Goal: Task Accomplishment & Management: Complete application form

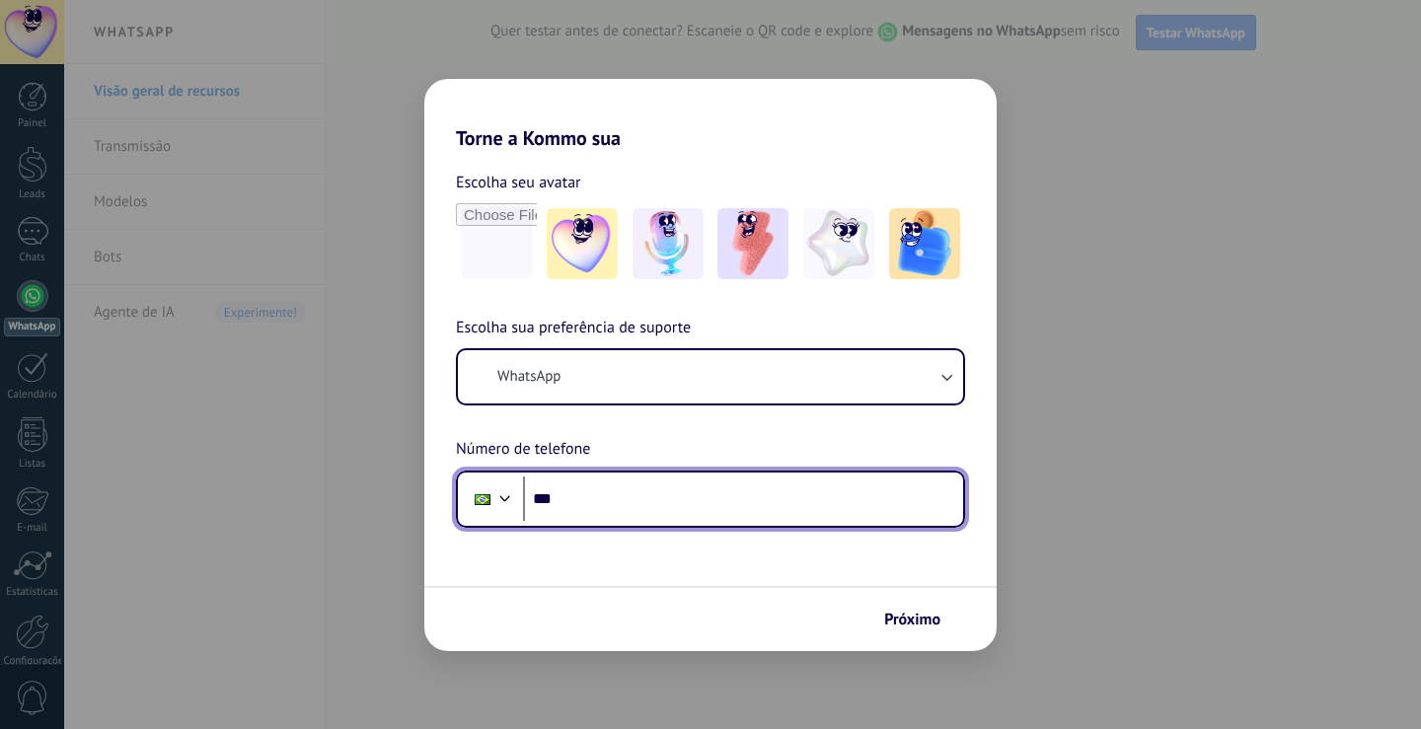
drag, startPoint x: 0, startPoint y: 0, endPoint x: 415, endPoint y: 596, distance: 726.6
click at [631, 487] on input "***" at bounding box center [743, 499] width 440 height 45
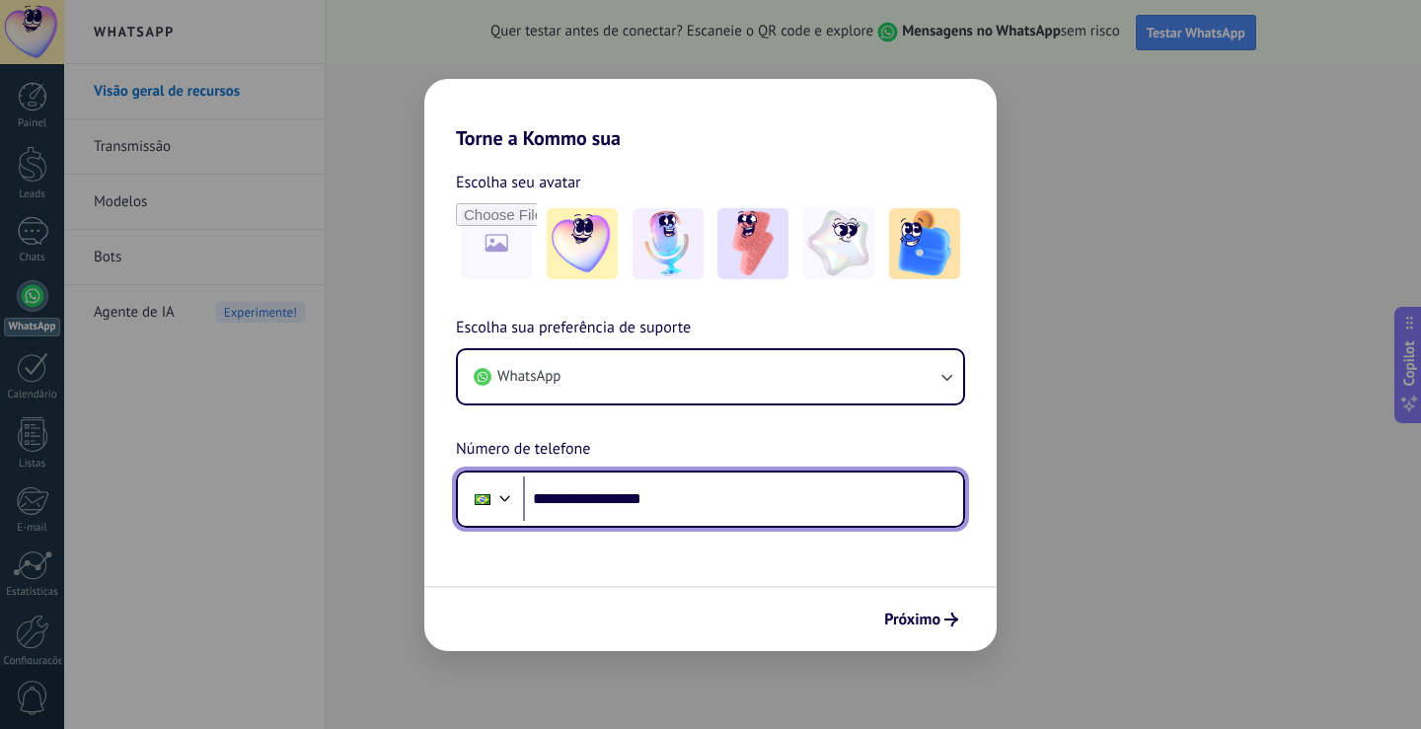
type input "**********"
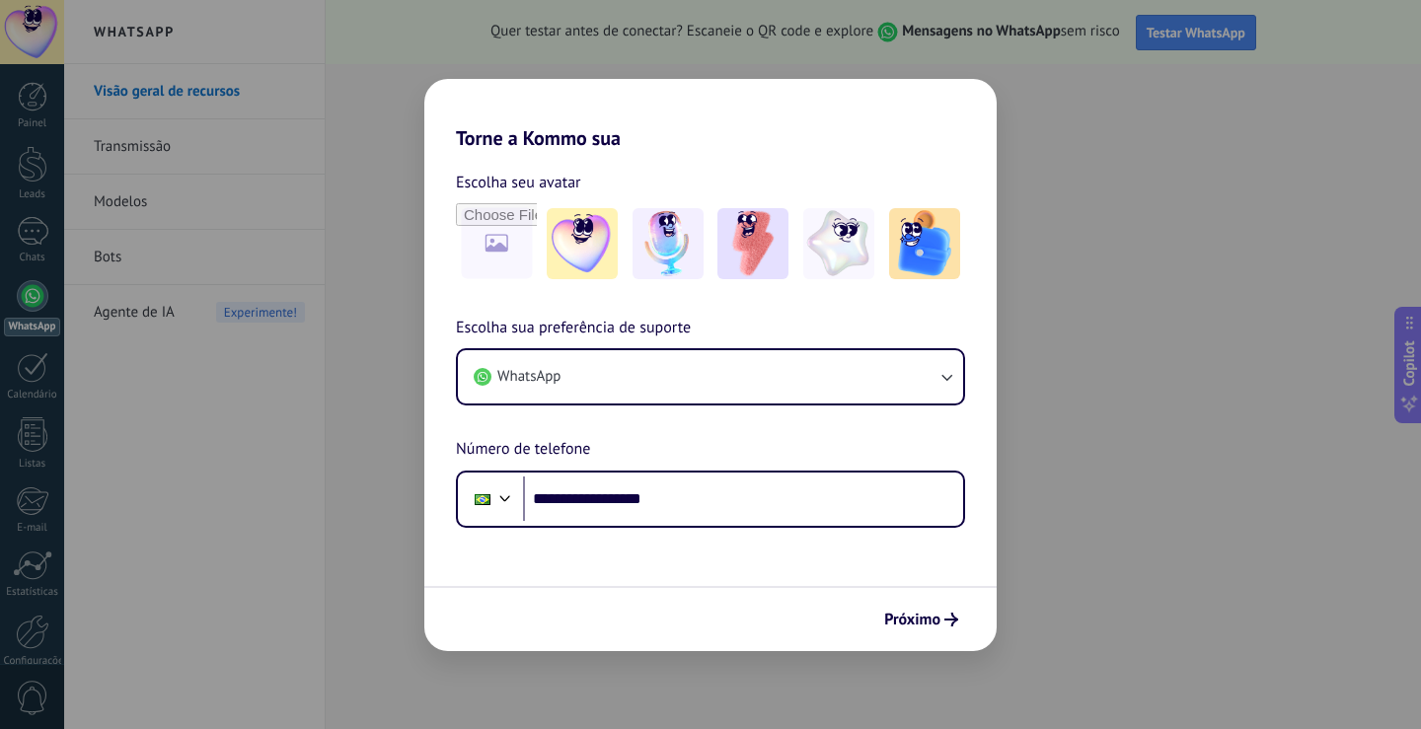
click at [778, 544] on form "**********" at bounding box center [710, 400] width 572 height 501
click at [766, 231] on img at bounding box center [752, 243] width 71 height 71
click at [929, 624] on span "Próximo" at bounding box center [912, 620] width 56 height 14
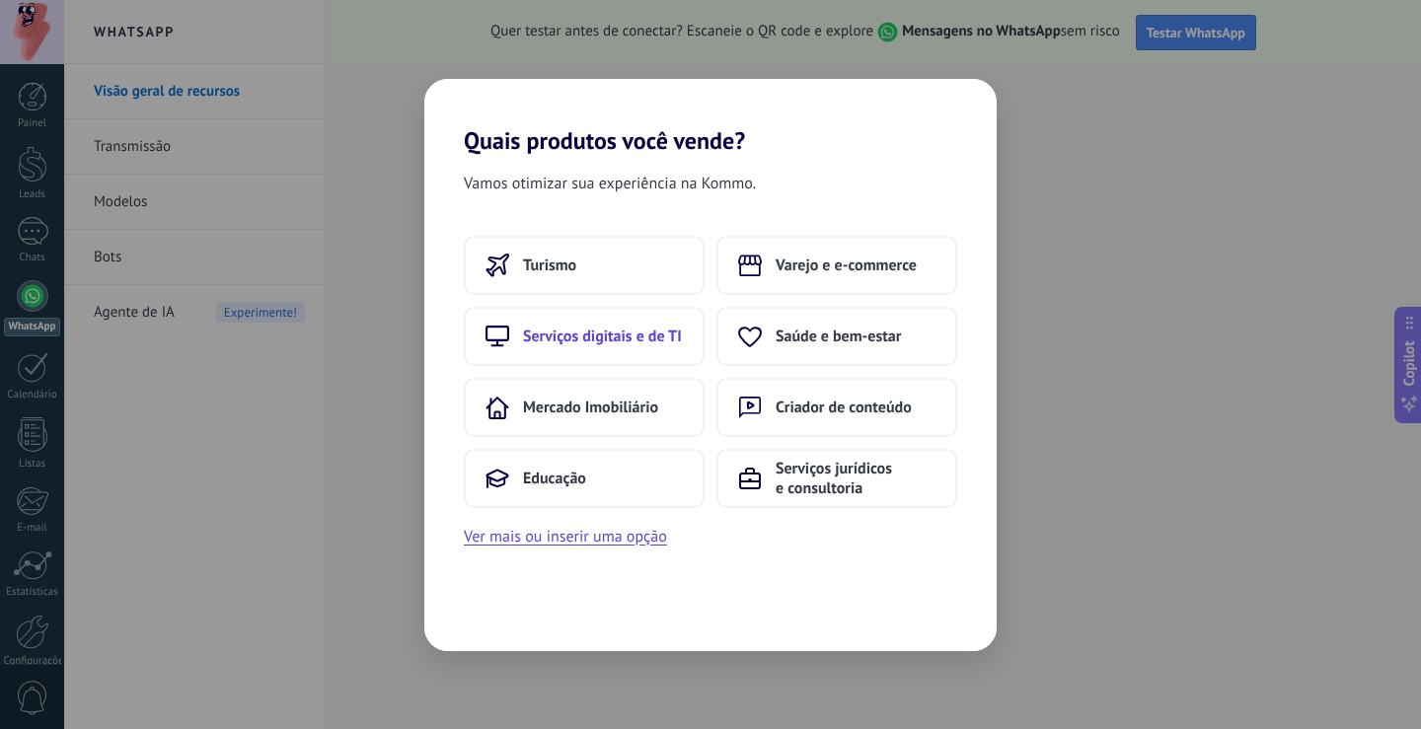
click at [637, 339] on span "Serviços digitais e de TI" at bounding box center [602, 337] width 159 height 20
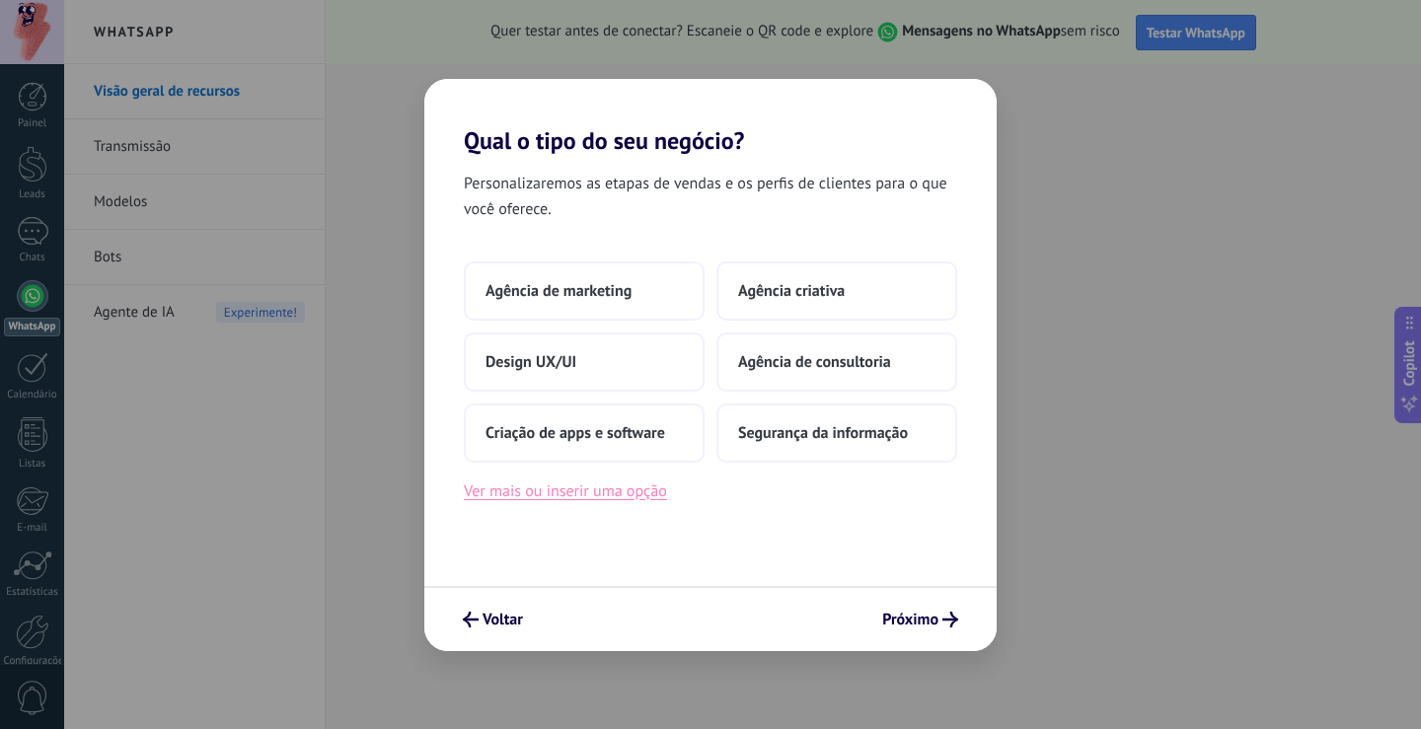
click at [597, 487] on button "Ver mais ou inserir uma opção" at bounding box center [565, 492] width 203 height 26
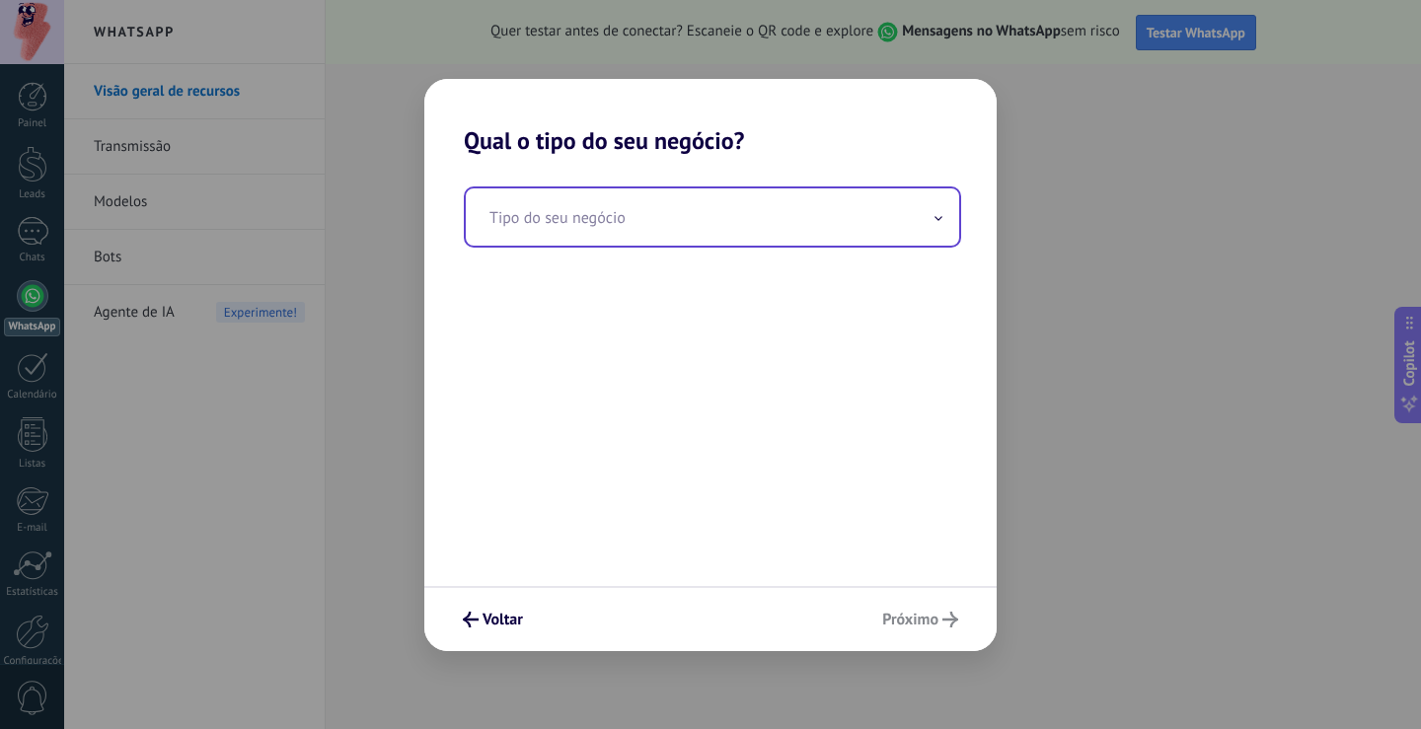
click at [725, 195] on input "text" at bounding box center [712, 216] width 493 height 57
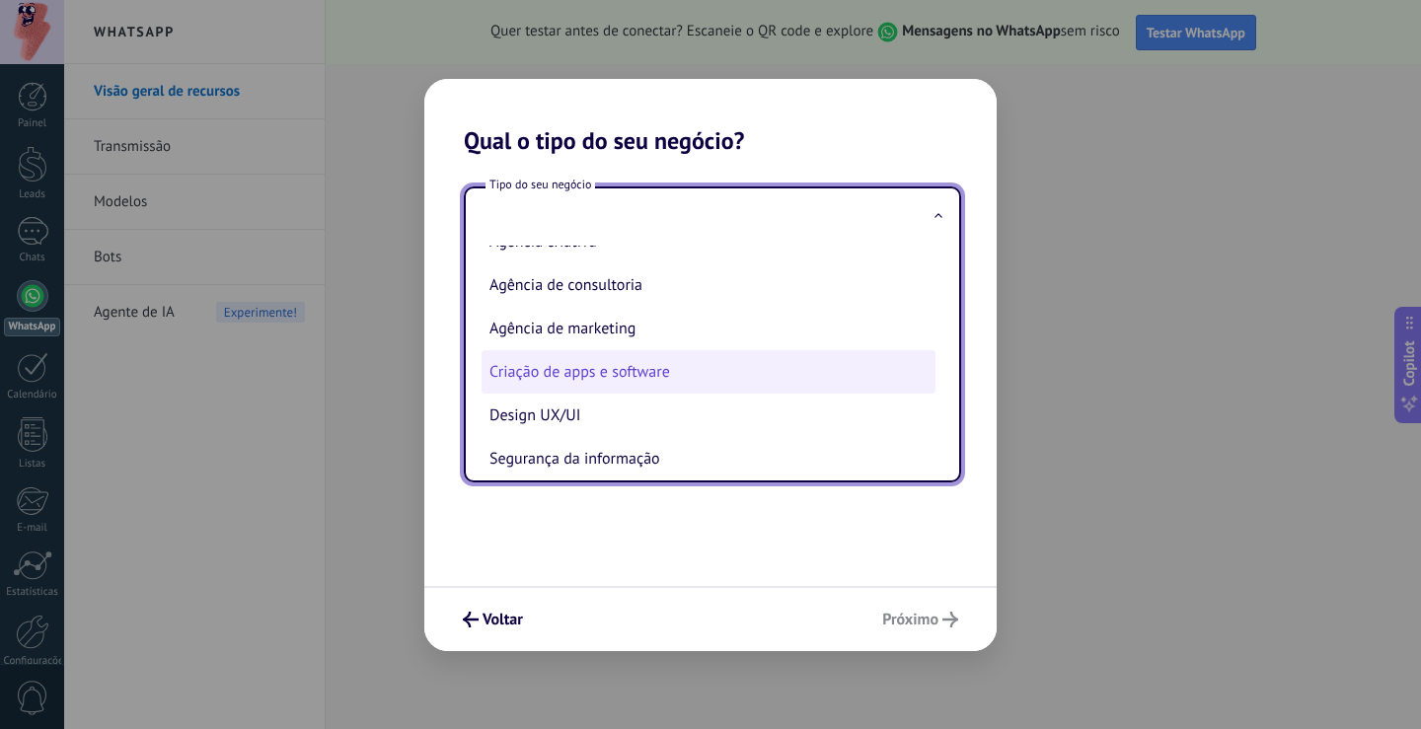
scroll to position [45, 0]
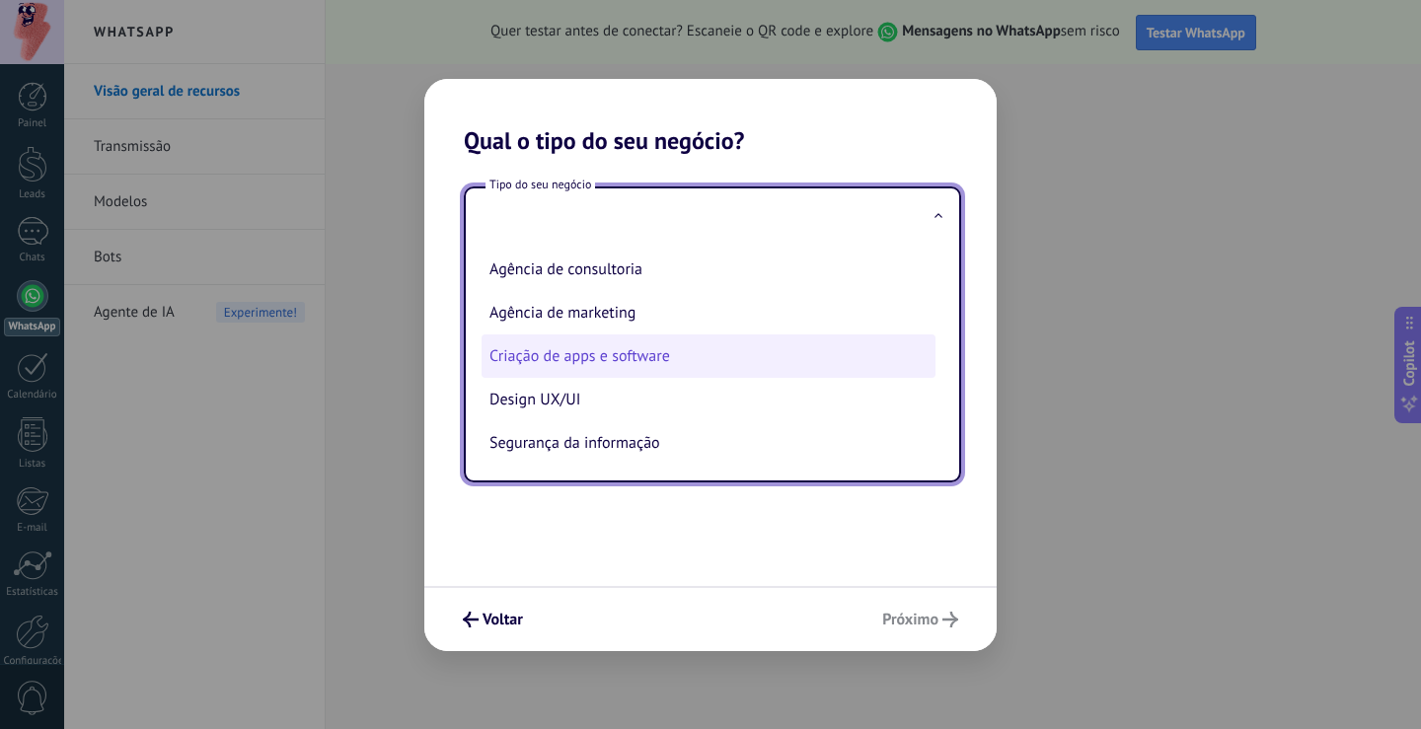
click at [659, 362] on li "Criação de apps e software" at bounding box center [709, 356] width 454 height 43
type input "**********"
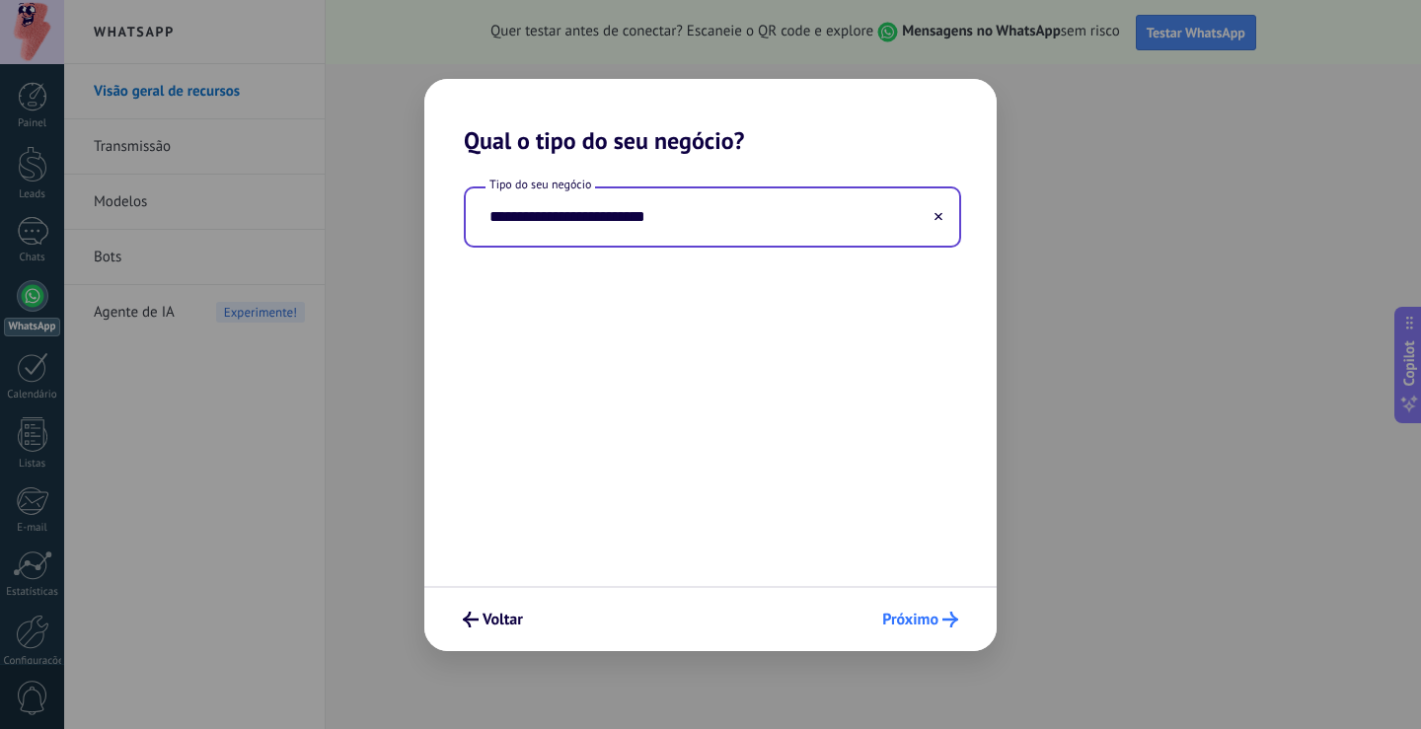
click at [902, 617] on span "Próximo" at bounding box center [910, 620] width 56 height 14
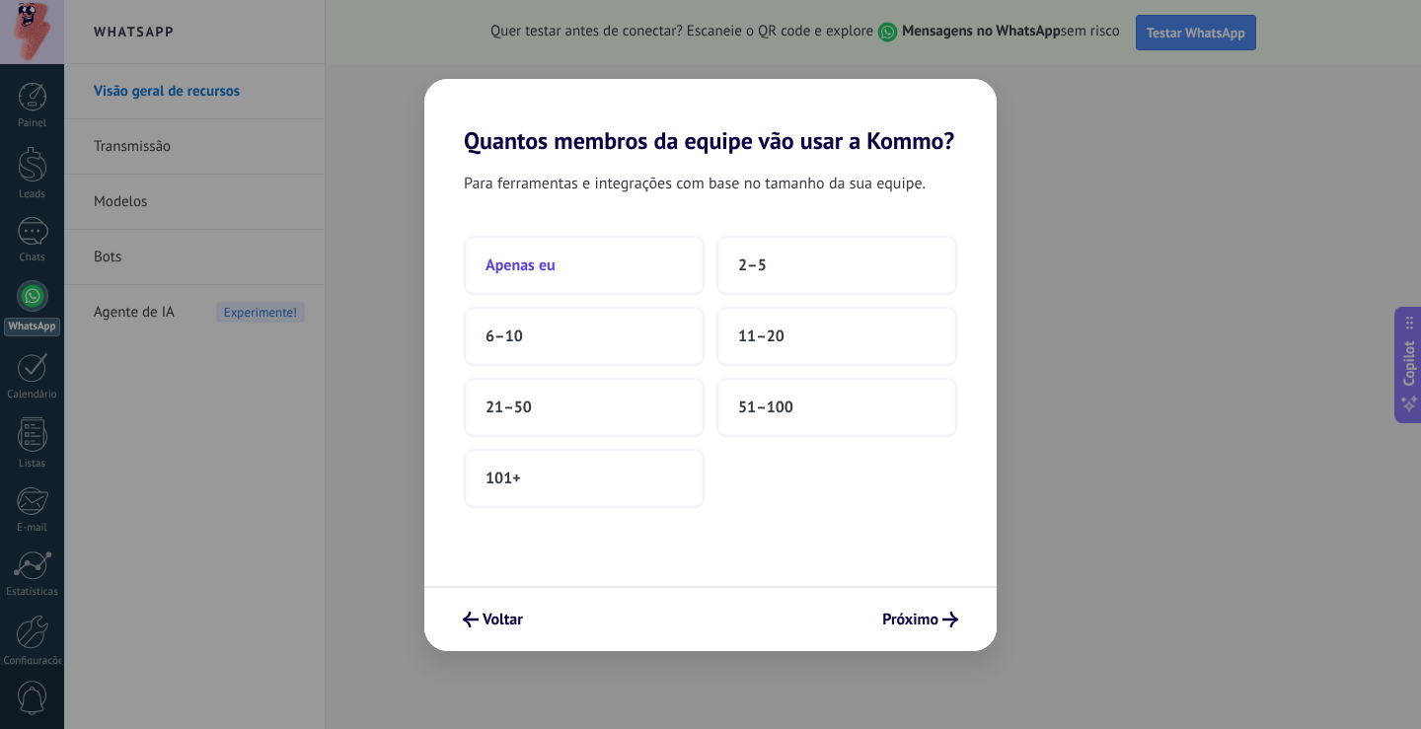
click at [564, 271] on button "Apenas eu" at bounding box center [584, 265] width 241 height 59
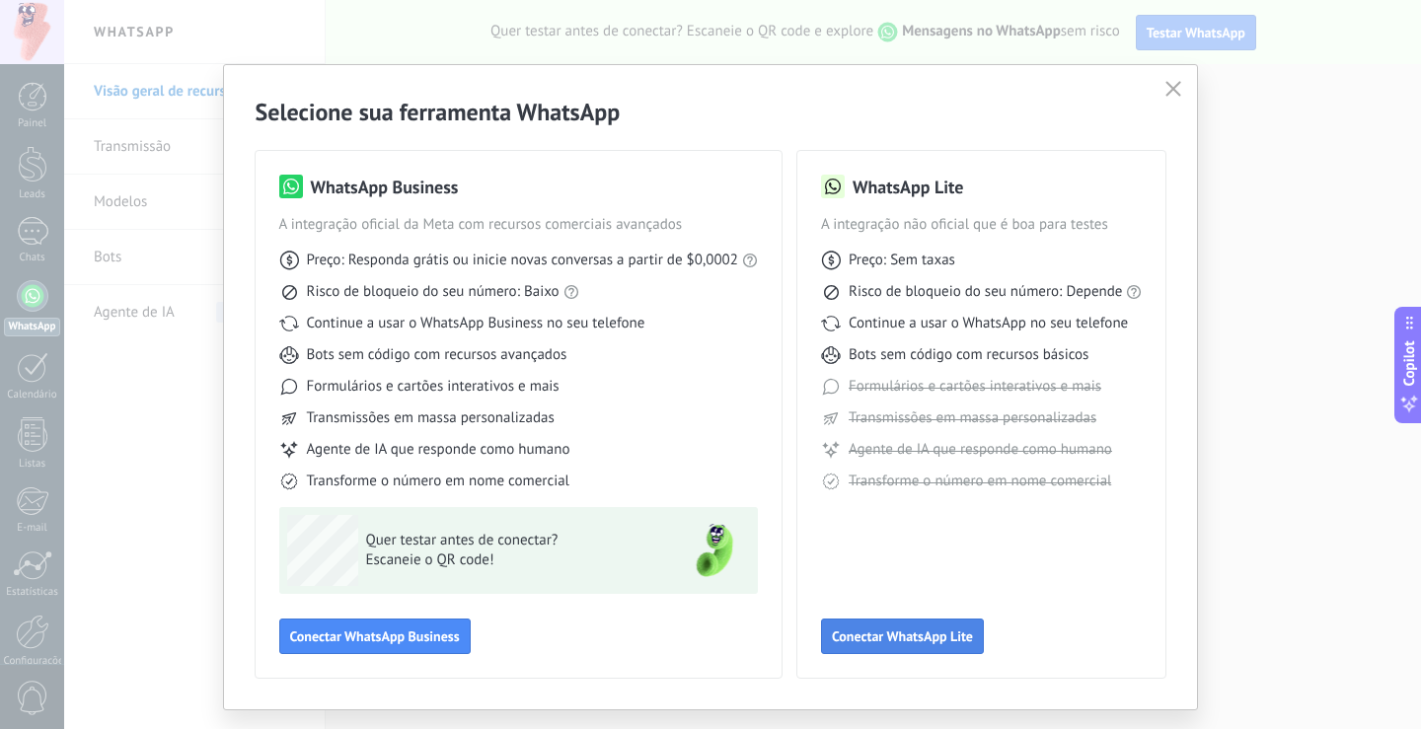
click at [912, 620] on button "Conectar WhatsApp Lite" at bounding box center [902, 637] width 163 height 36
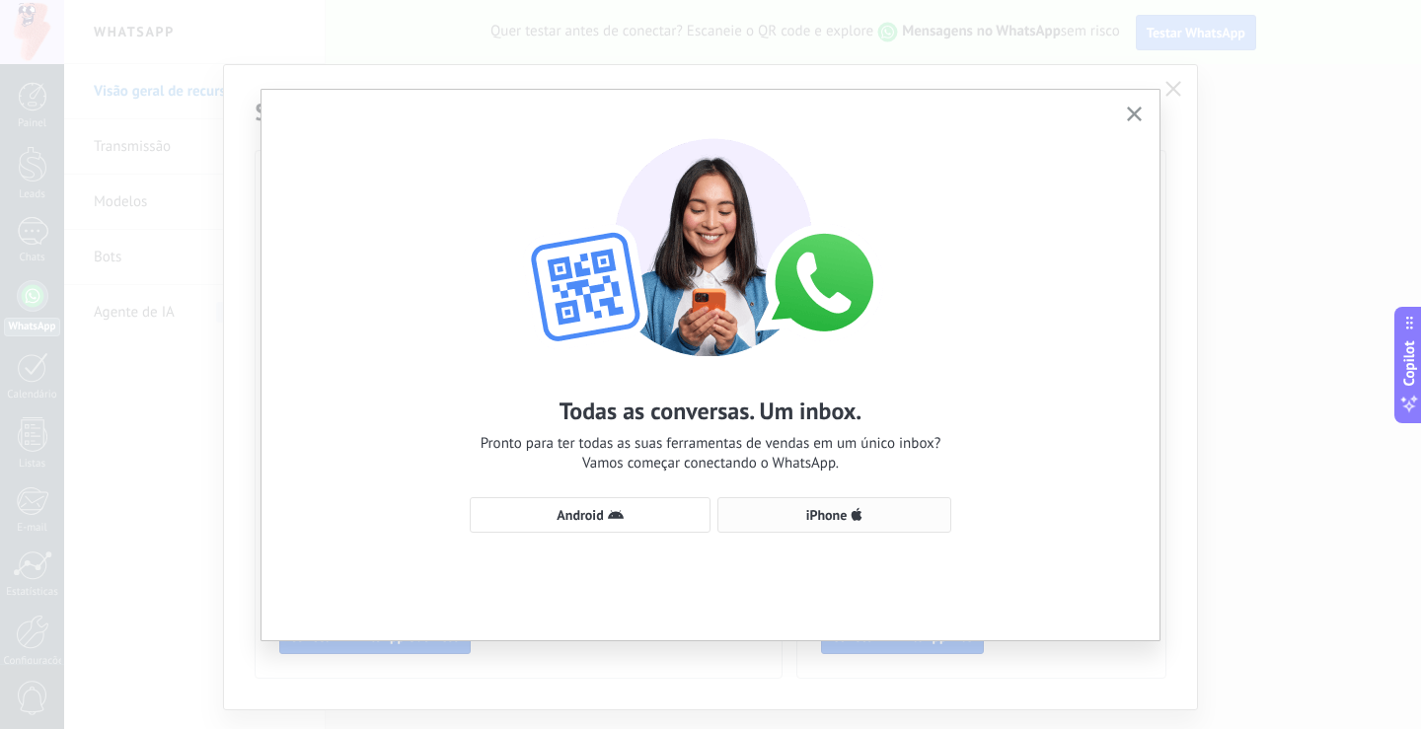
click at [776, 508] on span "iPhone" at bounding box center [834, 515] width 212 height 16
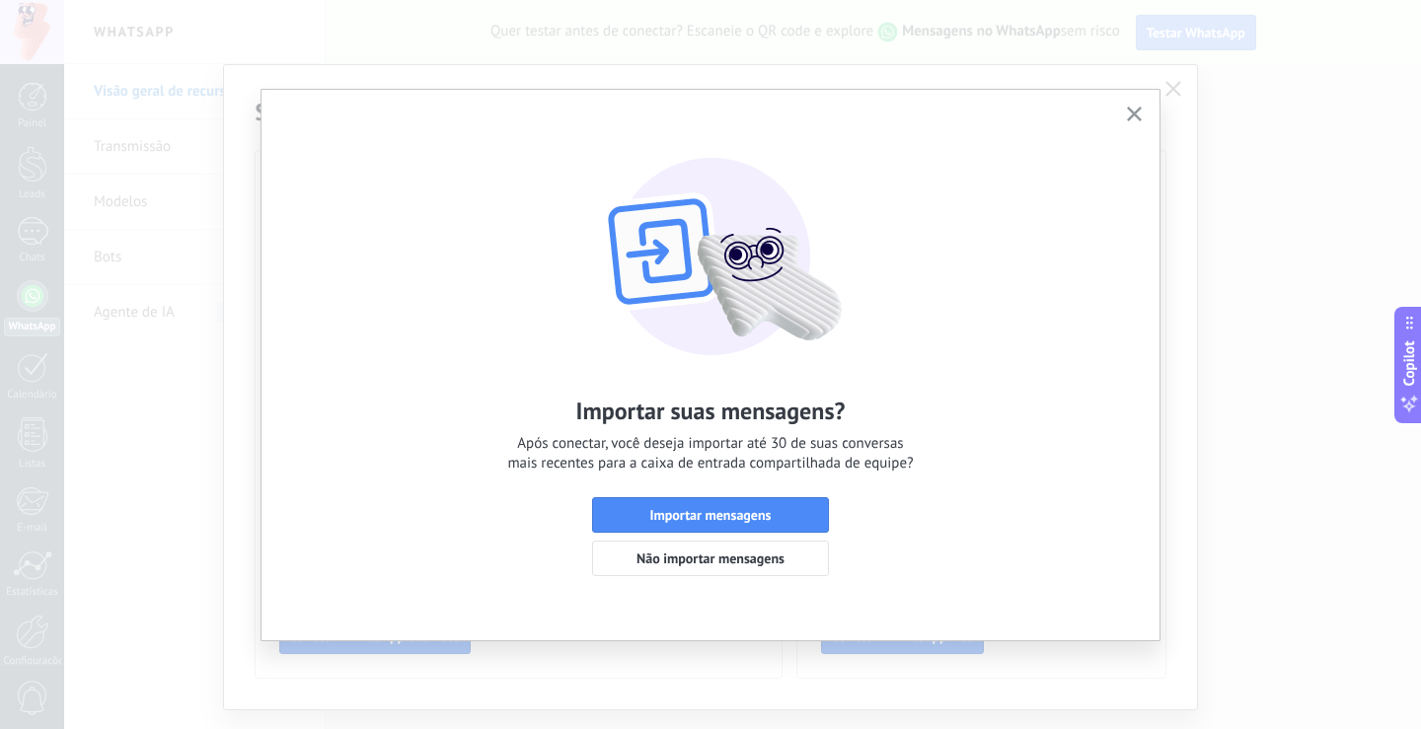
click at [1141, 116] on icon "button" at bounding box center [1134, 114] width 15 height 15
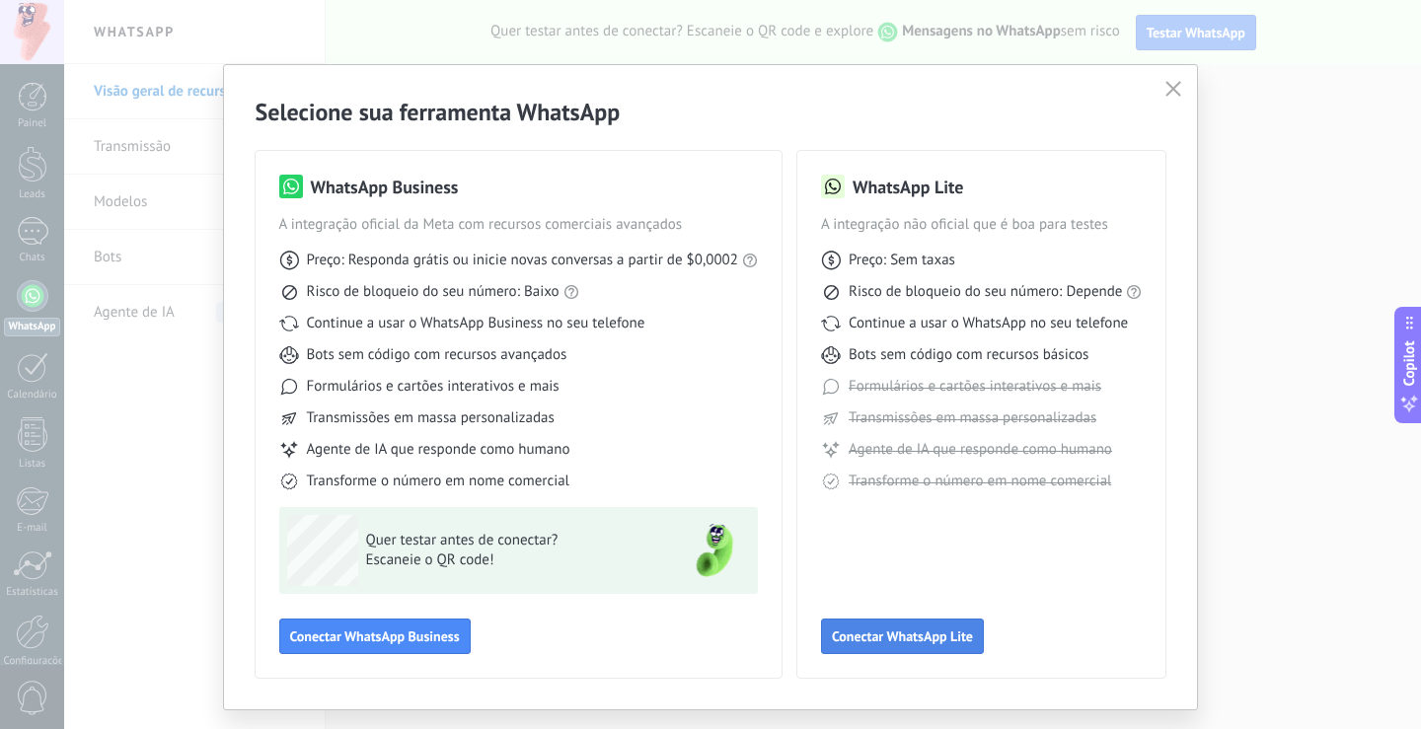
click at [877, 645] on button "Conectar WhatsApp Lite" at bounding box center [902, 637] width 163 height 36
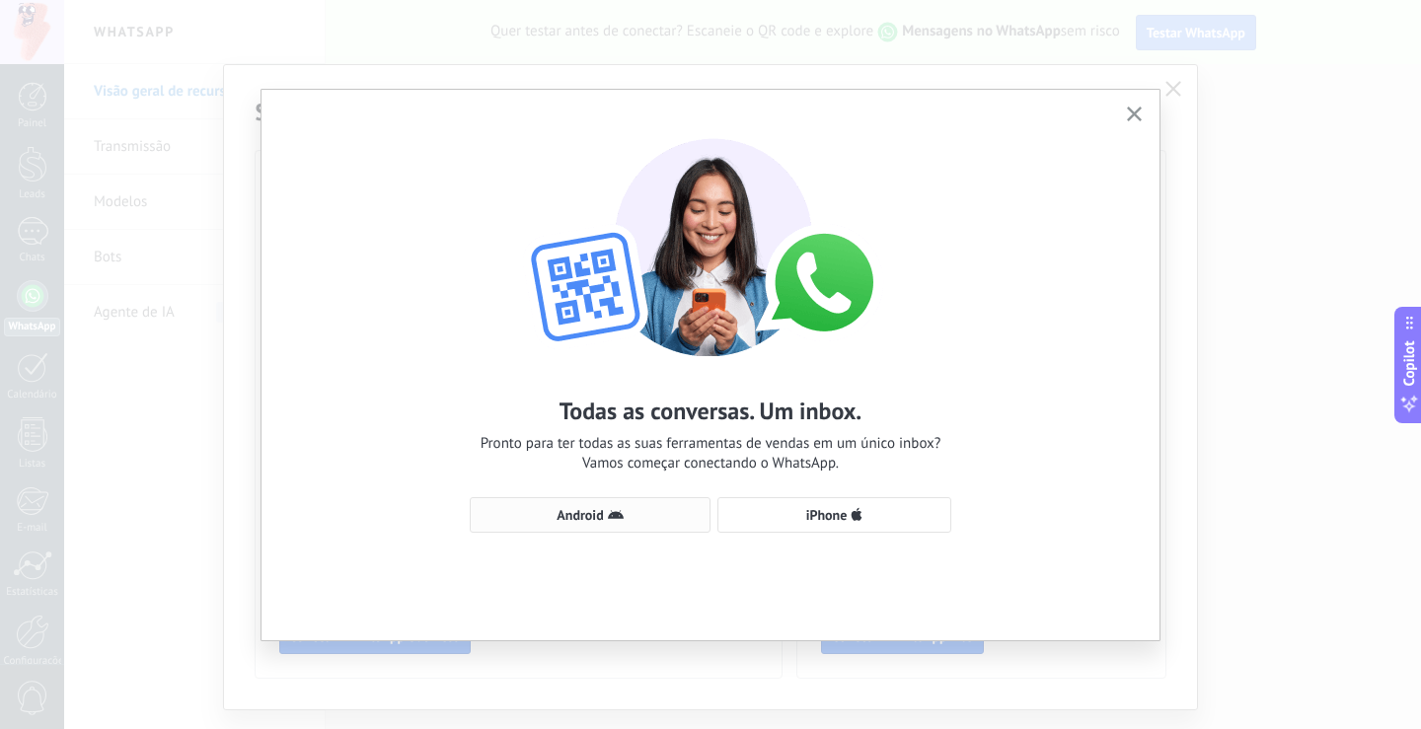
click at [584, 508] on span "Android" at bounding box center [580, 515] width 46 height 14
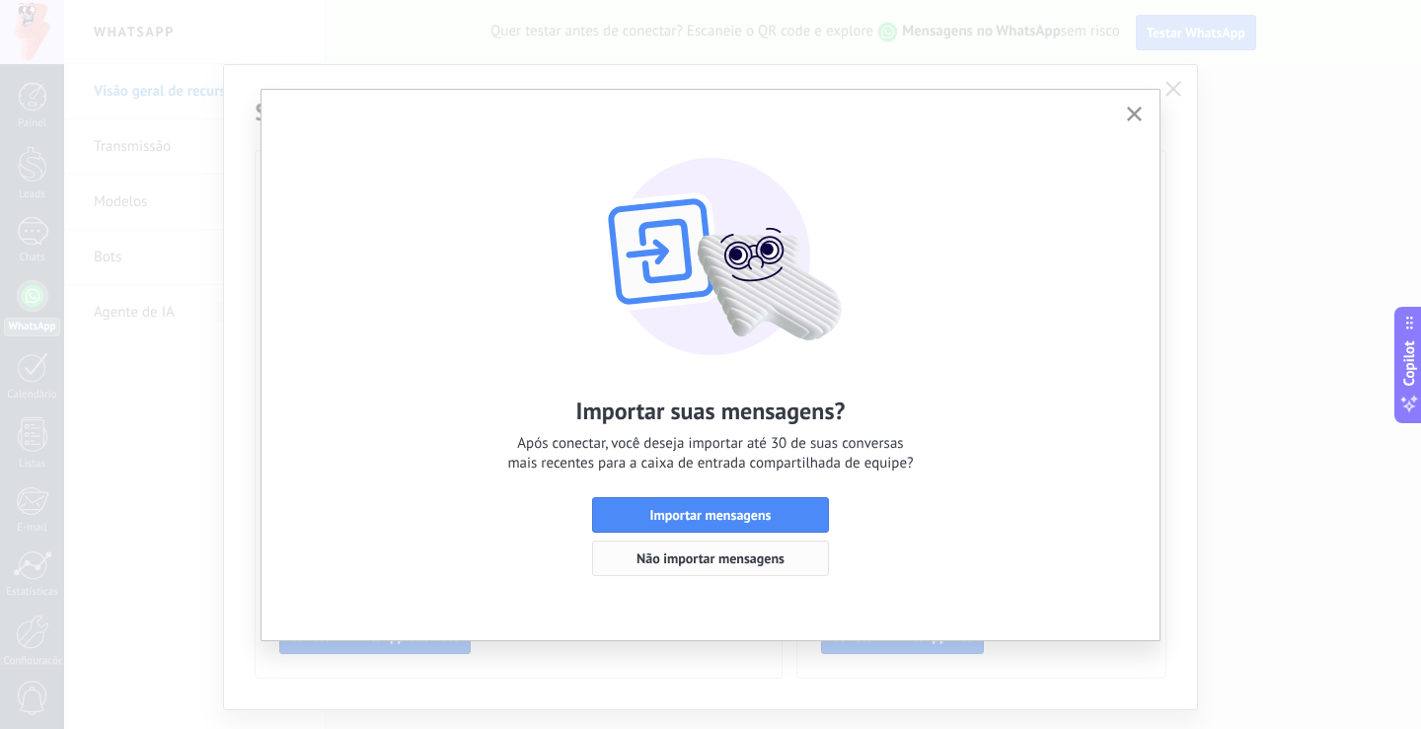
click at [705, 556] on span "Não importar mensagens" at bounding box center [711, 559] width 148 height 14
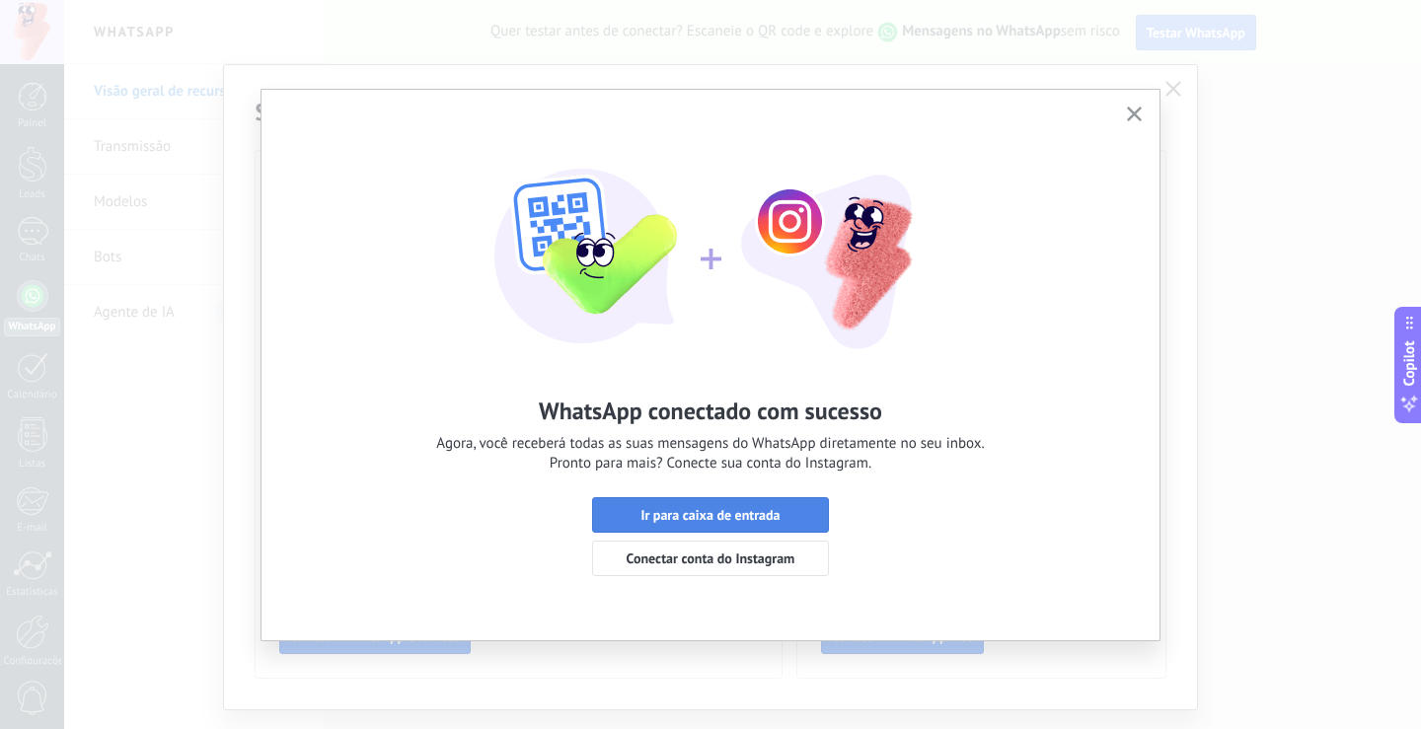
click at [714, 506] on button "Ir para caixa de entrada" at bounding box center [710, 515] width 237 height 36
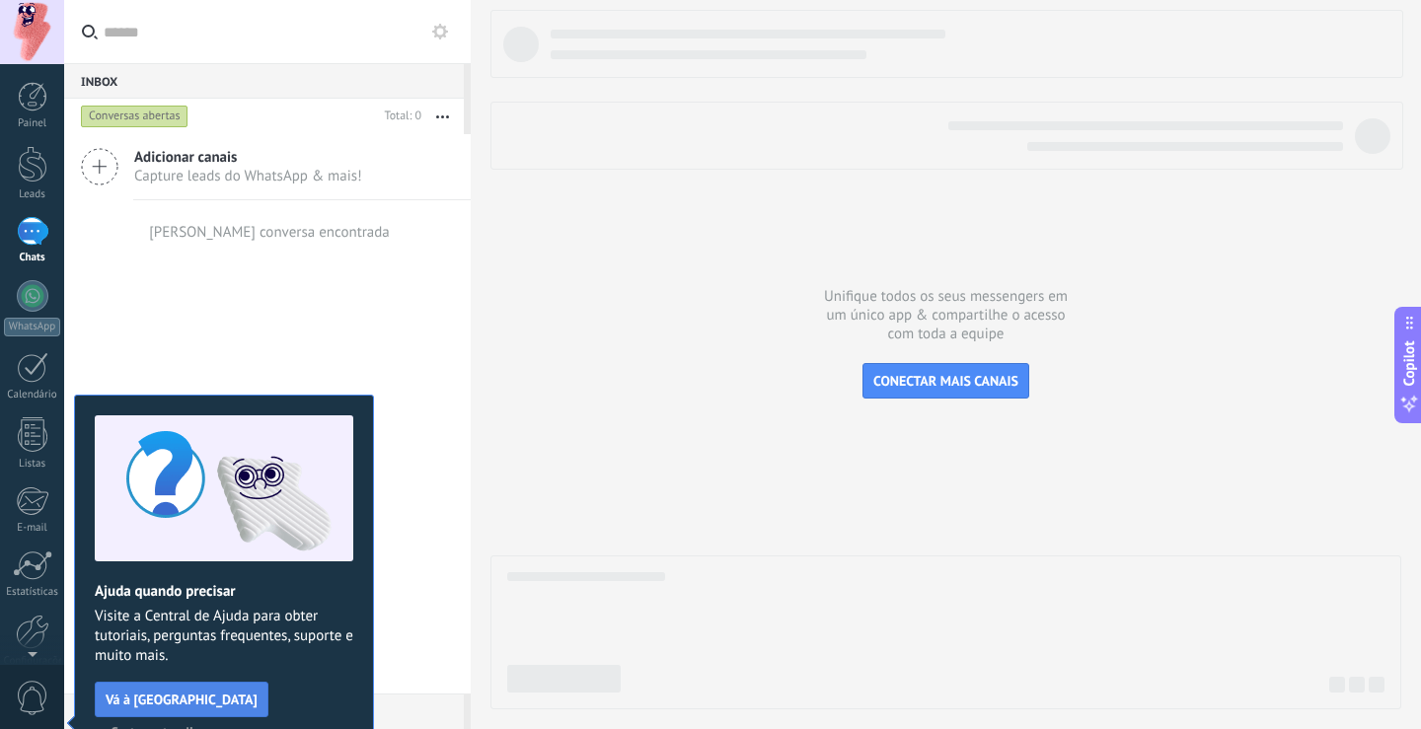
click at [184, 701] on span "Vá à [GEOGRAPHIC_DATA]" at bounding box center [182, 700] width 152 height 14
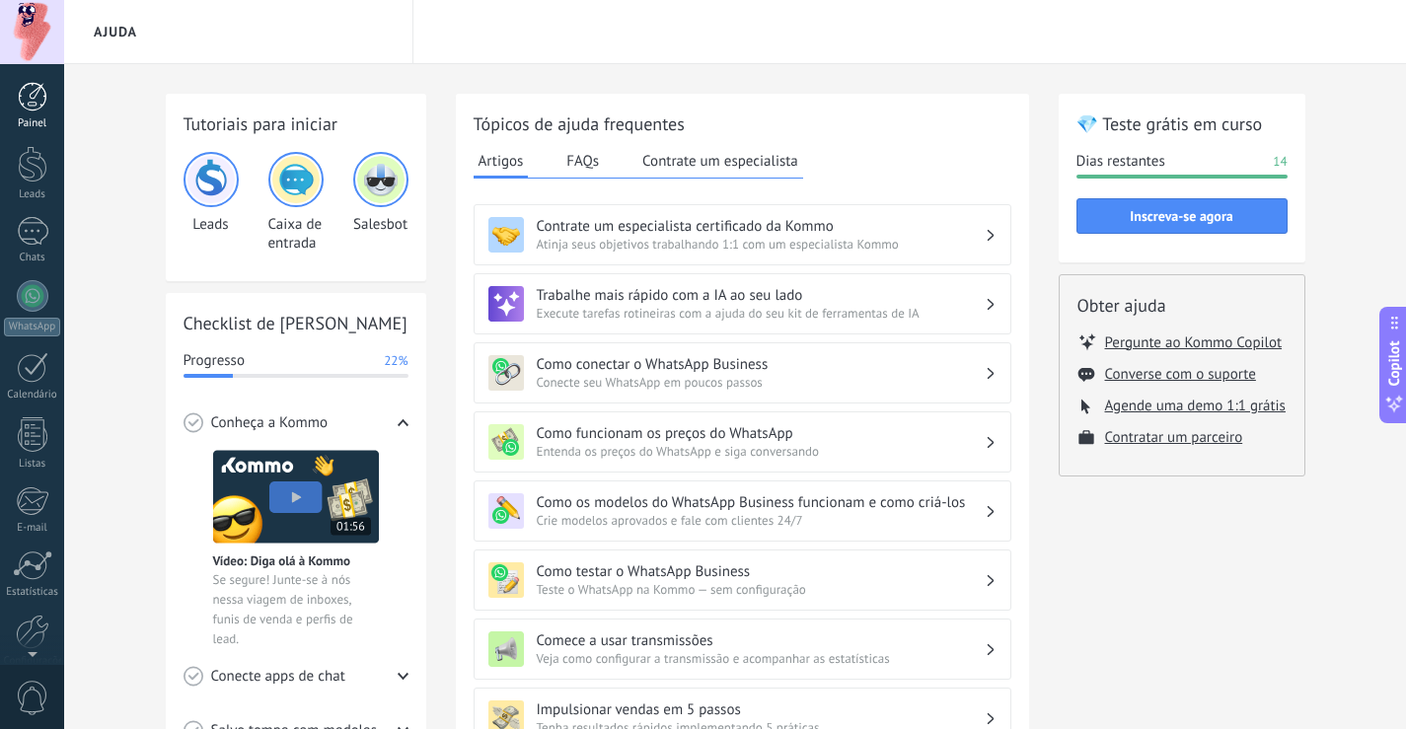
click at [36, 107] on div at bounding box center [33, 97] width 30 height 30
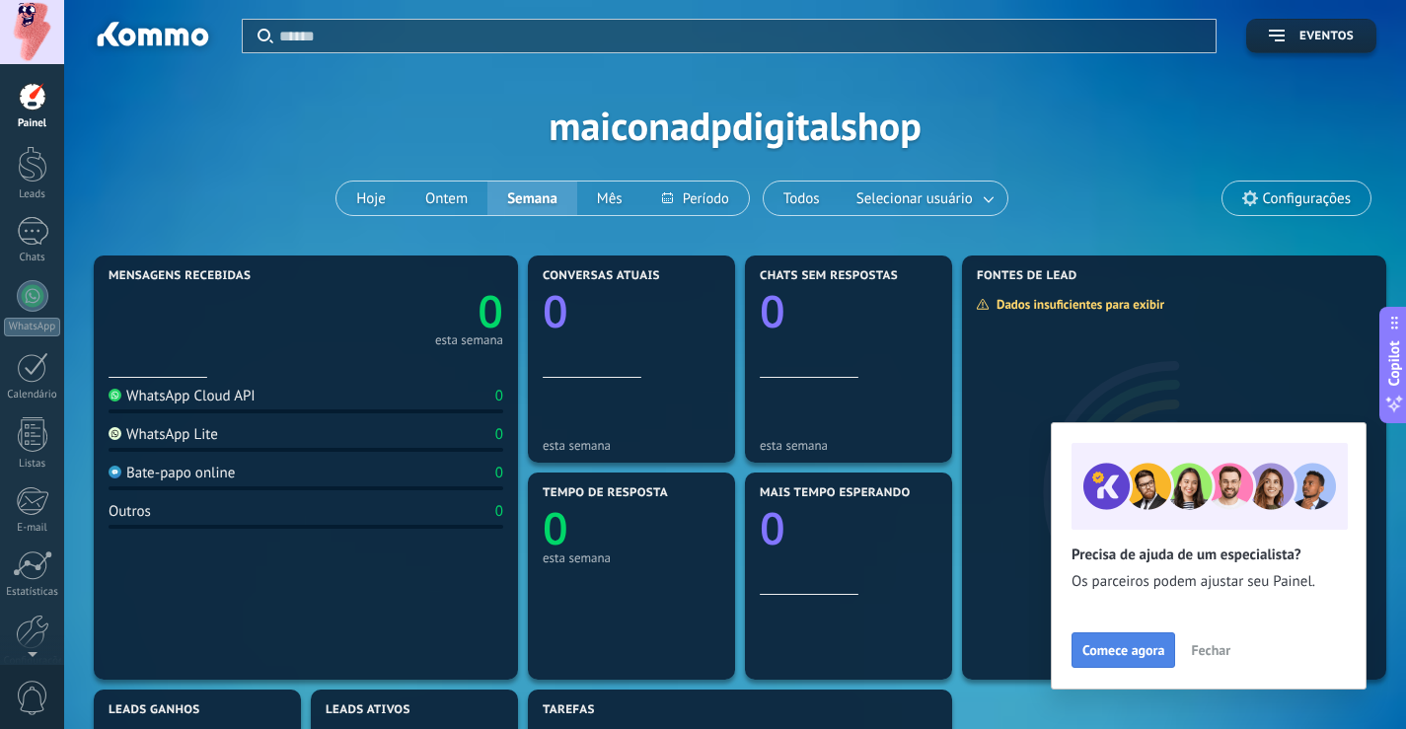
click at [1160, 645] on span "Comece agora" at bounding box center [1124, 650] width 82 height 14
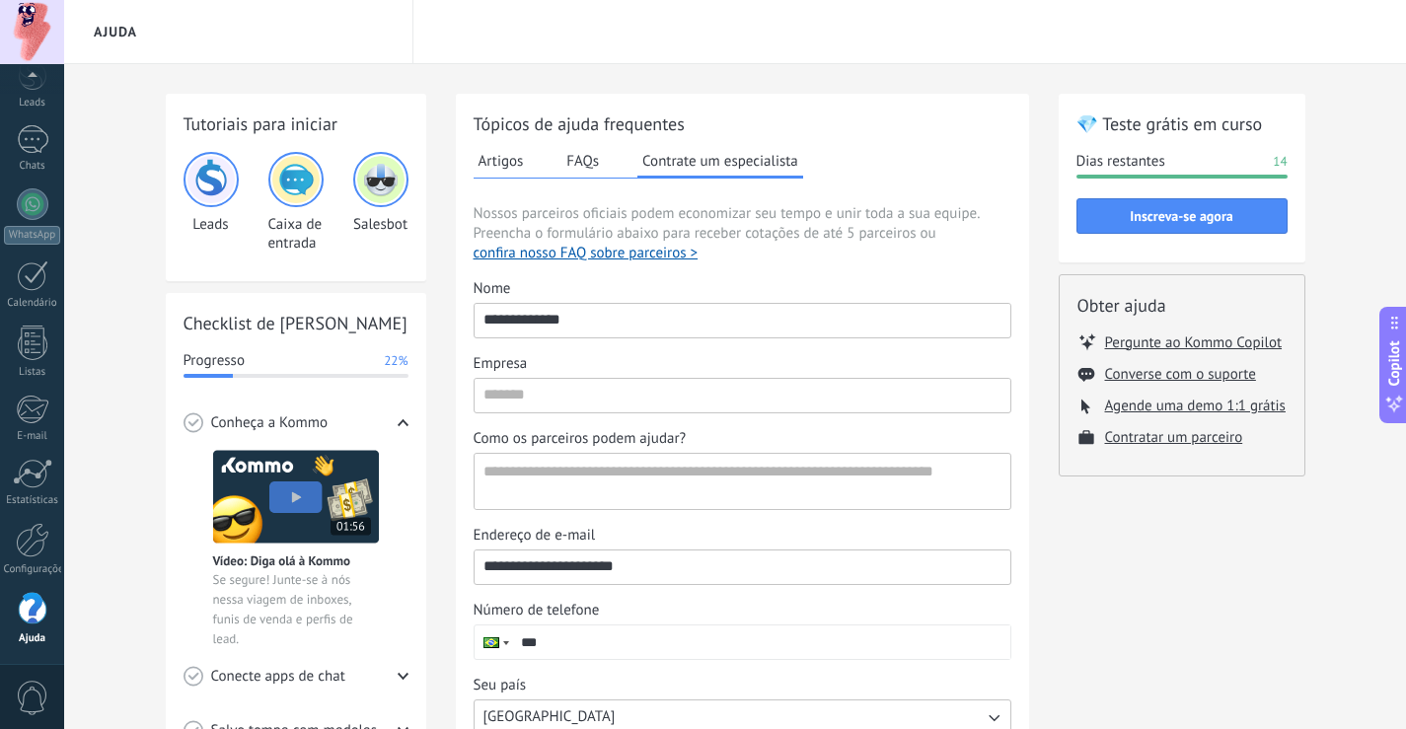
click at [207, 178] on img at bounding box center [211, 179] width 47 height 47
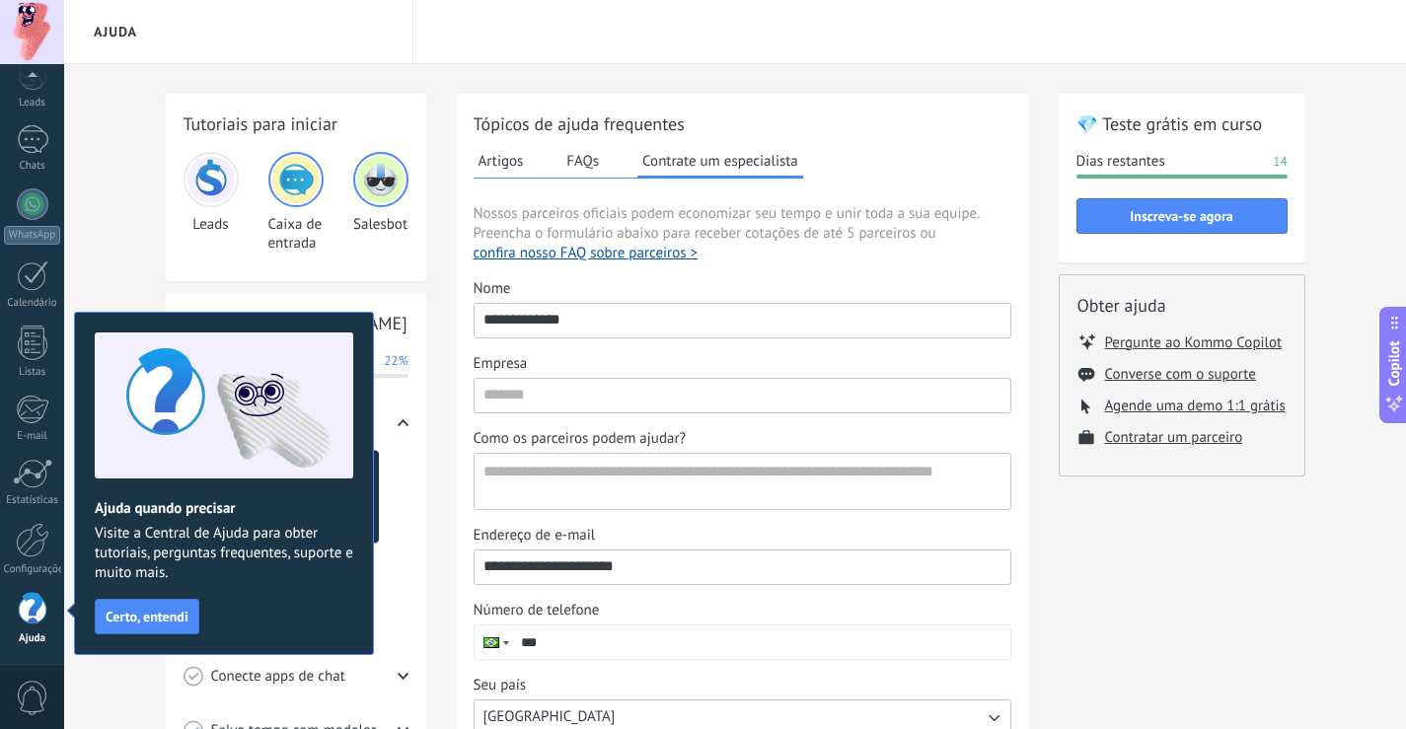
click at [128, 610] on span "Certo, entendi" at bounding box center [147, 617] width 83 height 14
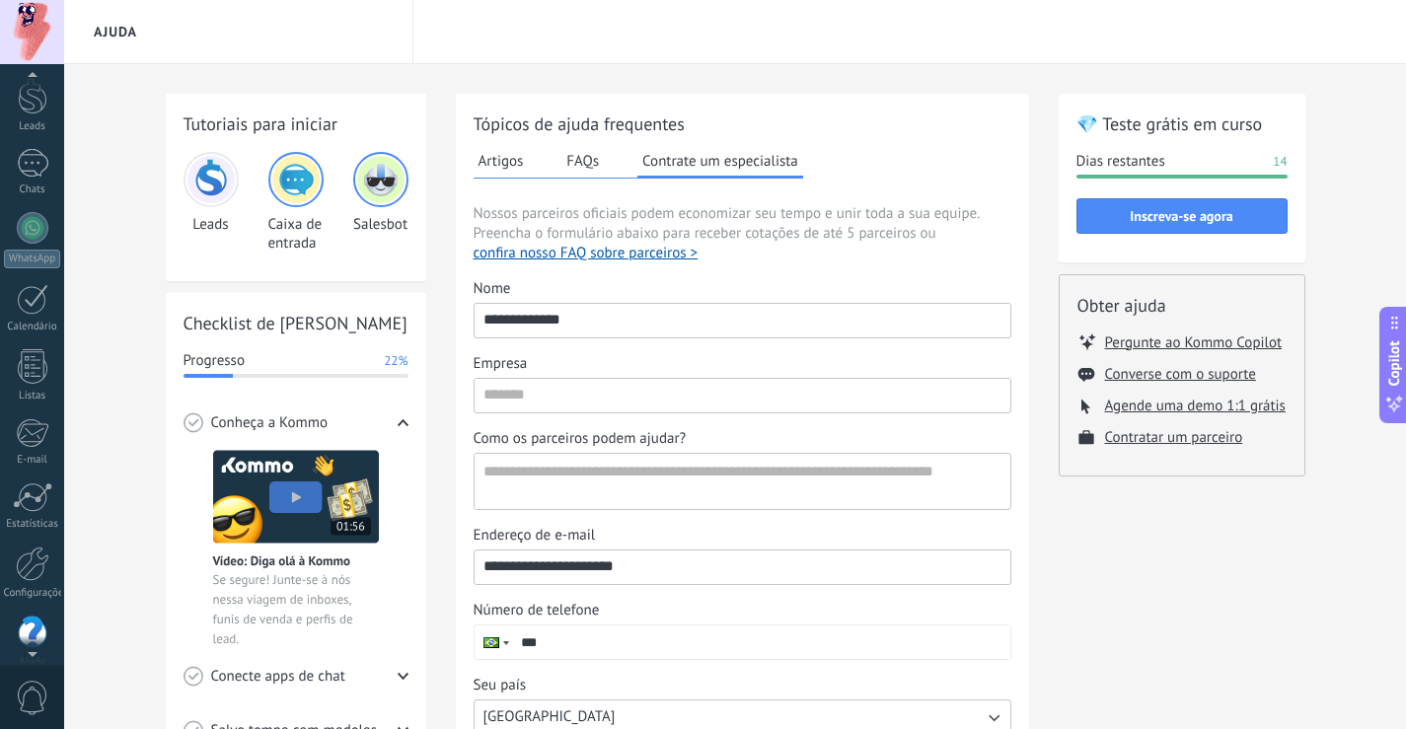
click at [34, 82] on div at bounding box center [32, 79] width 64 height 30
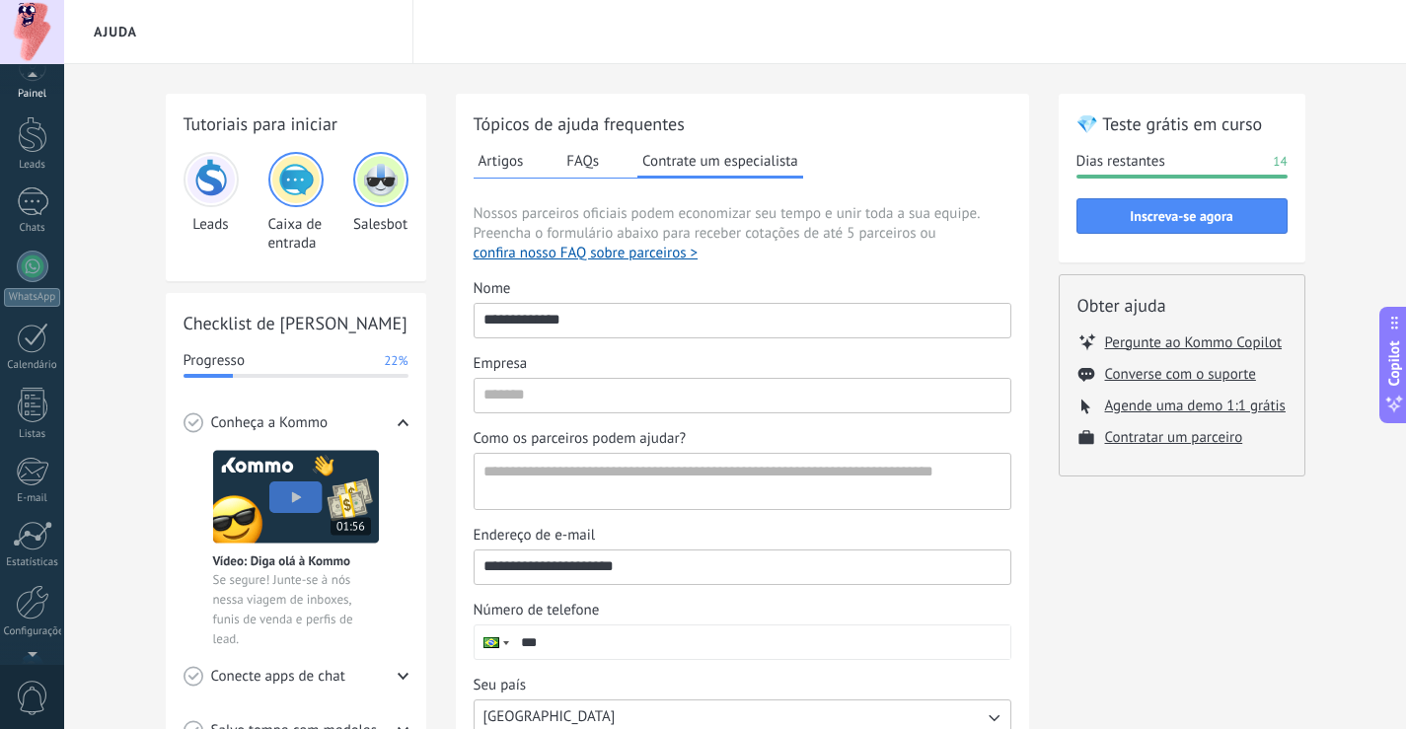
scroll to position [3, 0]
click at [26, 172] on div at bounding box center [33, 161] width 30 height 37
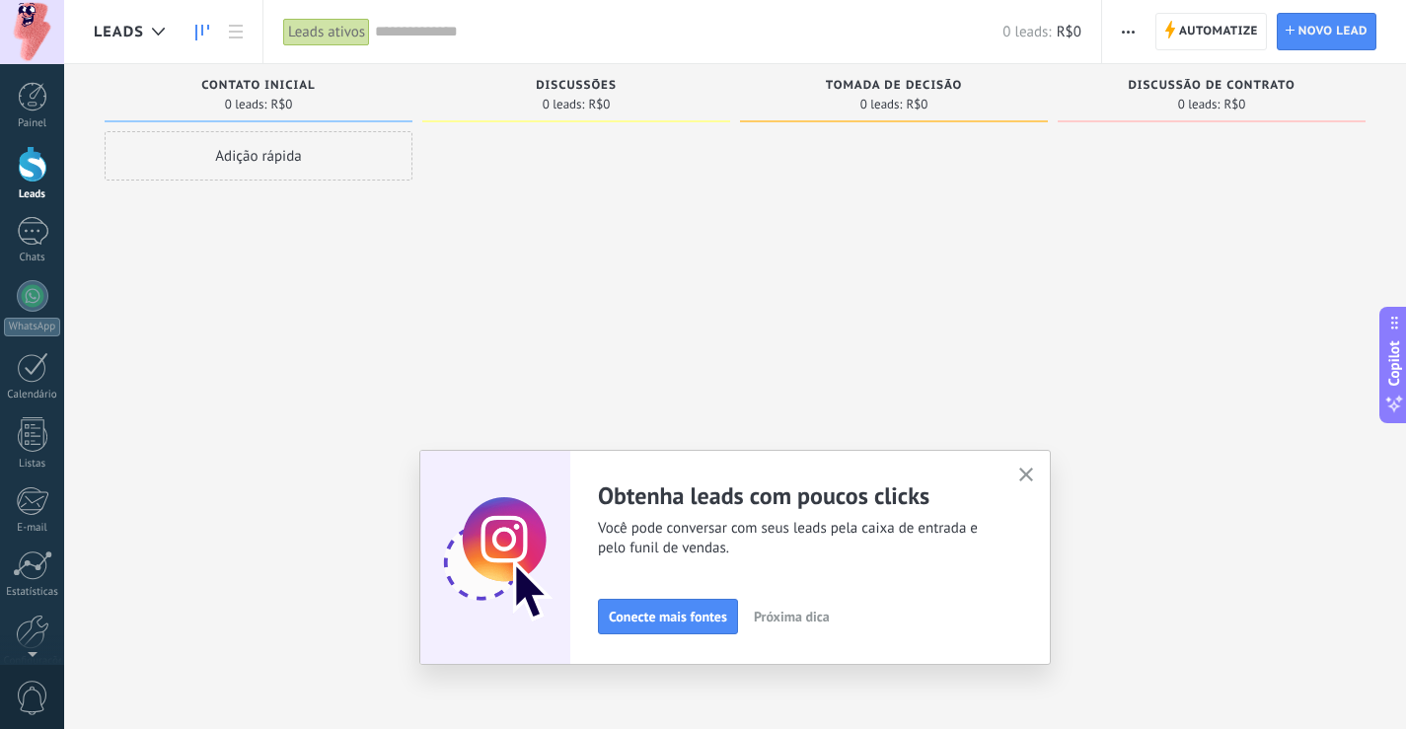
click at [1028, 474] on icon "button" at bounding box center [1026, 475] width 15 height 15
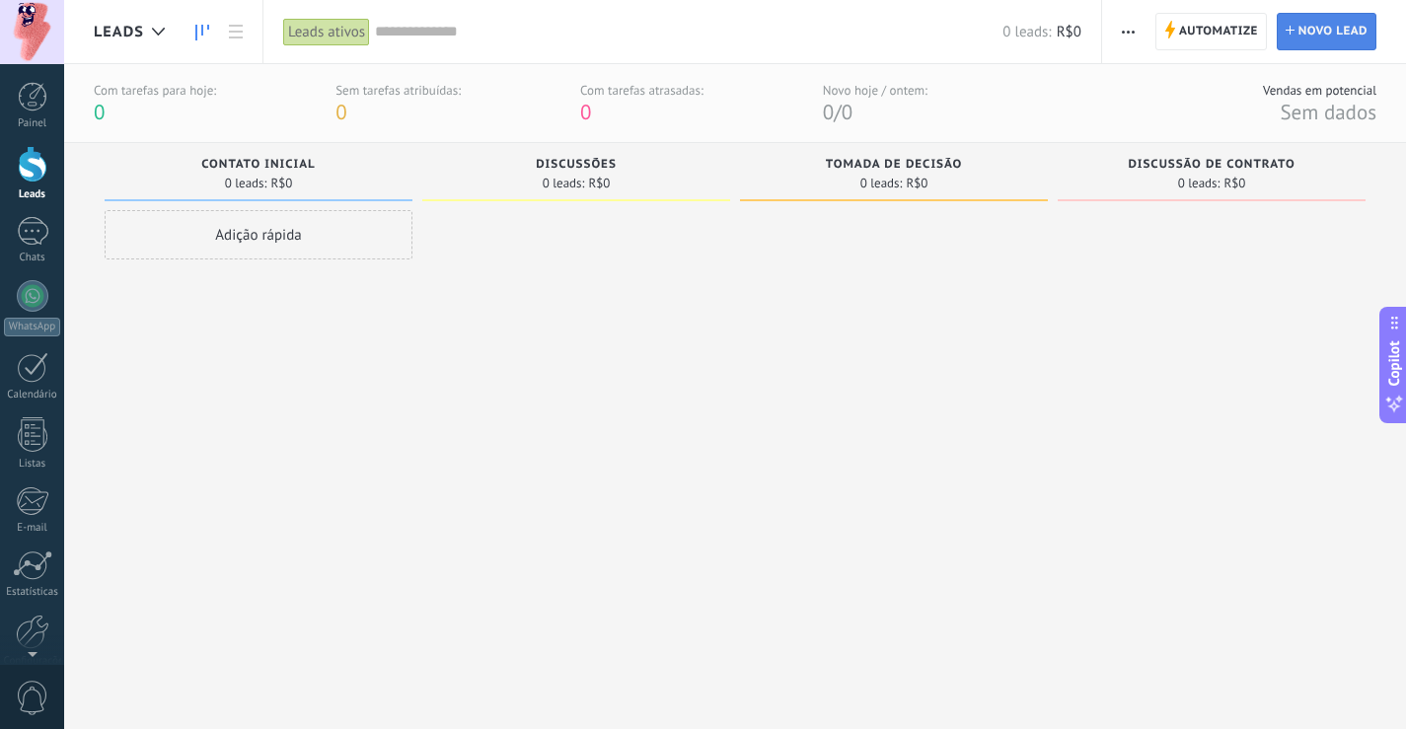
click at [1341, 26] on span "Novo lead" at bounding box center [1333, 32] width 69 height 36
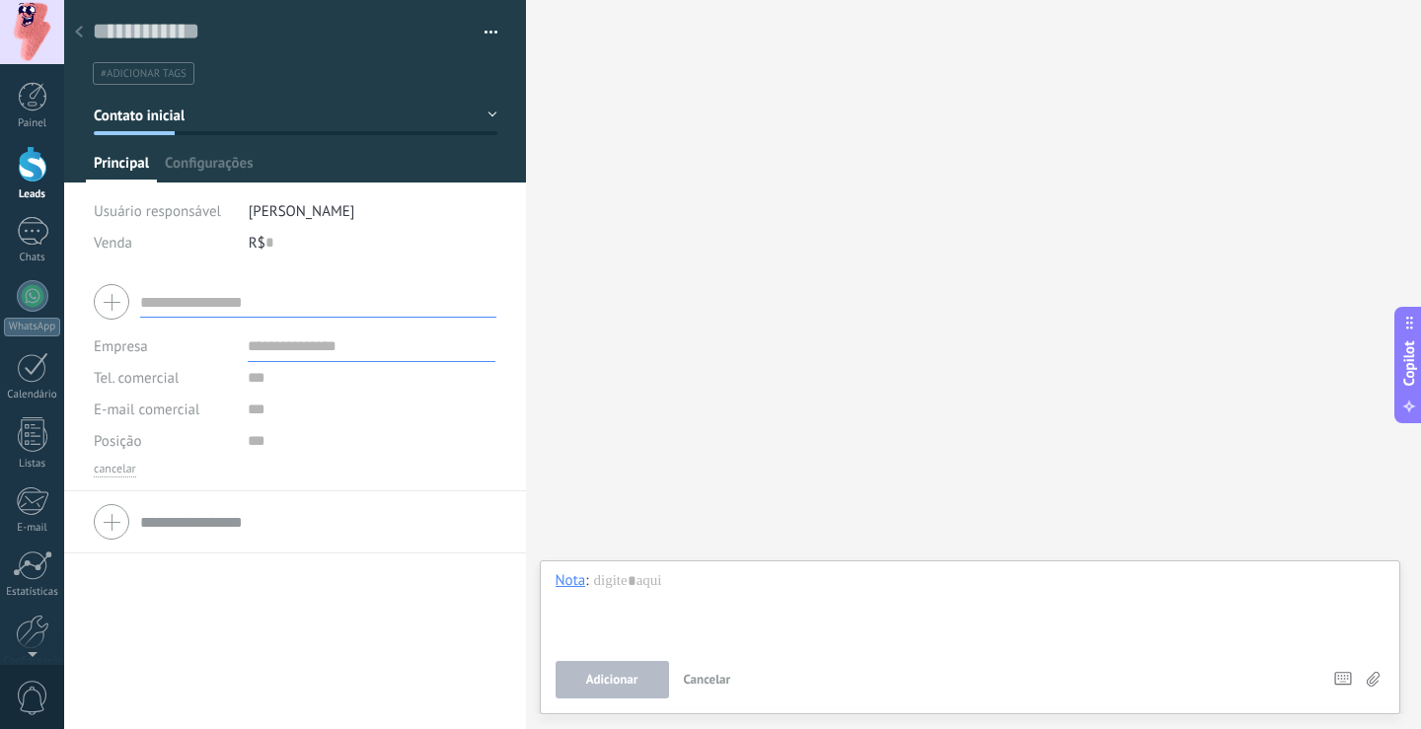
click at [173, 297] on input "text" at bounding box center [318, 302] width 356 height 32
click at [204, 298] on input "text" at bounding box center [318, 302] width 356 height 32
paste input "**********"
type input "**********"
click at [284, 353] on input "text" at bounding box center [372, 347] width 248 height 32
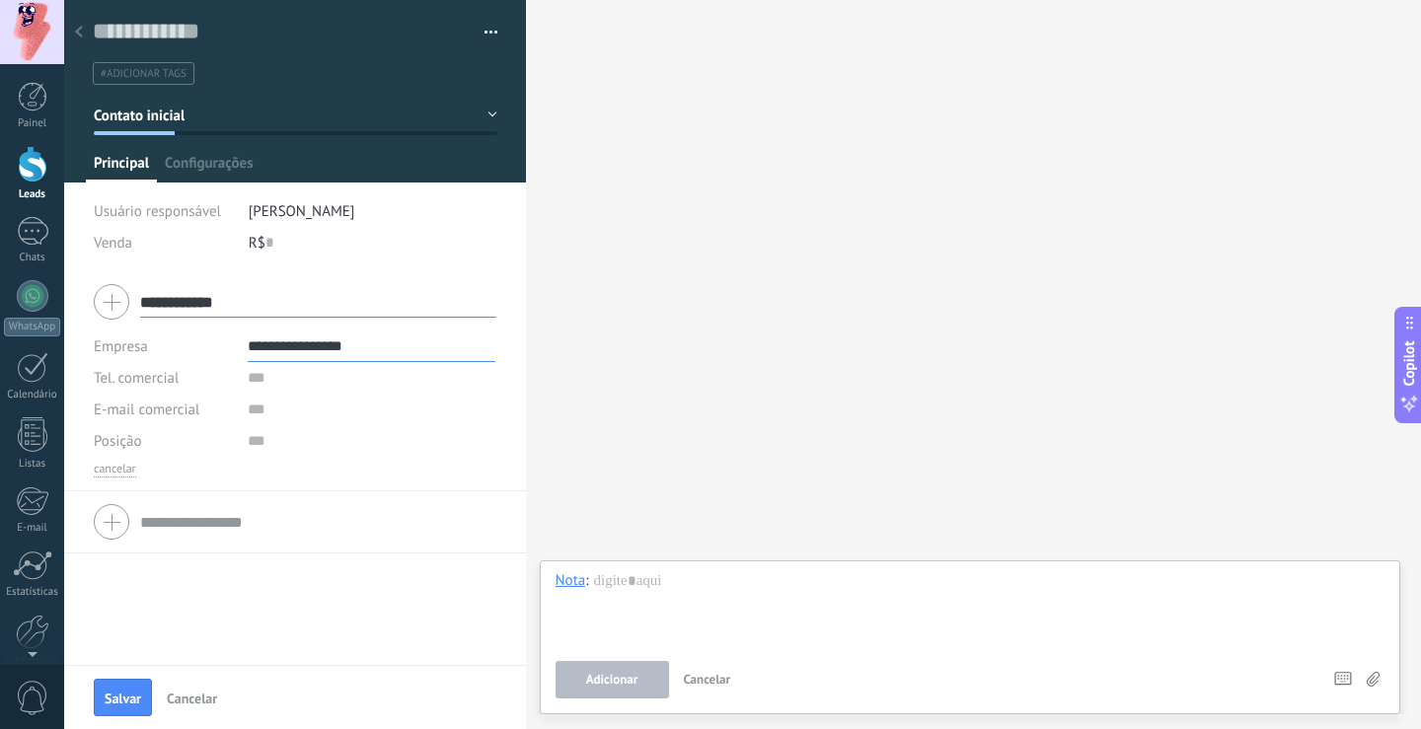
type input "**********"
click at [256, 380] on input "text" at bounding box center [372, 378] width 248 height 32
click at [169, 296] on input "**********" at bounding box center [318, 302] width 356 height 32
drag, startPoint x: 254, startPoint y: 298, endPoint x: 140, endPoint y: 297, distance: 113.5
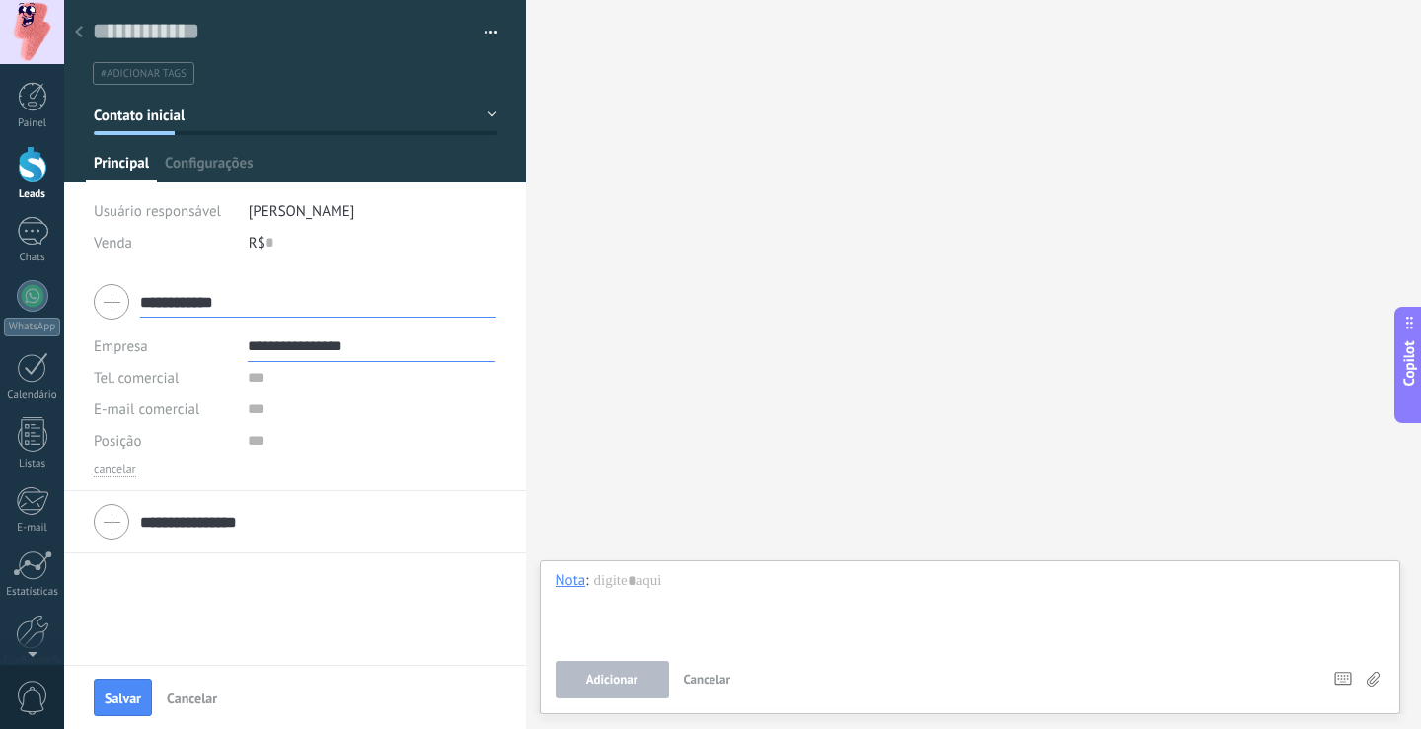
click at [140, 297] on input "**********" at bounding box center [318, 302] width 356 height 32
type input "******"
paste input "**********"
type input "**********"
click at [264, 376] on input "**********" at bounding box center [372, 378] width 248 height 32
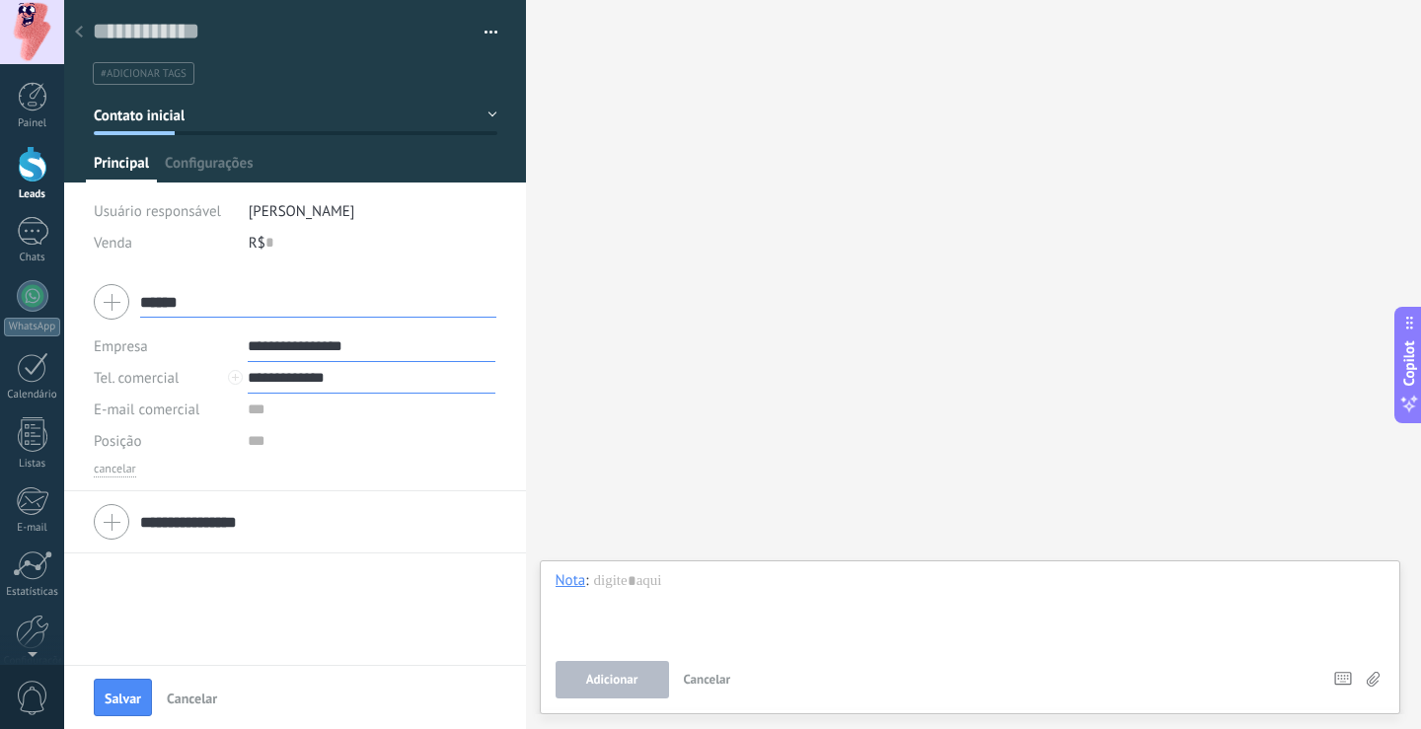
type input "**********"
click at [276, 418] on input "text" at bounding box center [372, 410] width 248 height 32
click at [271, 443] on input "text" at bounding box center [372, 441] width 248 height 32
click at [125, 690] on button "Salvar" at bounding box center [123, 698] width 58 height 38
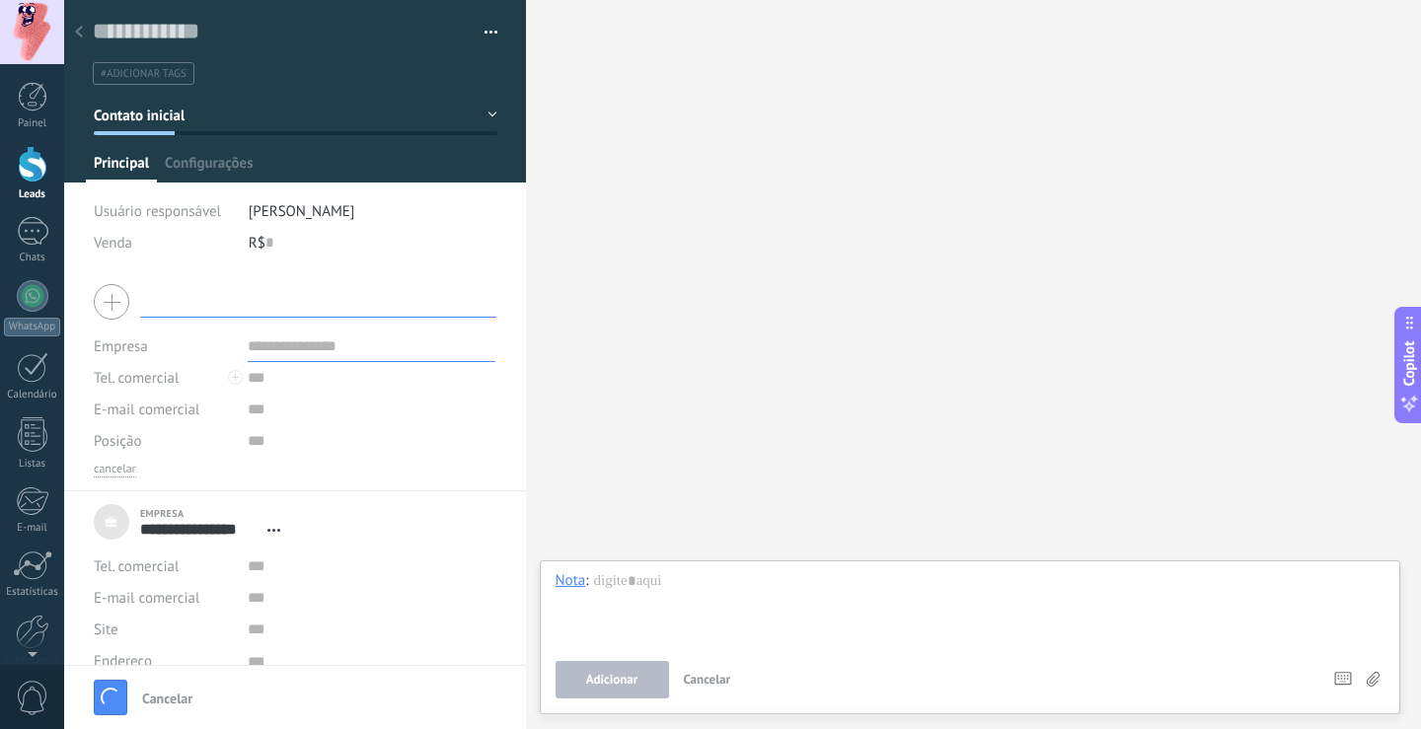
scroll to position [20, 0]
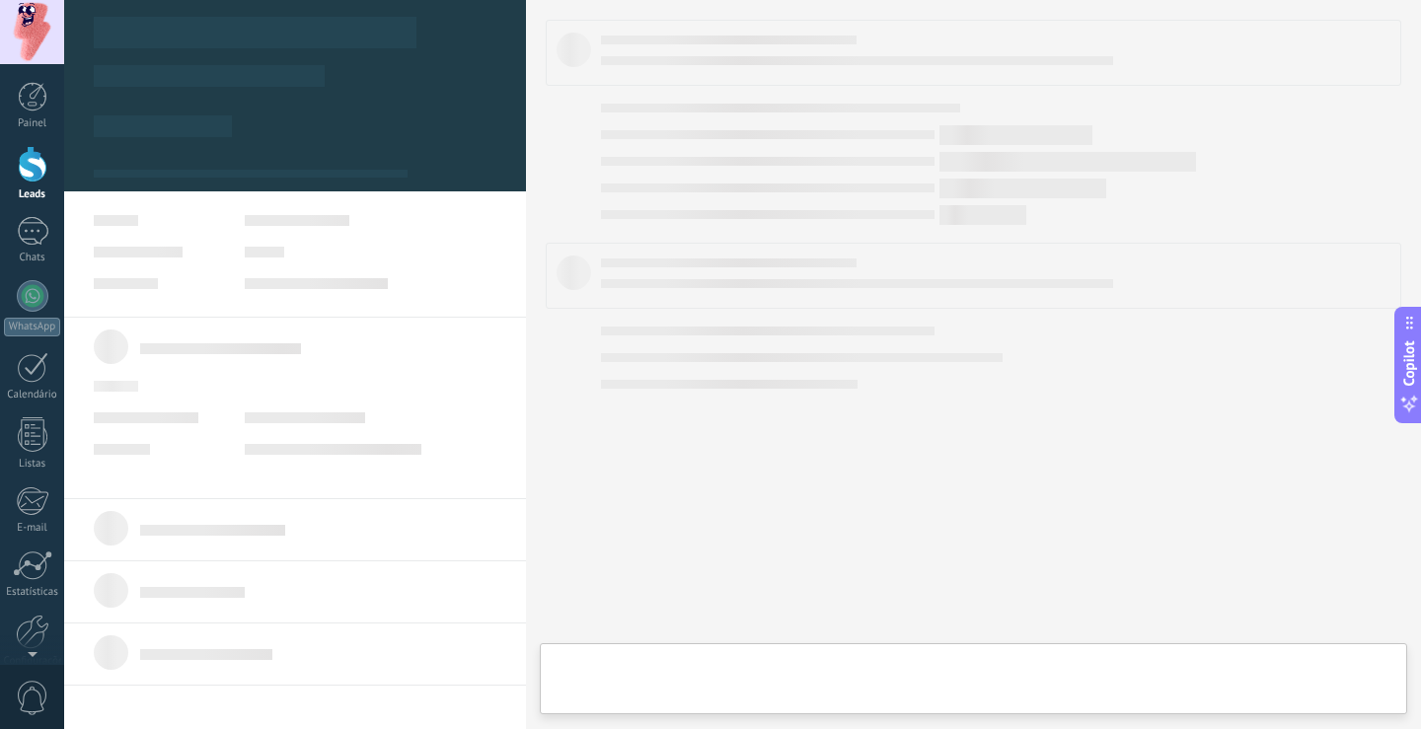
type textarea "***"
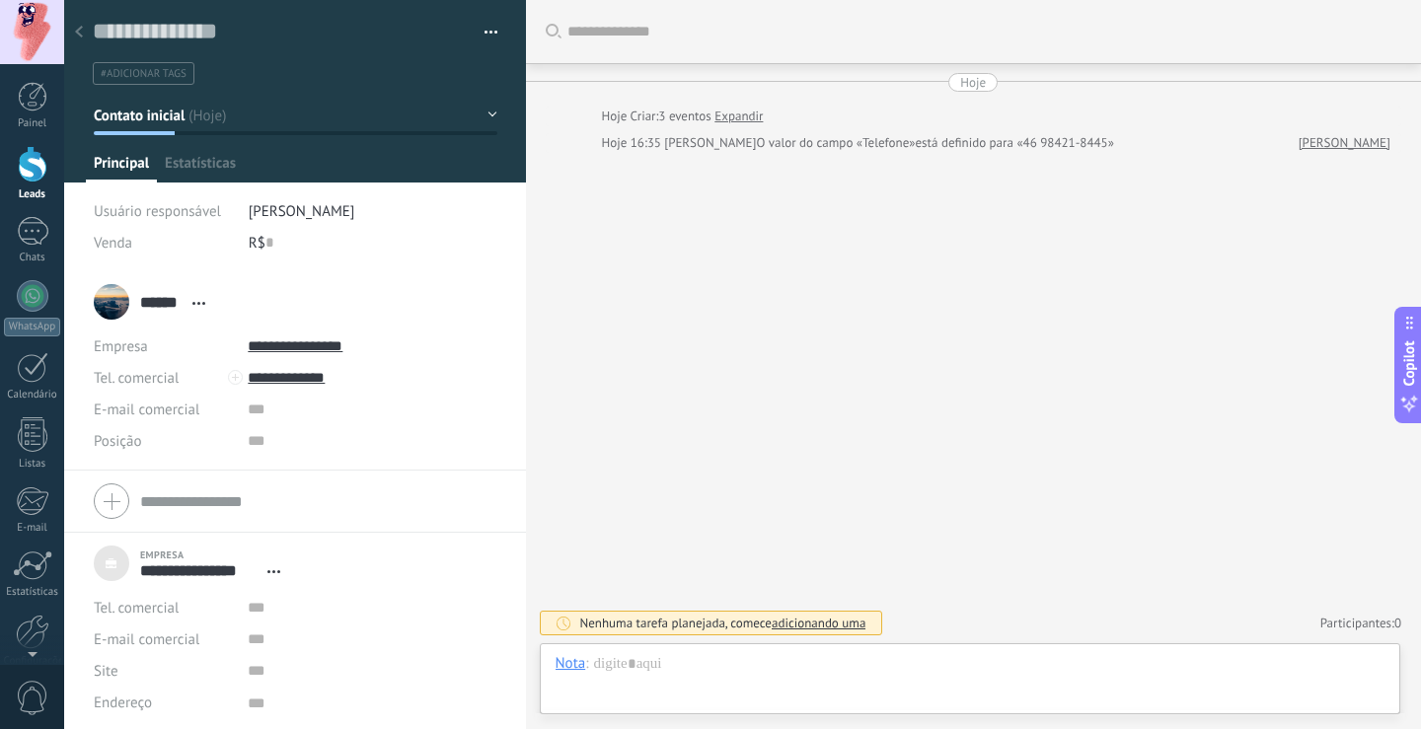
scroll to position [20, 0]
click at [102, 302] on div "****** [PERSON_NAME] ****** [PERSON_NAME] Abrir detalhes Copiar nome Desvincula…" at bounding box center [154, 301] width 121 height 49
click at [30, 167] on div at bounding box center [33, 164] width 30 height 37
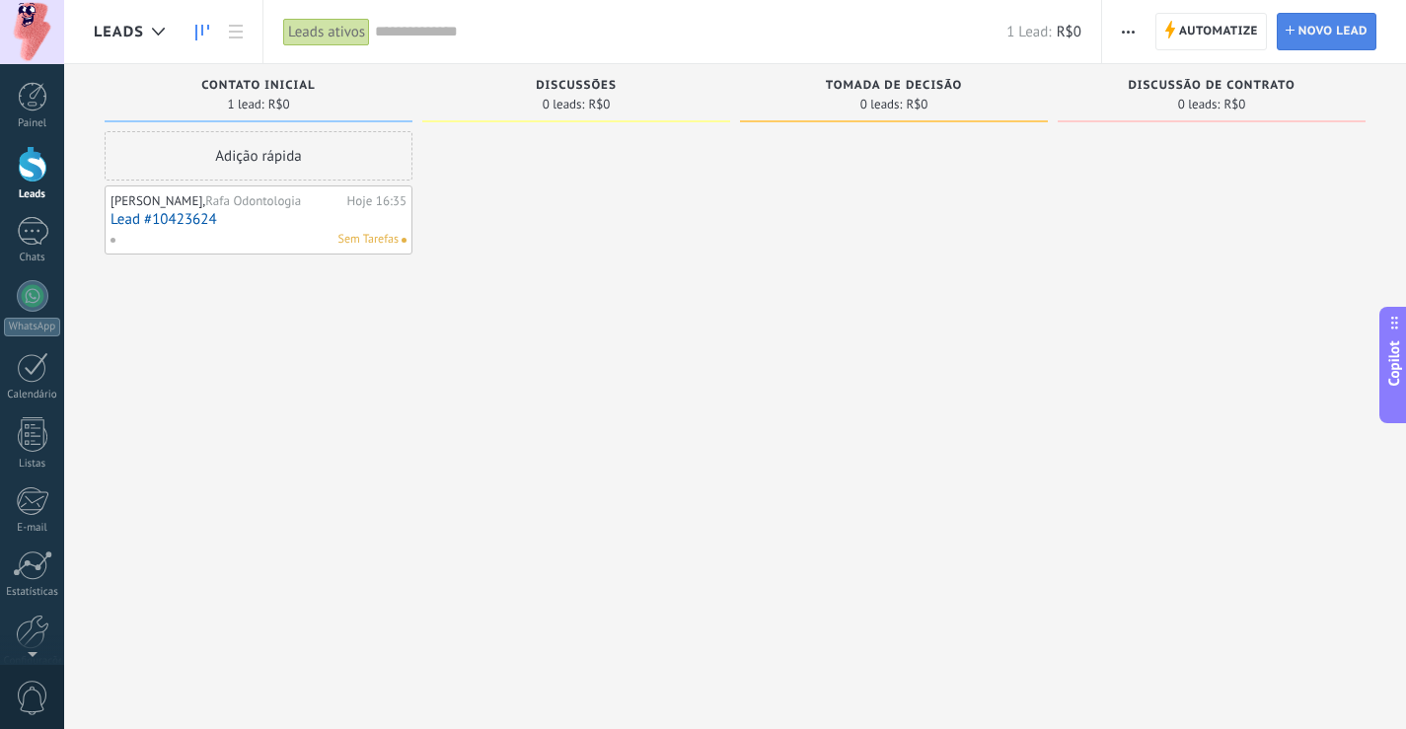
click at [1349, 33] on span "Novo lead" at bounding box center [1333, 32] width 69 height 36
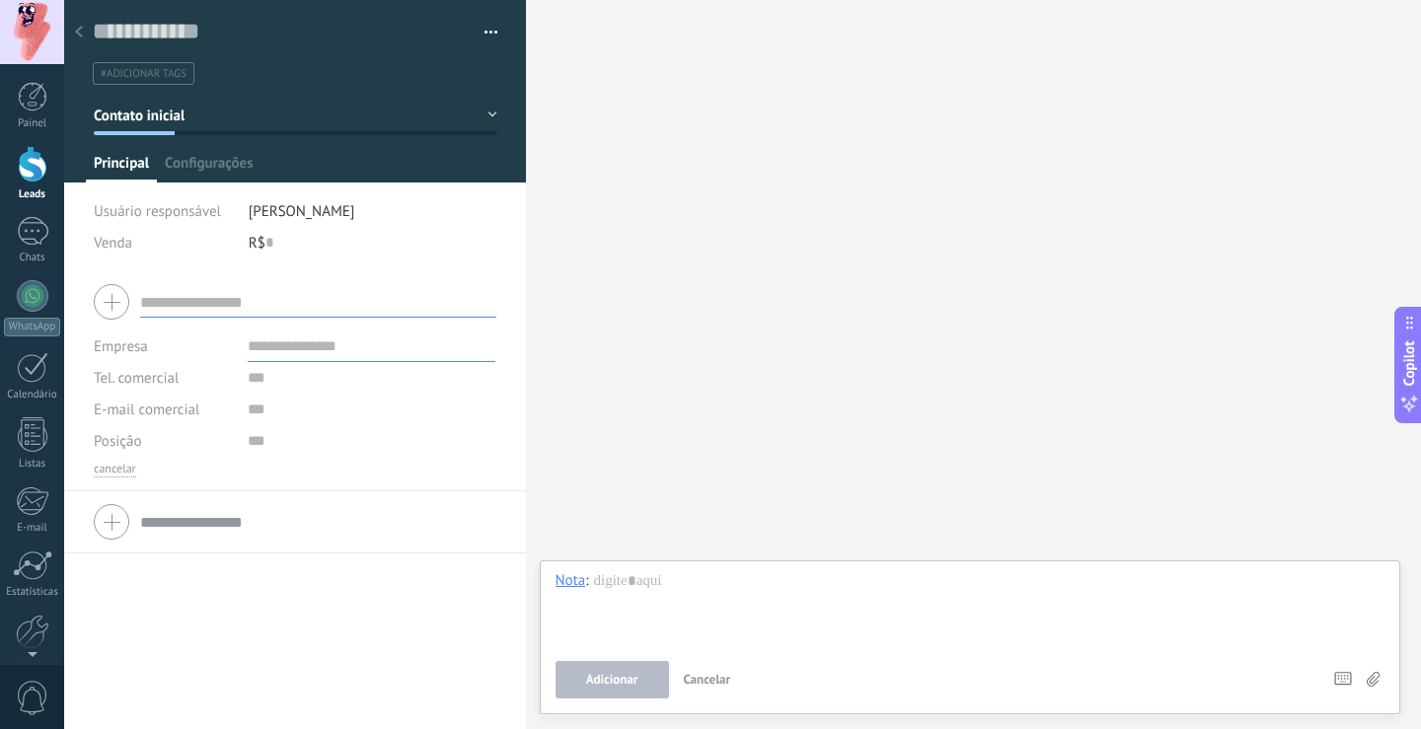
click at [196, 298] on input "text" at bounding box center [318, 302] width 356 height 32
type input "**********"
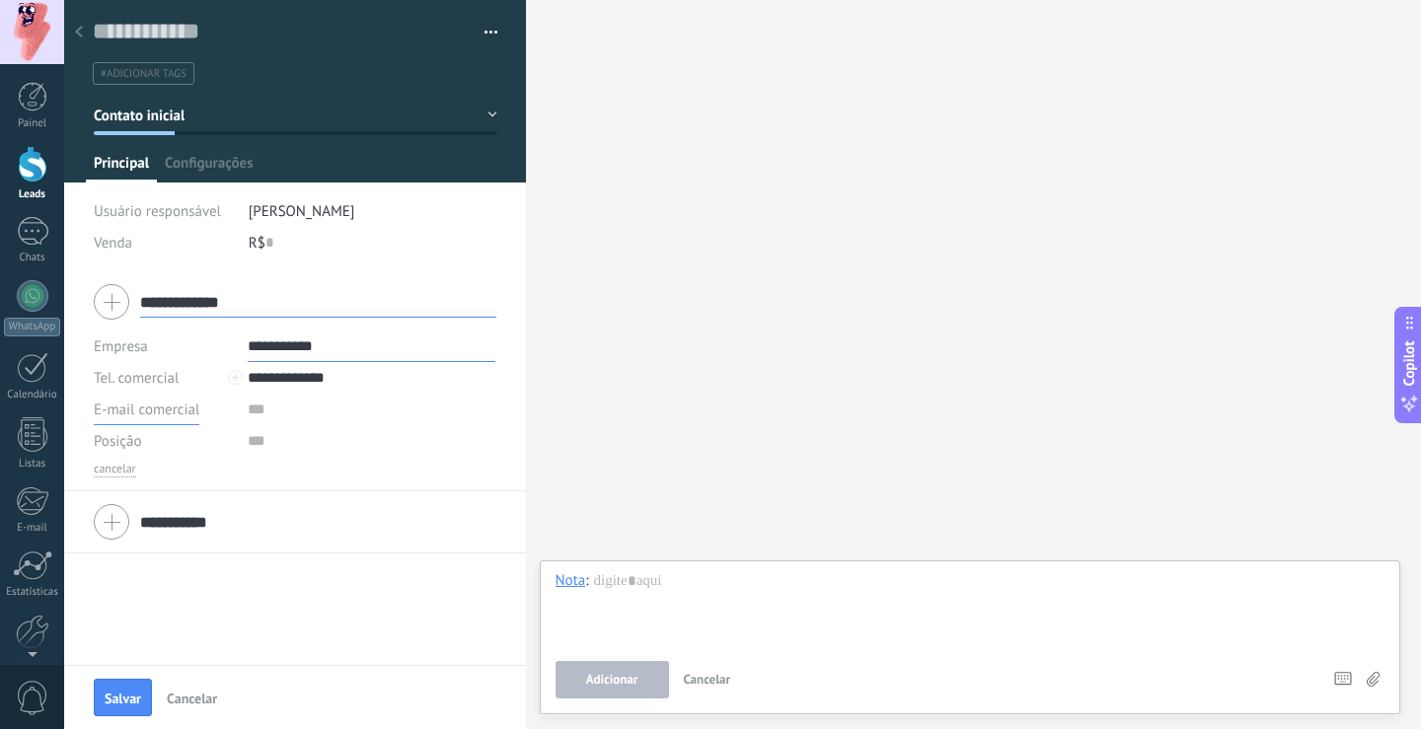
type input "**********"
click at [119, 704] on span "Salvar" at bounding box center [123, 699] width 37 height 14
type textarea "***"
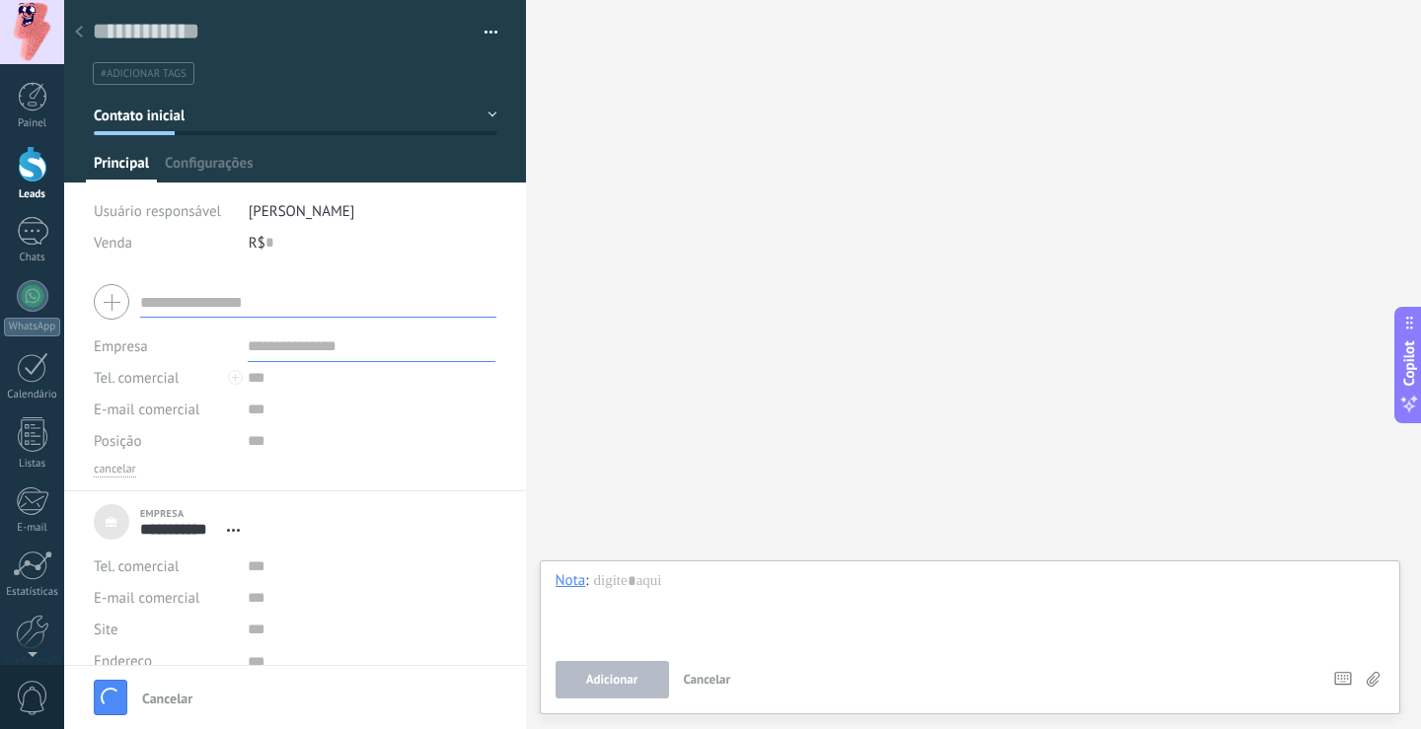
scroll to position [20, 0]
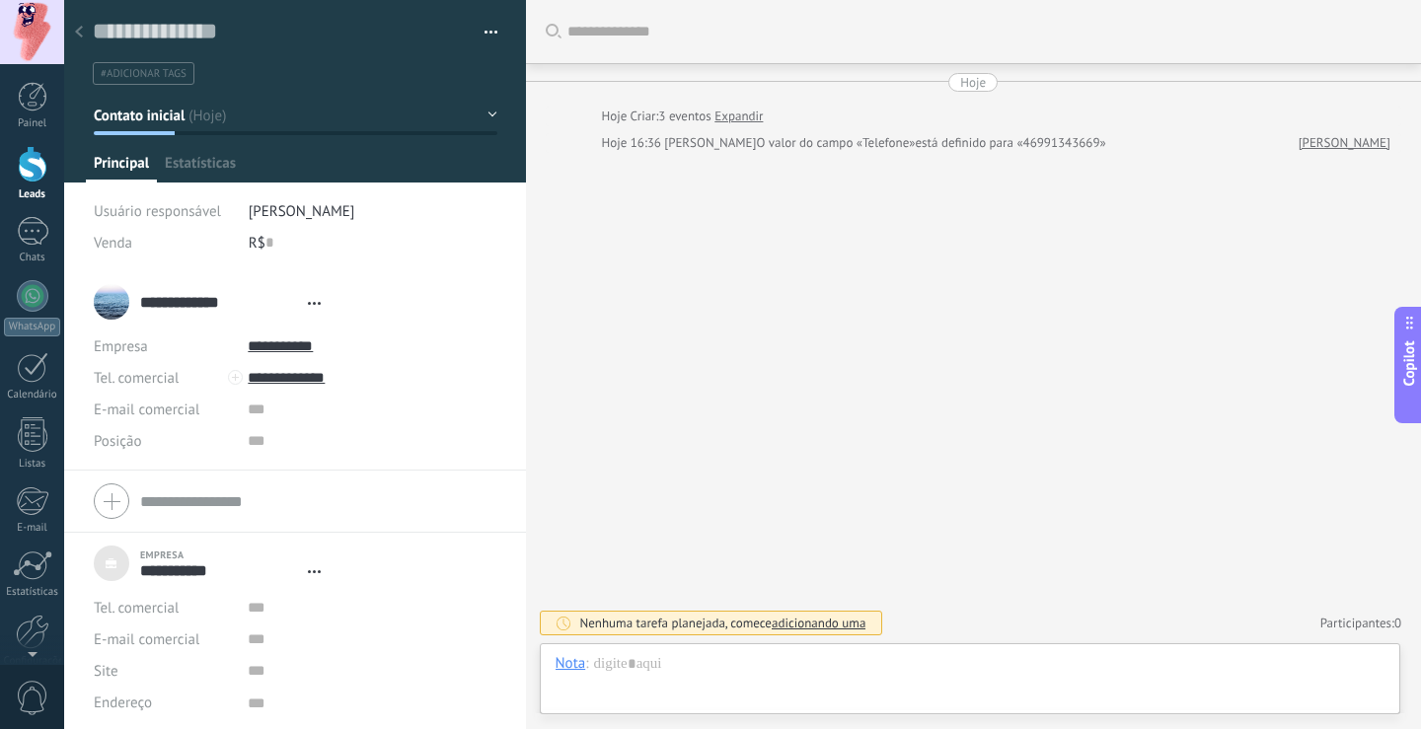
type textarea "***"
click at [659, 662] on div at bounding box center [971, 683] width 830 height 59
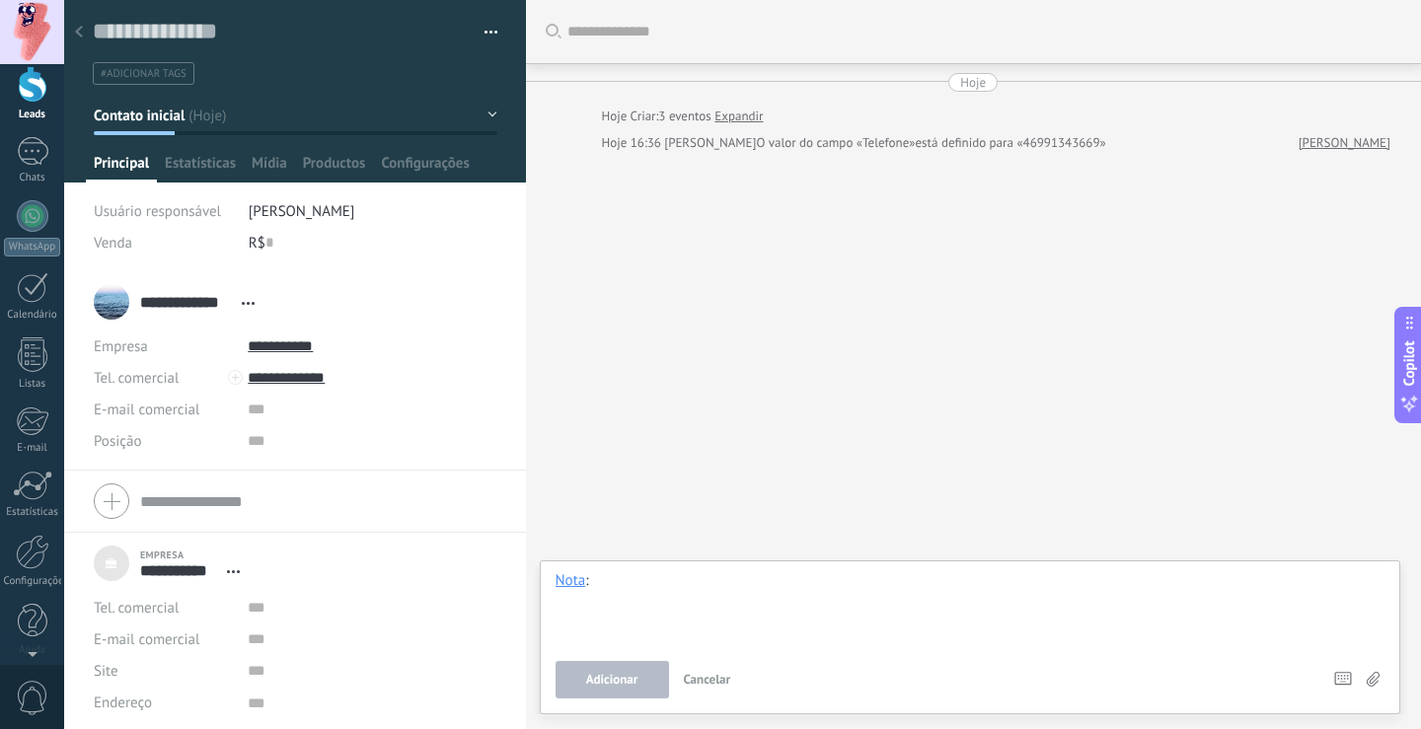
scroll to position [0, 0]
click at [625, 595] on div at bounding box center [971, 608] width 830 height 75
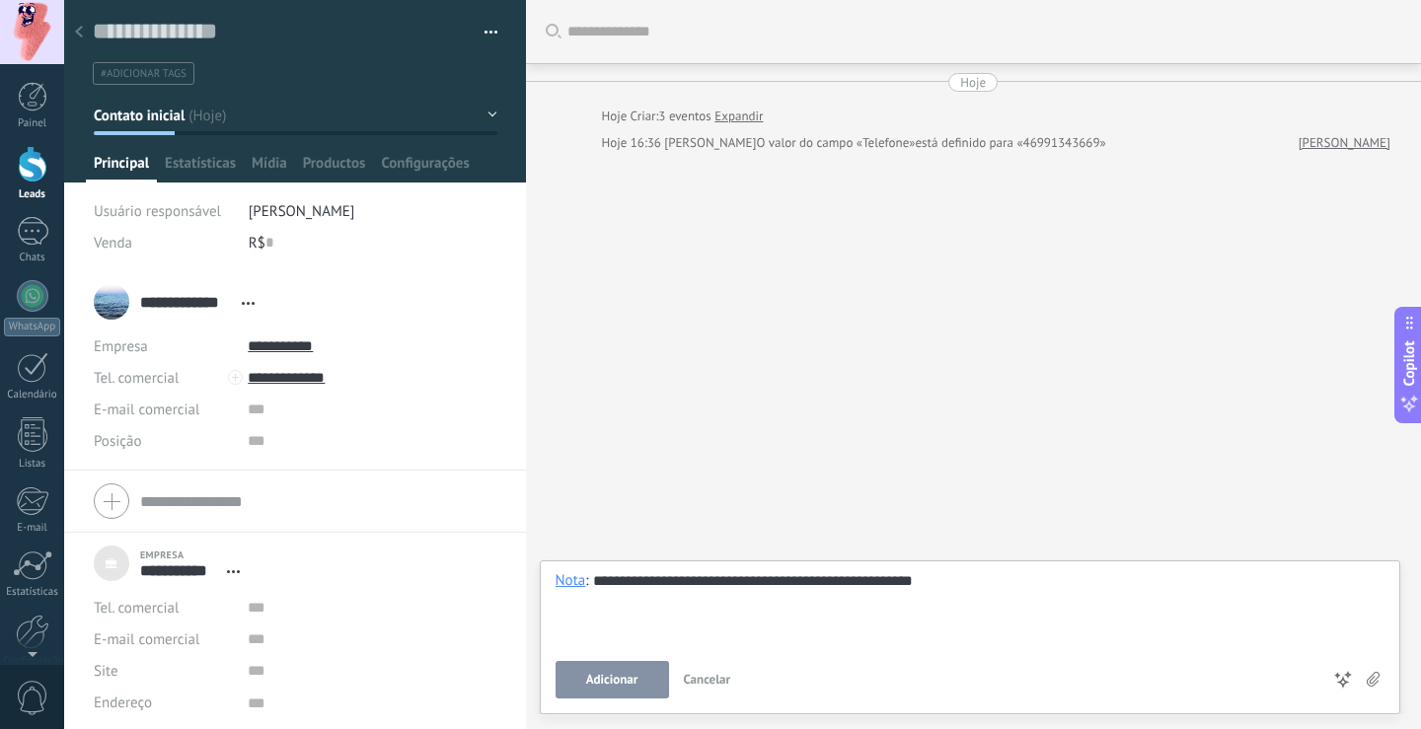
click at [593, 633] on div "**********" at bounding box center [971, 608] width 830 height 75
click at [607, 671] on button "Adicionar" at bounding box center [612, 680] width 113 height 38
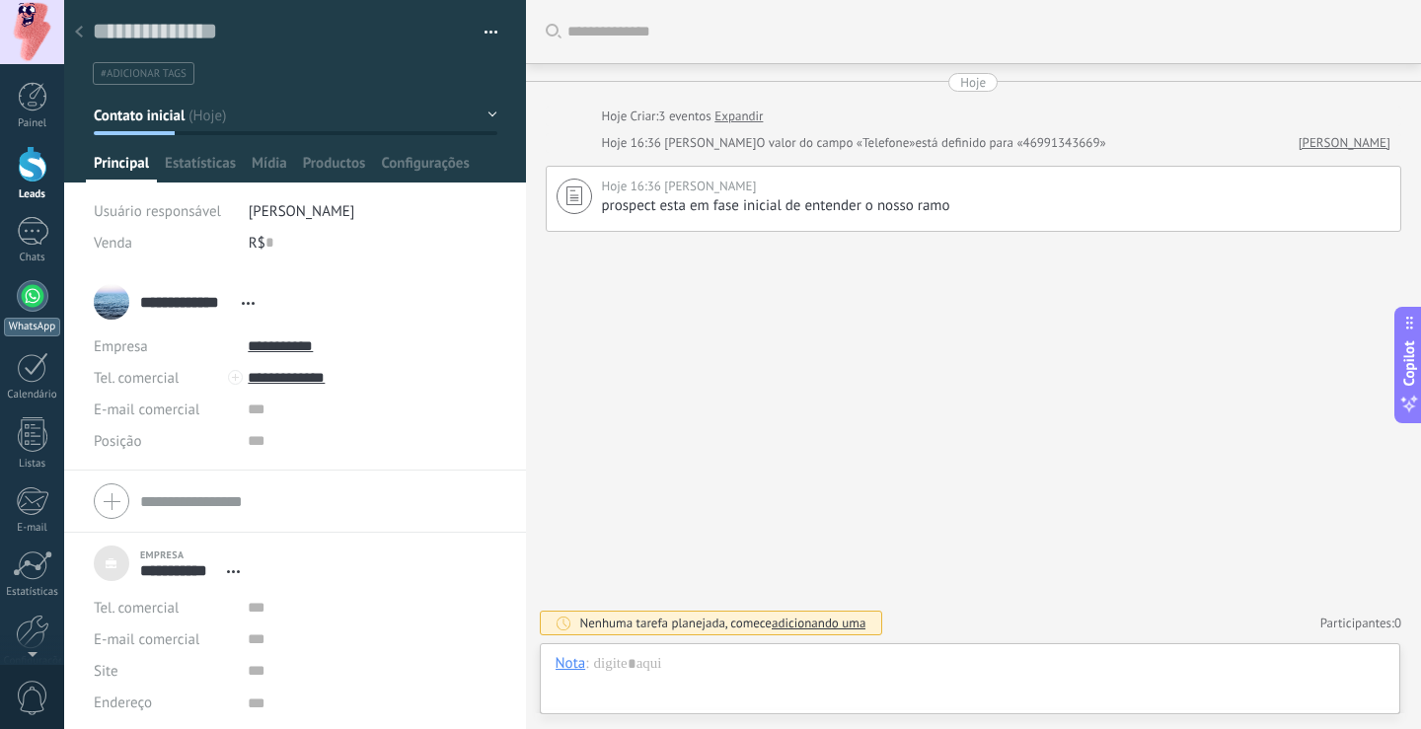
click at [34, 298] on div at bounding box center [33, 296] width 32 height 32
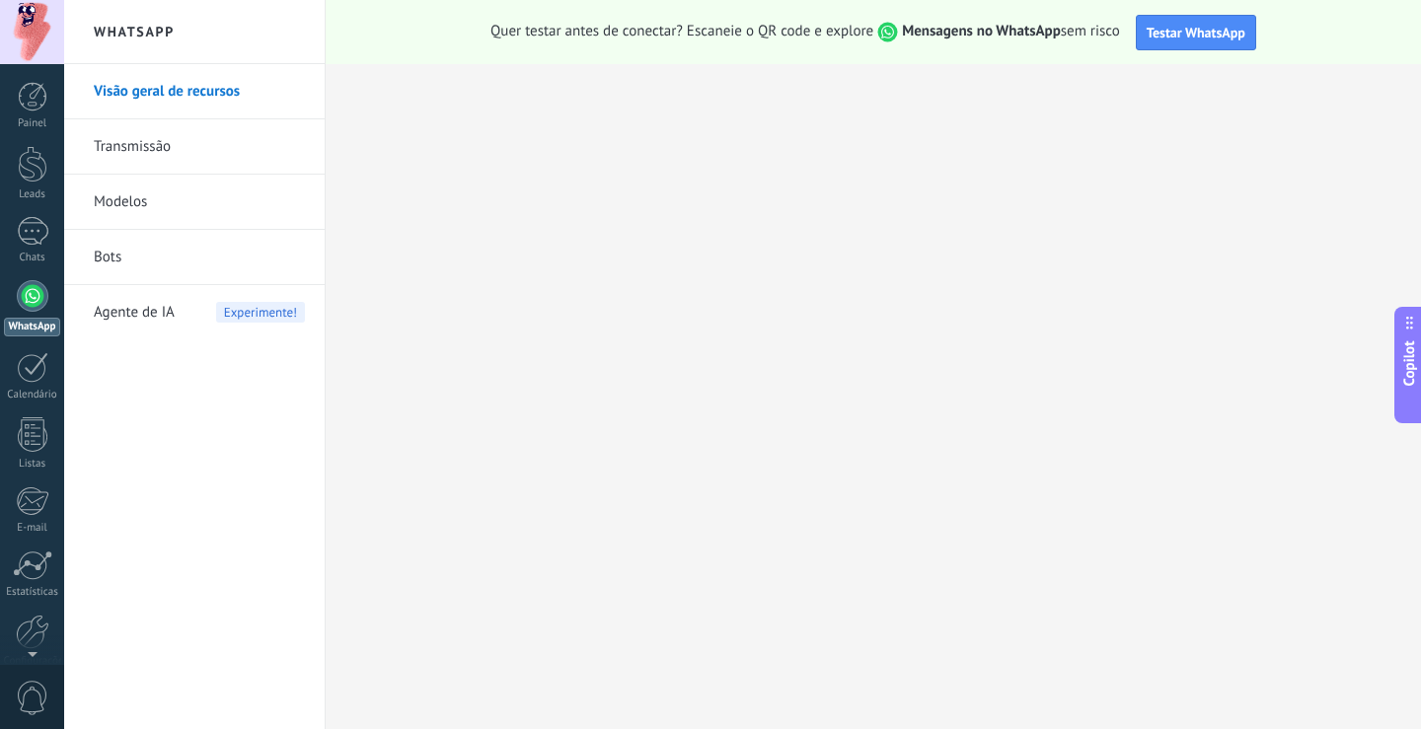
click at [29, 294] on div at bounding box center [33, 296] width 32 height 32
click at [1210, 34] on span "Testar WhatsApp" at bounding box center [1196, 33] width 99 height 18
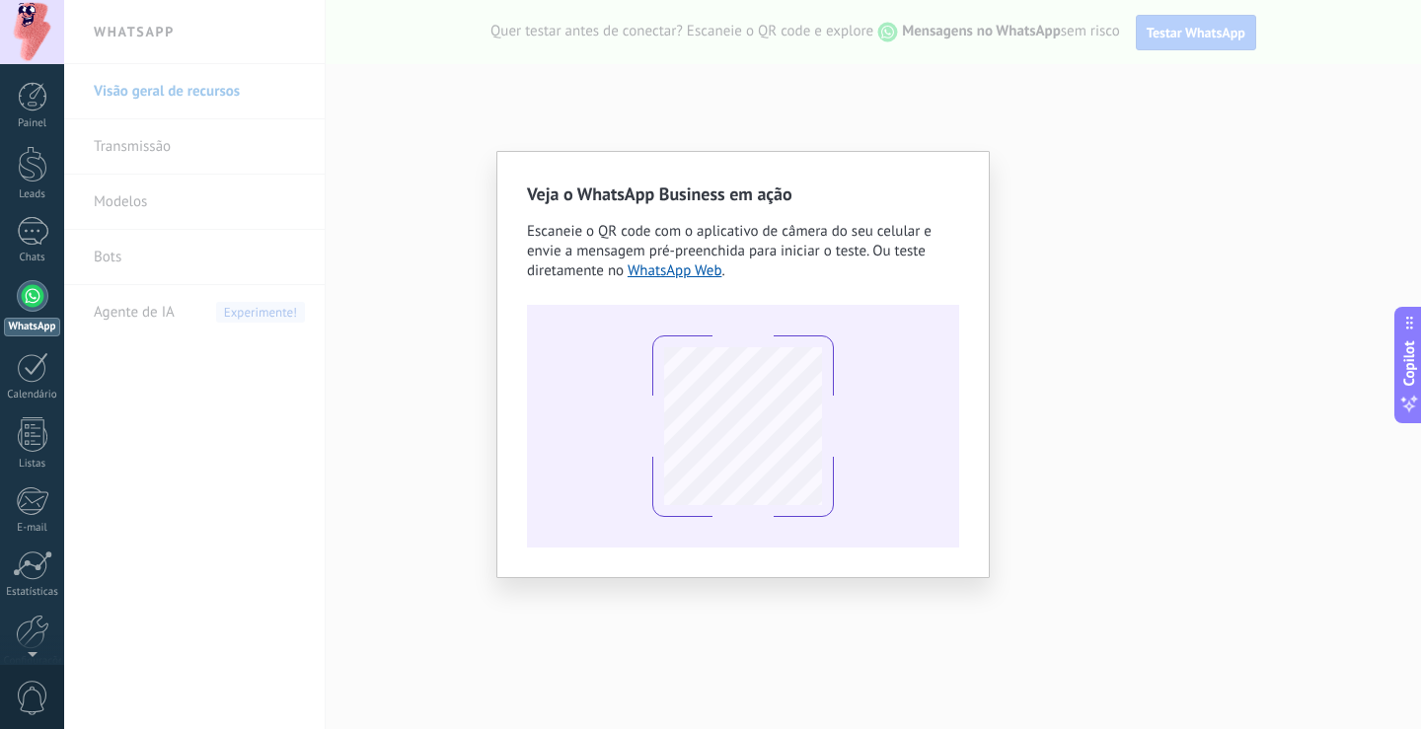
click at [1061, 466] on div "Veja o WhatsApp Business em ação Escaneie o QR code com o aplicativo de câmera …" at bounding box center [742, 364] width 1357 height 729
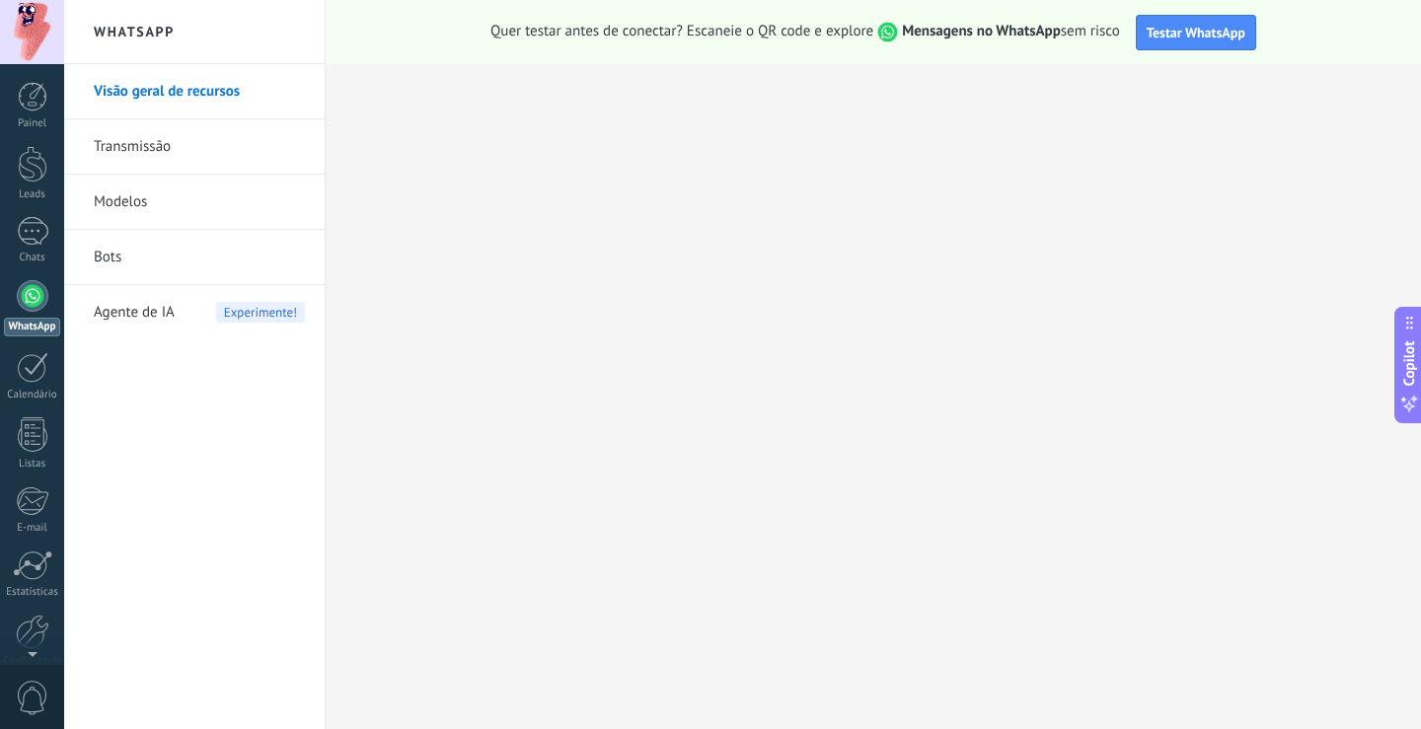
click at [39, 307] on div at bounding box center [33, 296] width 32 height 32
click at [25, 229] on div at bounding box center [33, 231] width 32 height 29
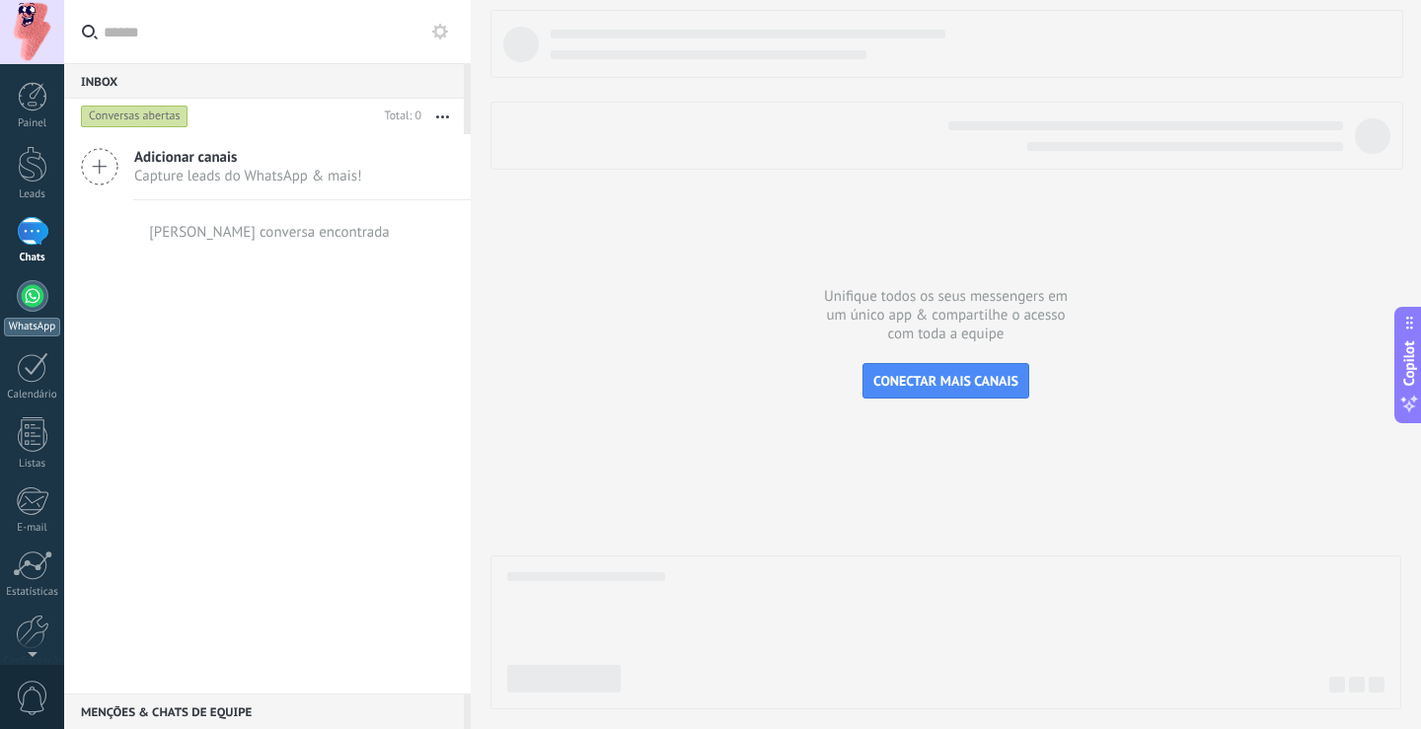
click at [30, 292] on div at bounding box center [33, 296] width 32 height 32
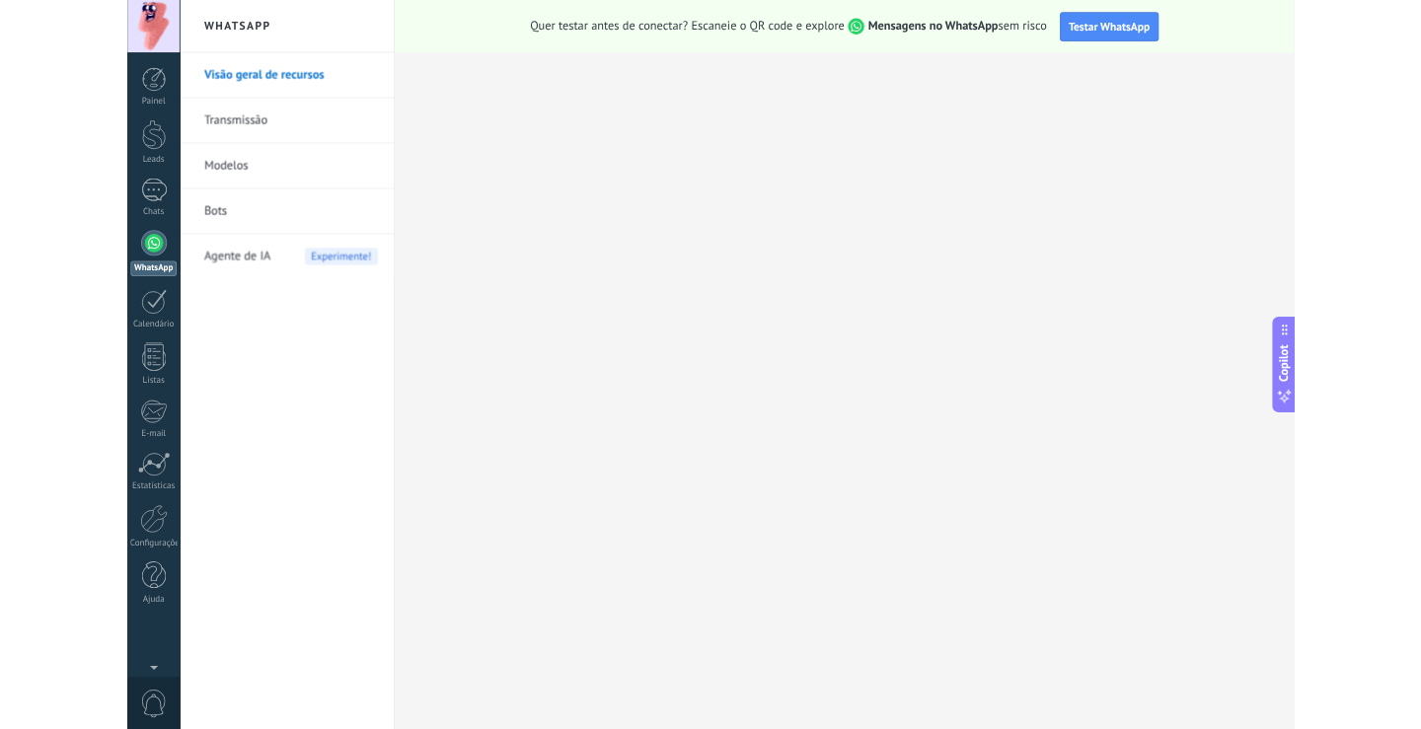
scroll to position [19, 0]
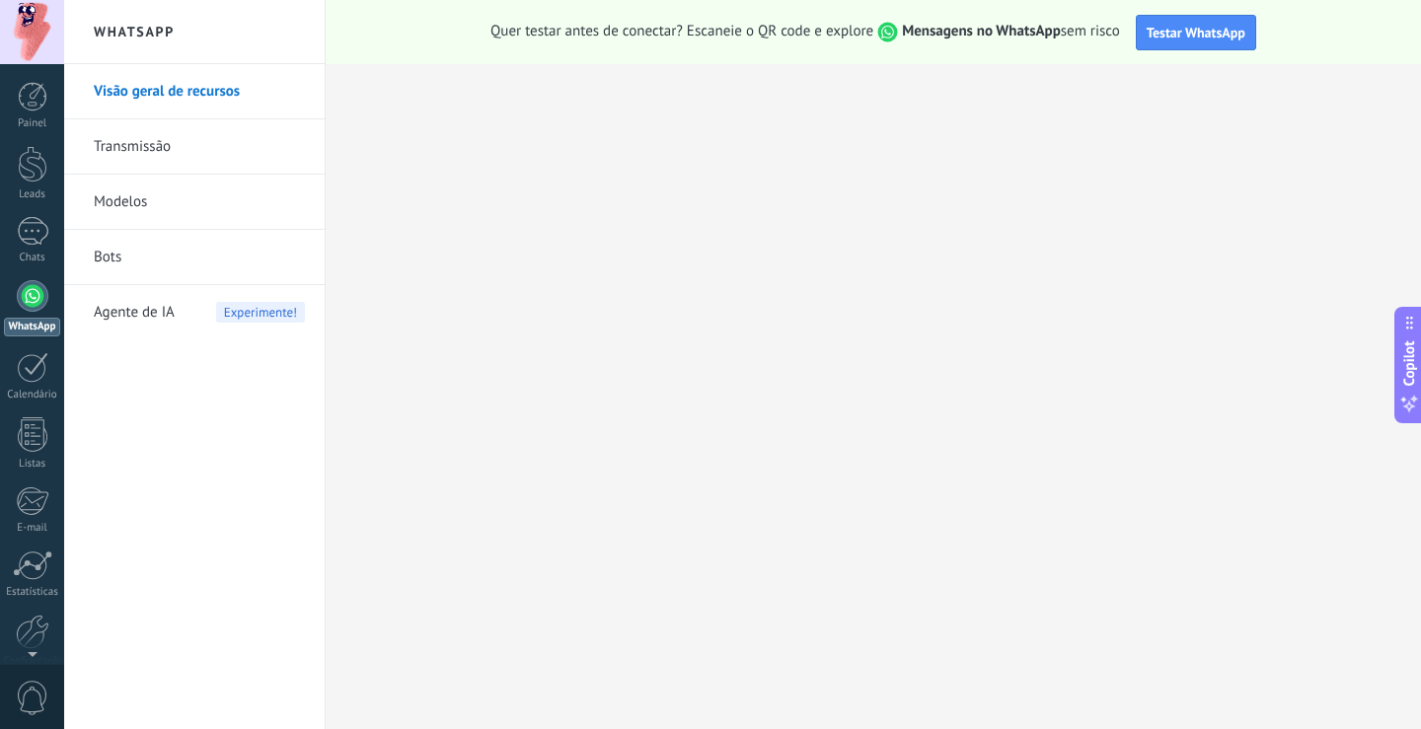
click at [229, 534] on div "Visão geral de recursos Transmissão Modelos Bots Agente de IA Experimente!" at bounding box center [194, 396] width 261 height 665
click at [143, 158] on link "Transmissão" at bounding box center [199, 146] width 211 height 55
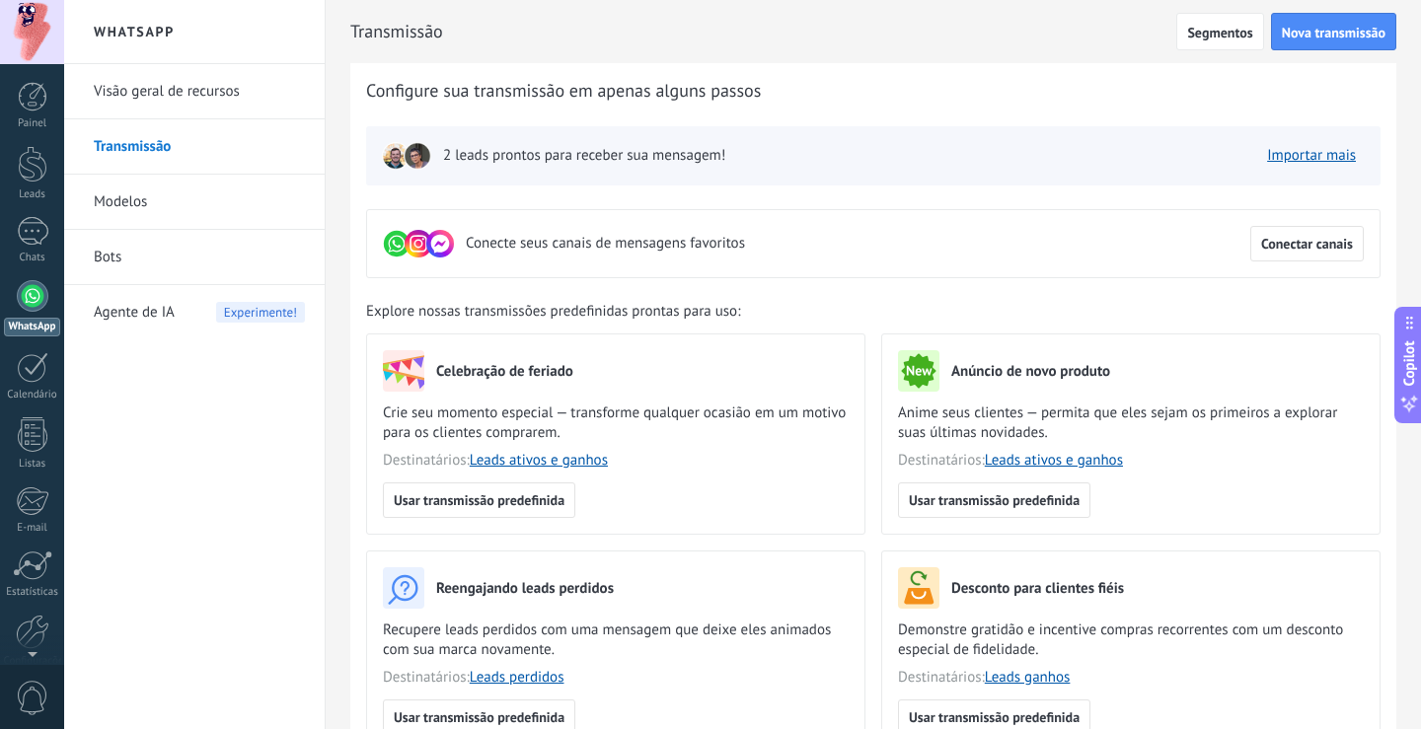
click at [139, 205] on link "Modelos" at bounding box center [199, 202] width 211 height 55
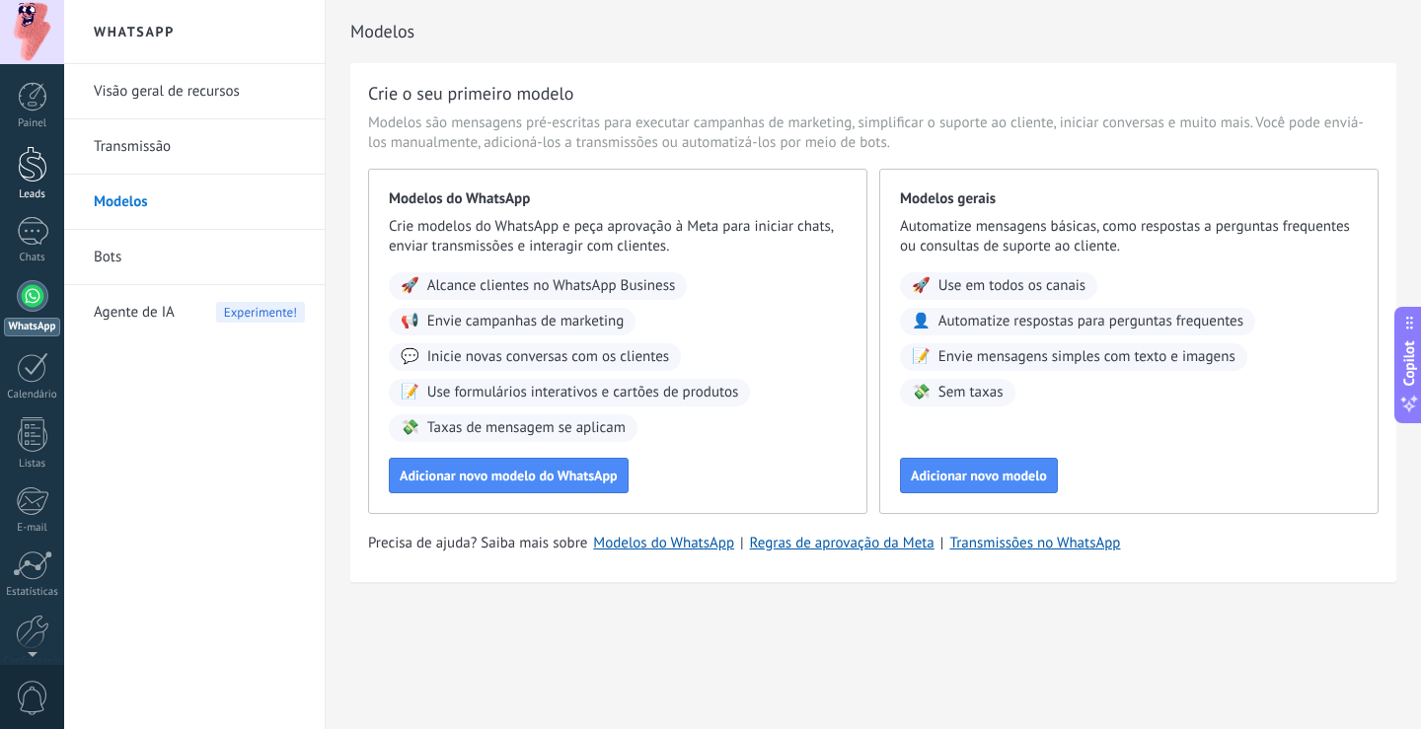
click at [29, 183] on link "Leads" at bounding box center [32, 173] width 64 height 55
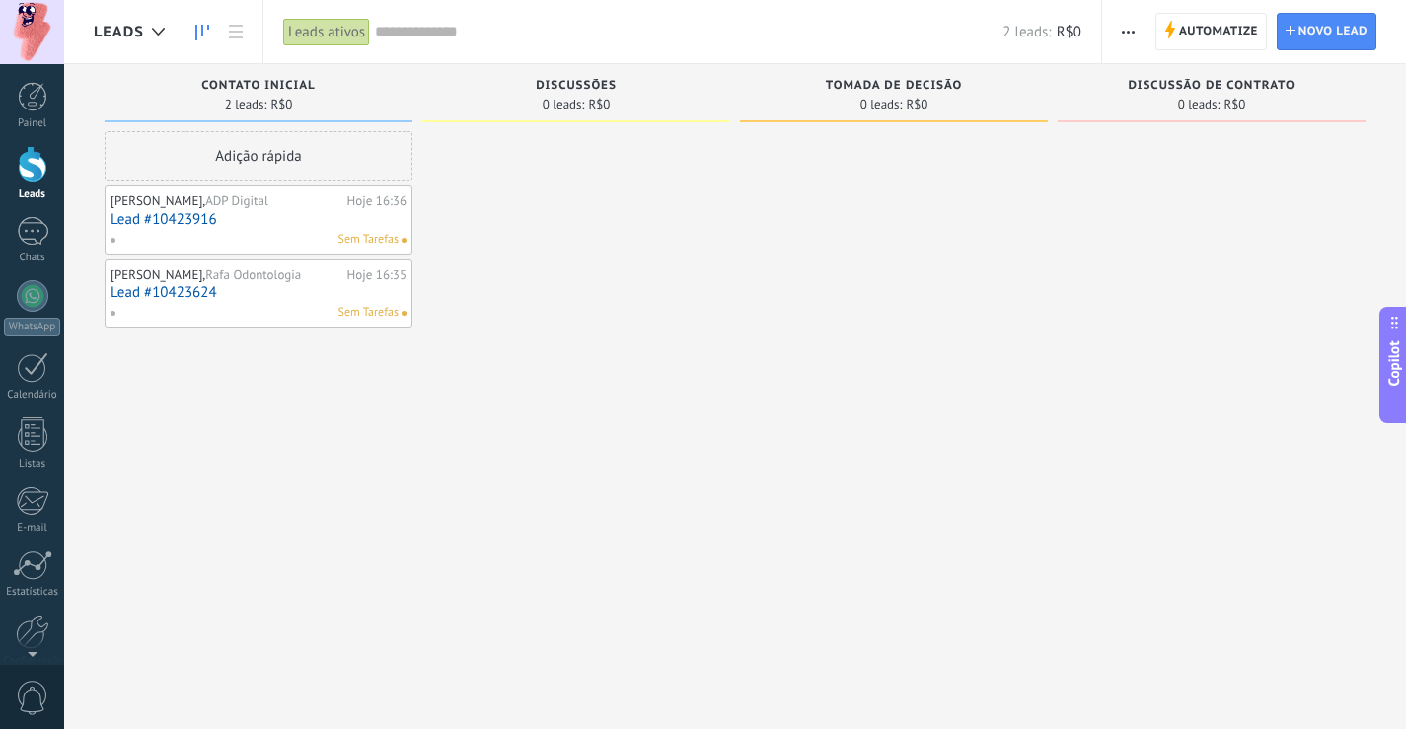
click at [148, 211] on link "Lead #10423916" at bounding box center [259, 219] width 296 height 17
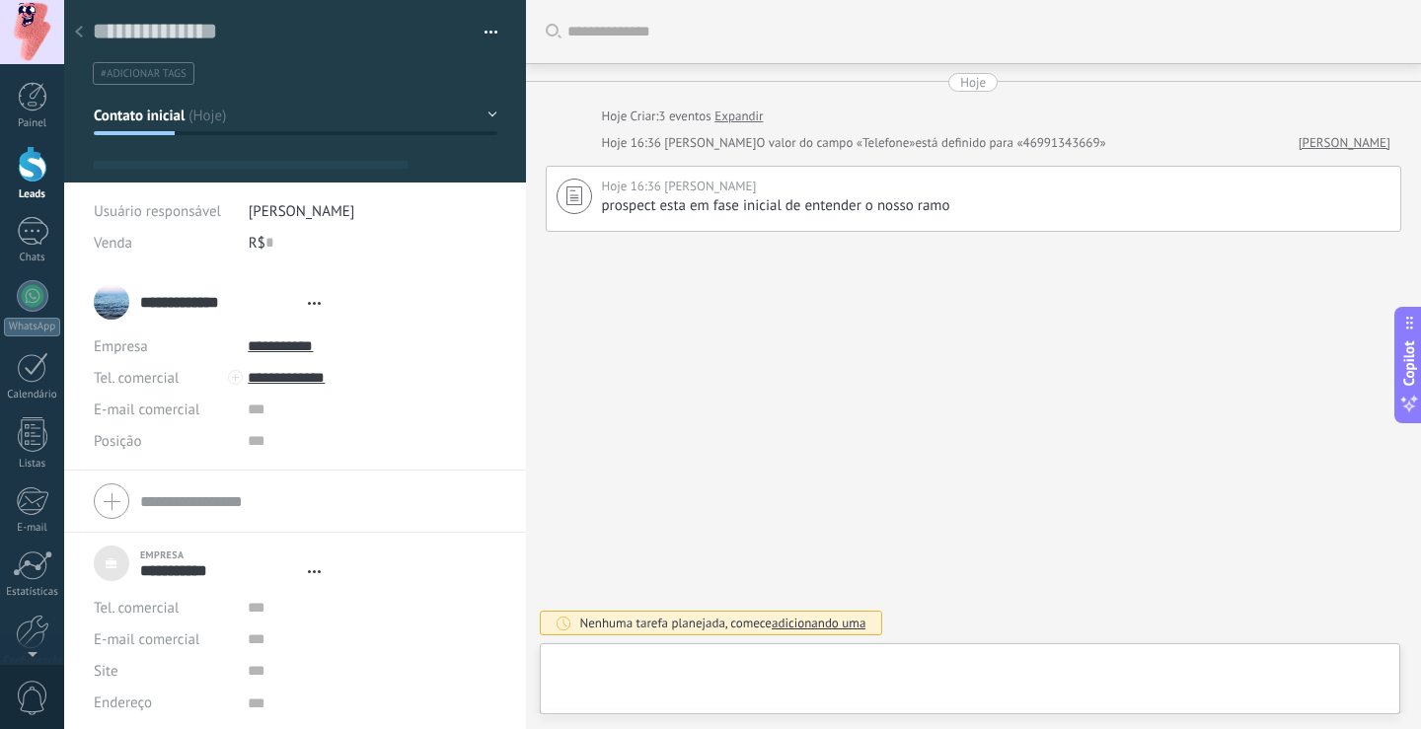
type textarea "***"
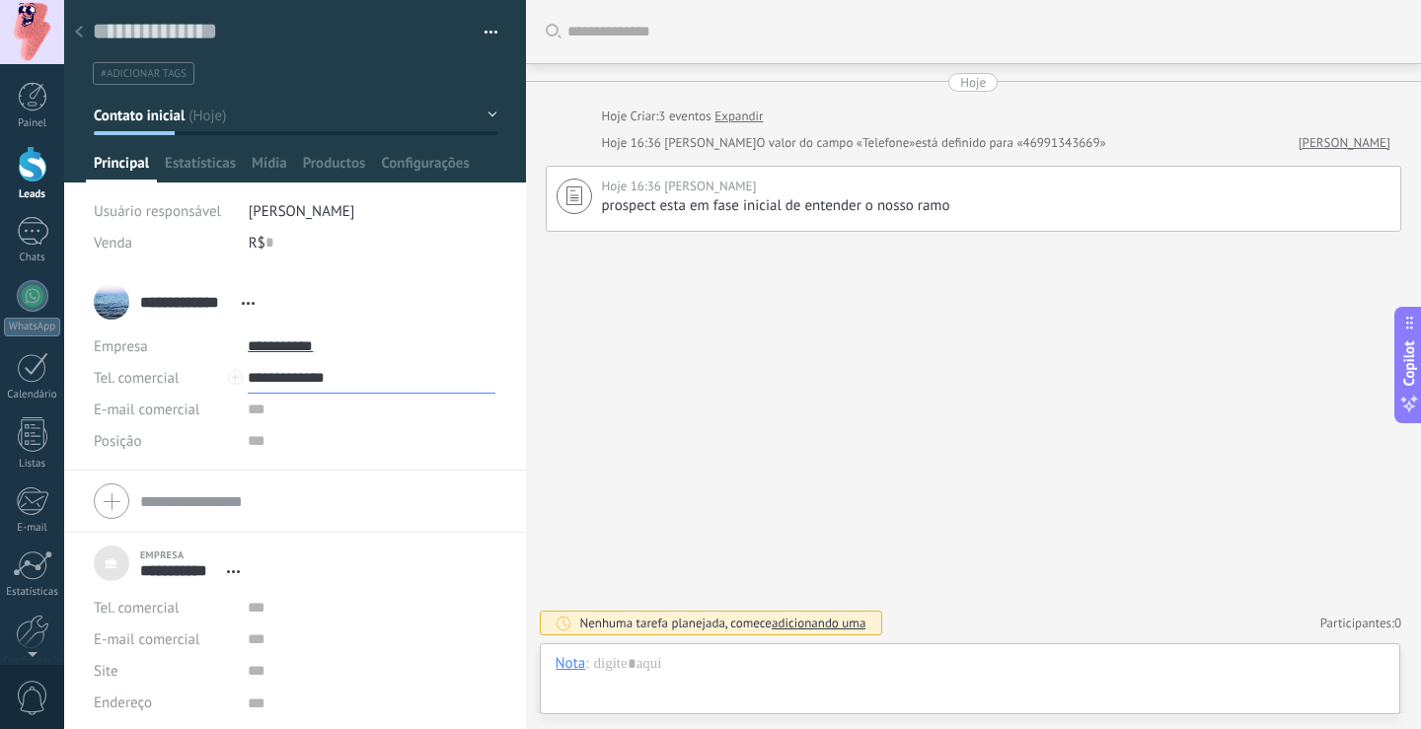
click at [293, 376] on input "**********" at bounding box center [372, 378] width 248 height 32
type input "**********"
click at [323, 436] on div "[PHONE_NUMBER] (WhatsApp)" at bounding box center [372, 445] width 246 height 34
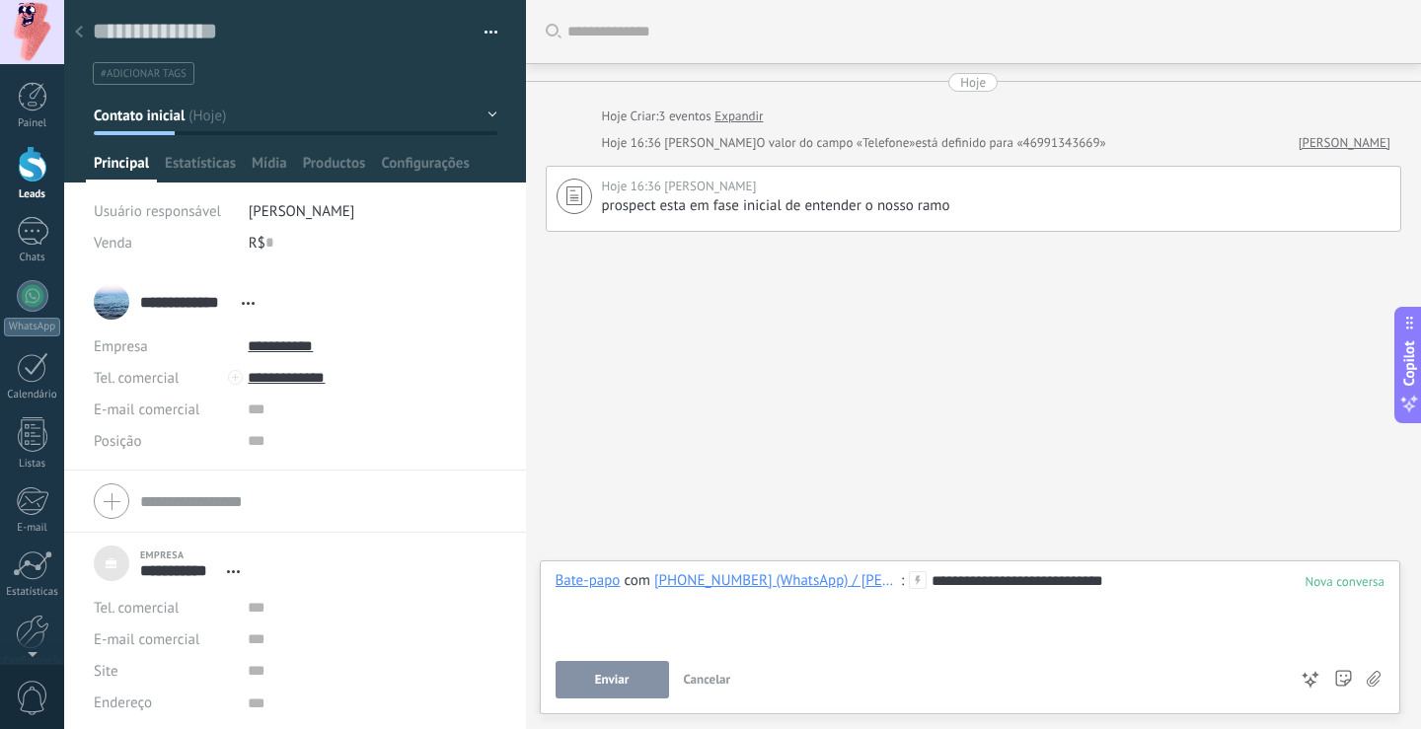
click at [583, 680] on button "Enviar" at bounding box center [612, 680] width 113 height 38
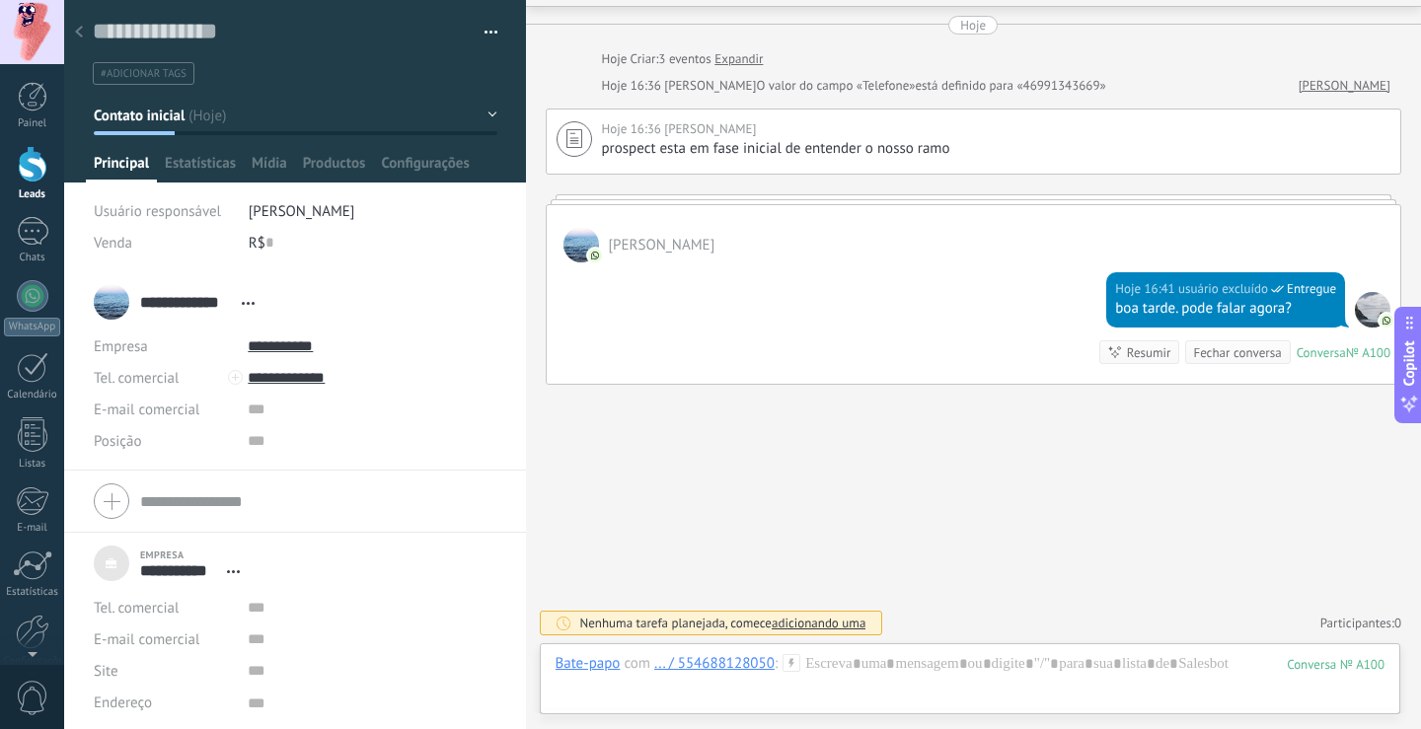
scroll to position [96, 0]
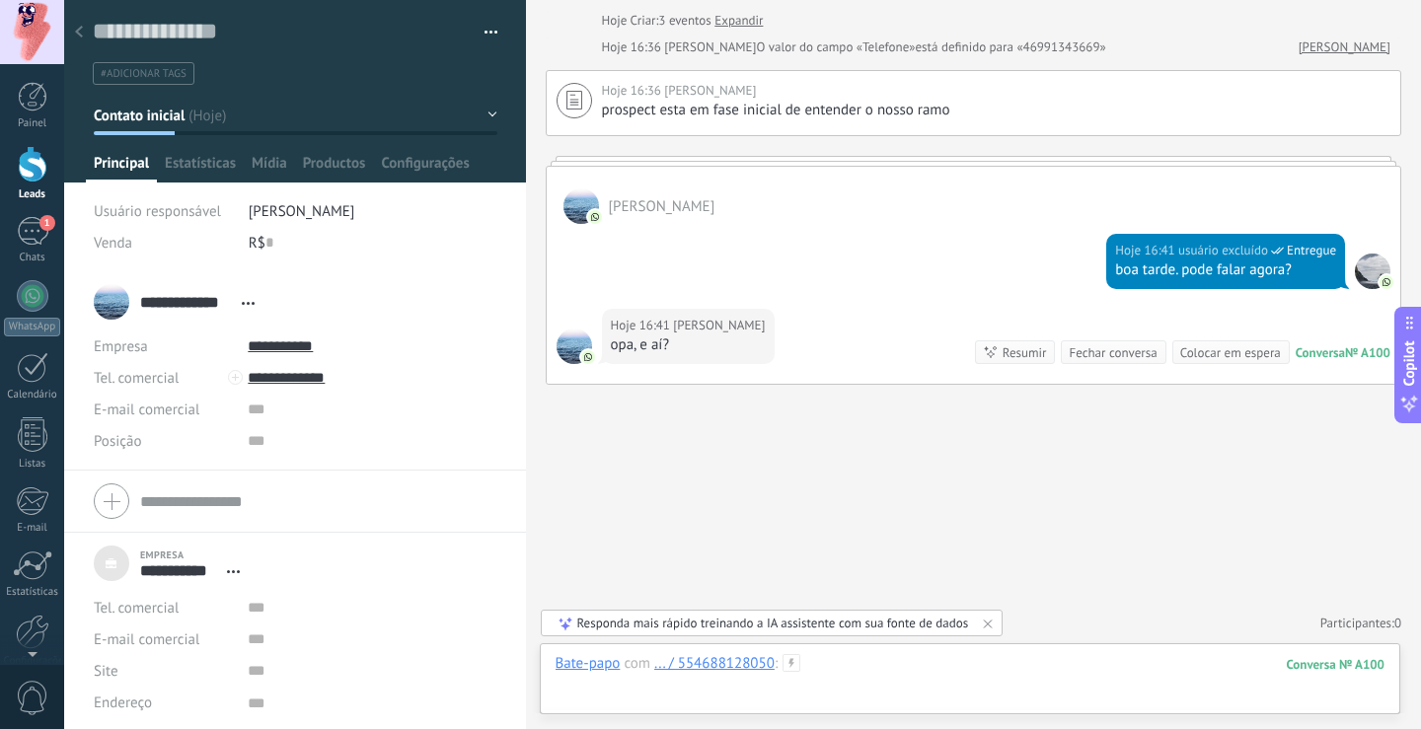
click at [902, 662] on div at bounding box center [971, 683] width 830 height 59
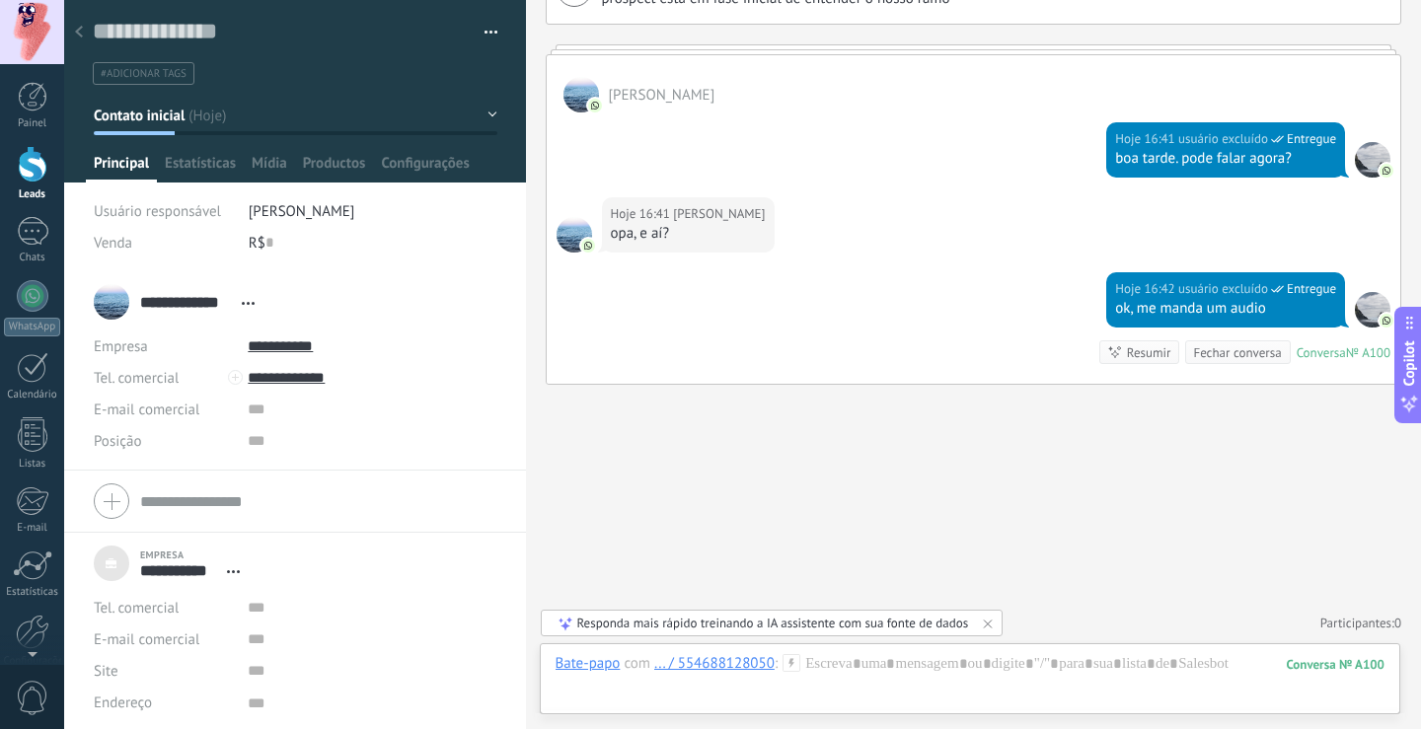
scroll to position [265, 0]
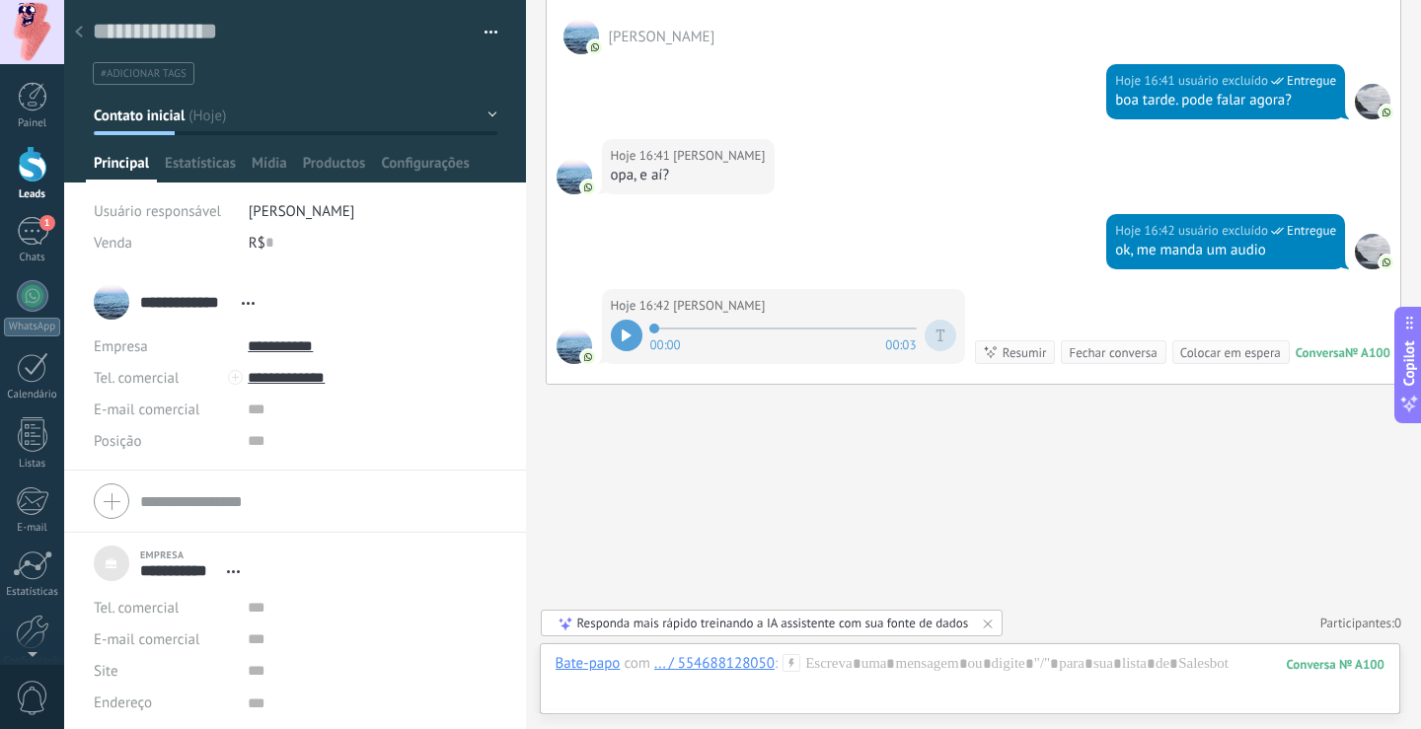
click at [624, 338] on icon at bounding box center [626, 336] width 9 height 12
click at [1010, 347] on div "Resumir" at bounding box center [1025, 352] width 44 height 19
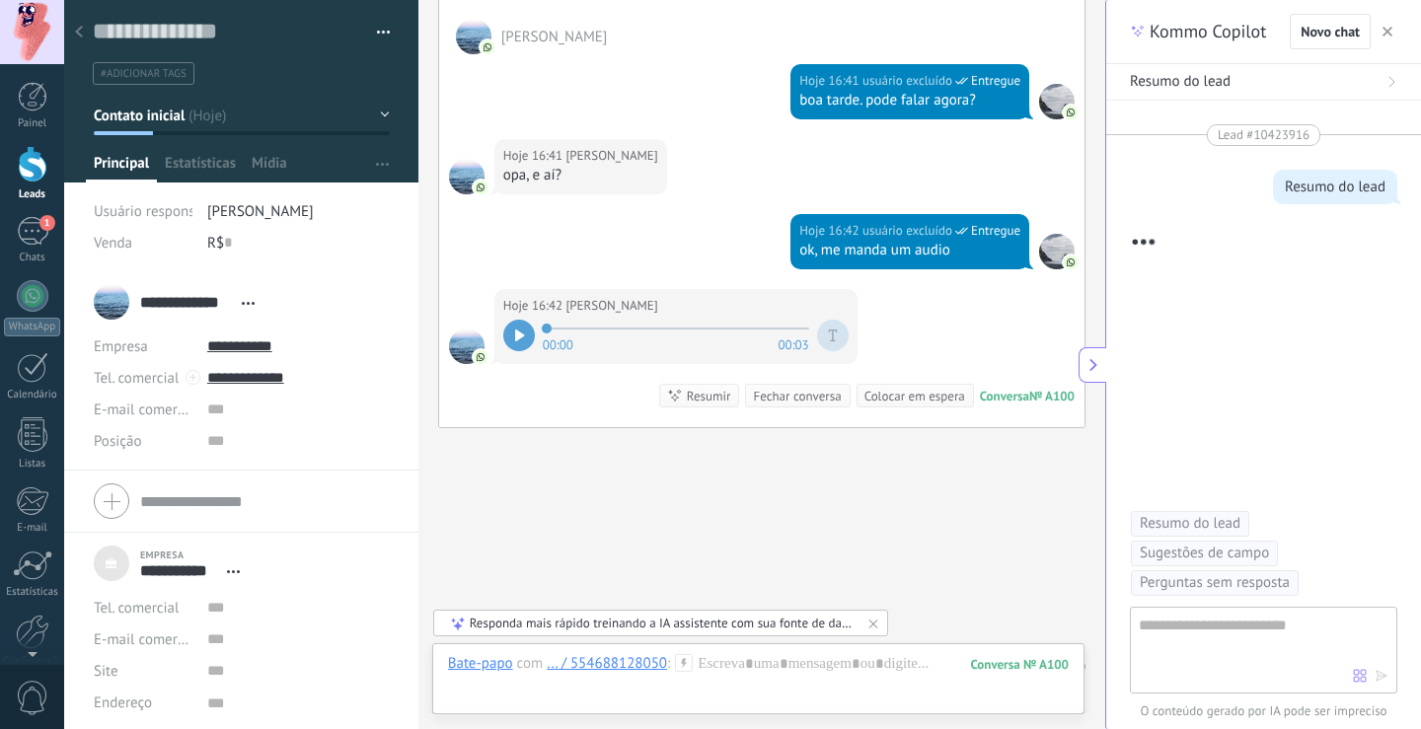
scroll to position [38, 0]
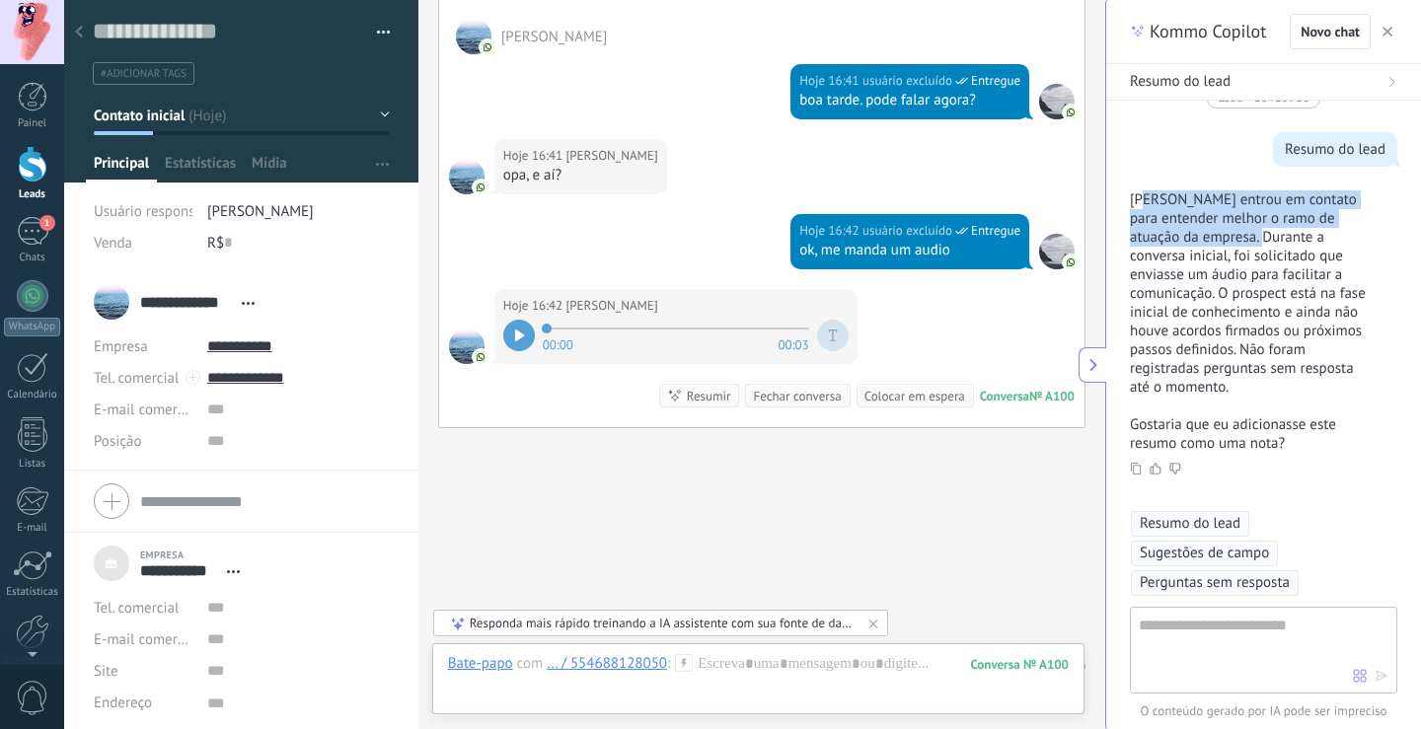
drag, startPoint x: 1148, startPoint y: 200, endPoint x: 1265, endPoint y: 235, distance: 122.4
click at [1265, 235] on p "[PERSON_NAME] entrou em contato para entender melhor o ramo de atuação da empre…" at bounding box center [1252, 293] width 244 height 206
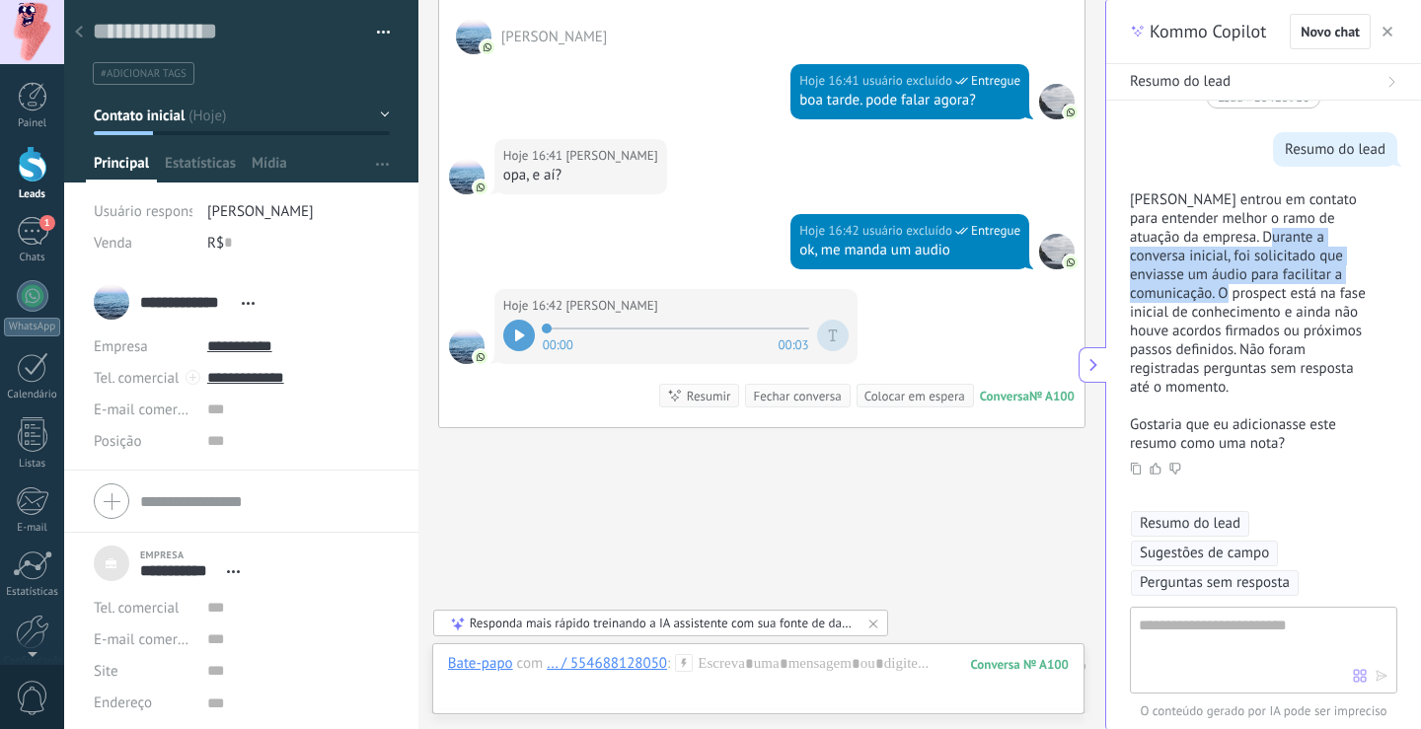
drag, startPoint x: 1273, startPoint y: 239, endPoint x: 1227, endPoint y: 290, distance: 69.2
click at [1227, 290] on p "[PERSON_NAME] entrou em contato para entender melhor o ramo de atuação da empre…" at bounding box center [1252, 293] width 244 height 206
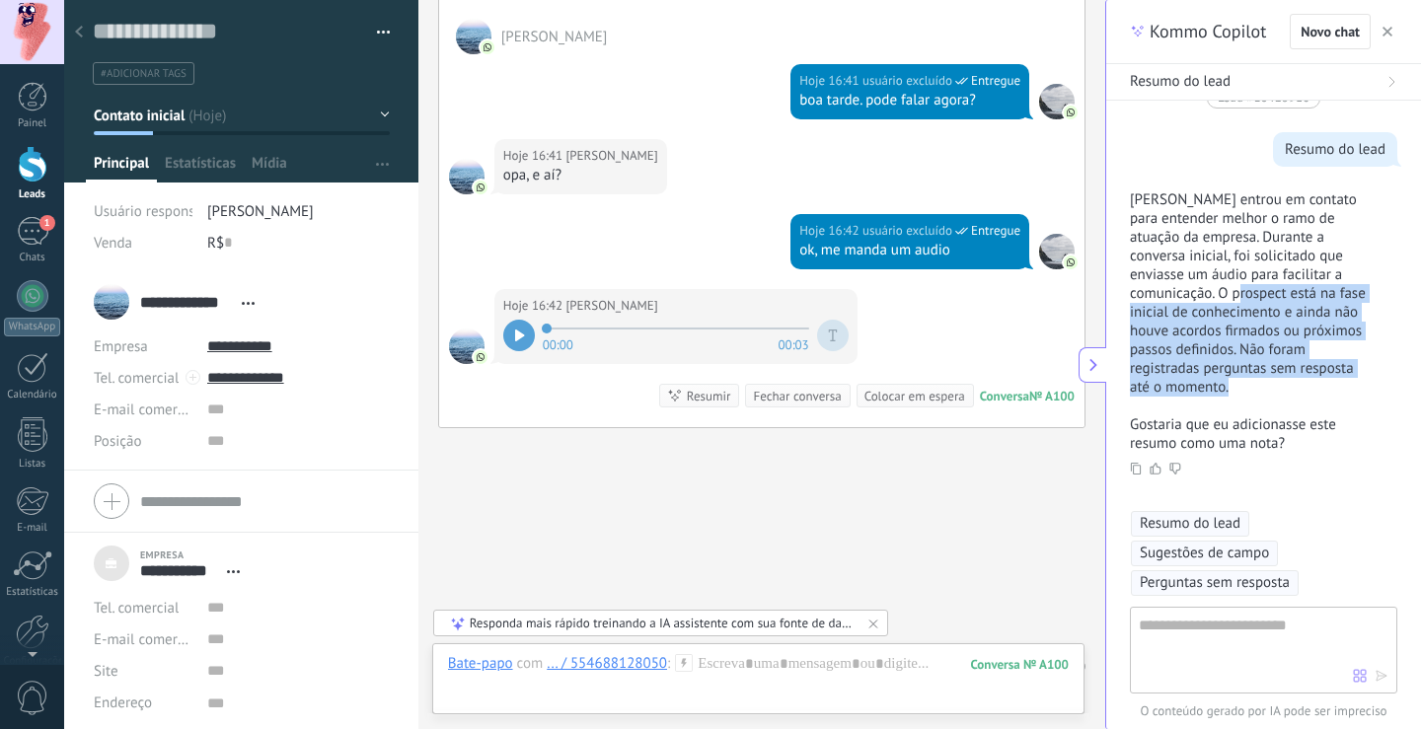
drag, startPoint x: 1237, startPoint y: 297, endPoint x: 1342, endPoint y: 384, distance: 136.7
click at [1342, 384] on p "[PERSON_NAME] entrou em contato para entender melhor o ramo de atuação da empre…" at bounding box center [1252, 293] width 244 height 206
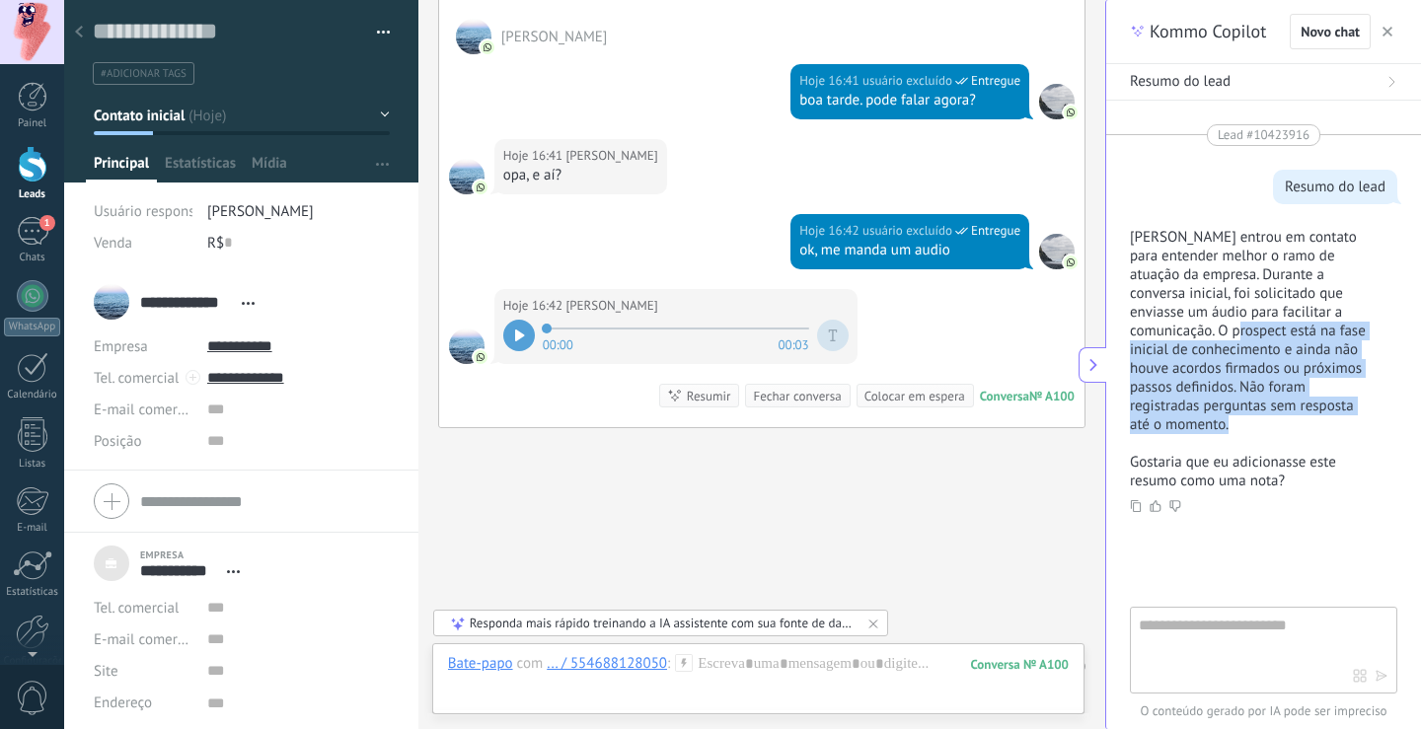
click at [1393, 30] on button "button" at bounding box center [1388, 32] width 20 height 24
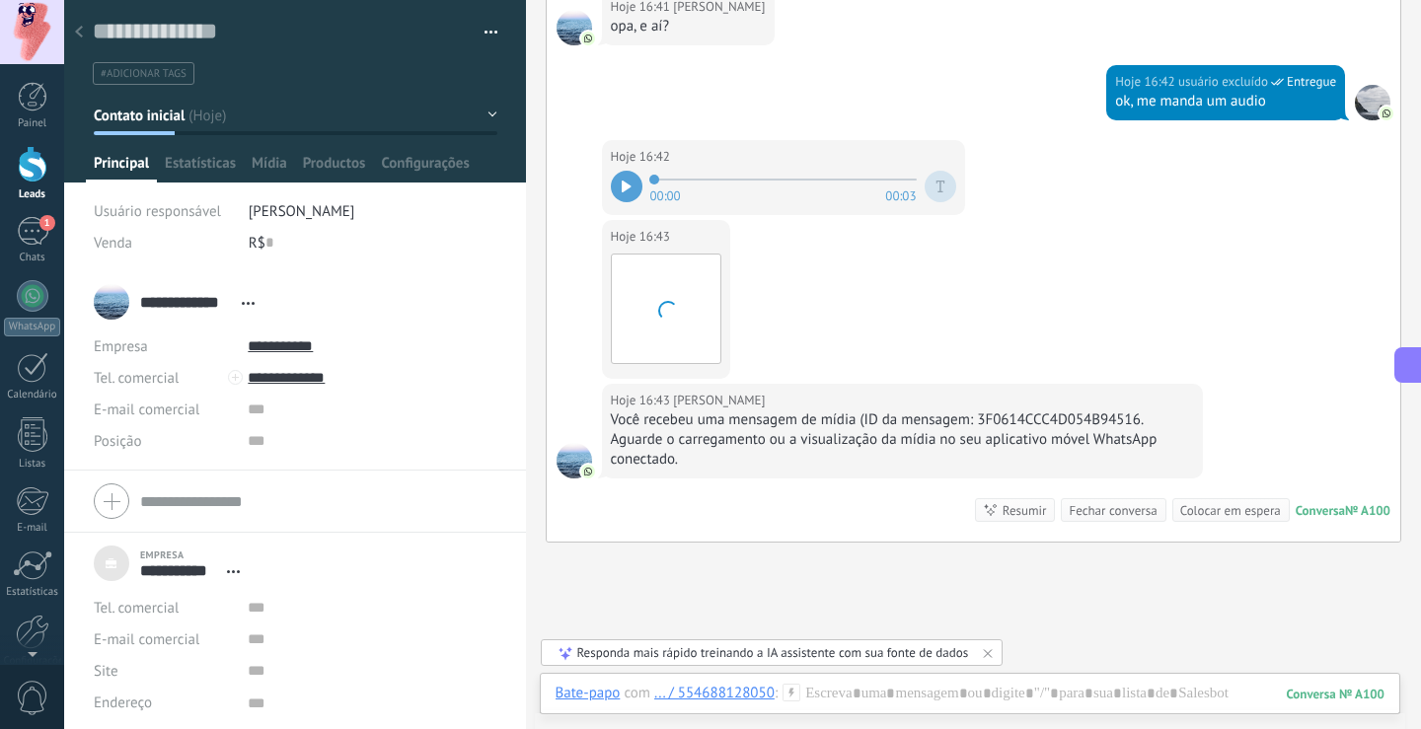
scroll to position [562, 0]
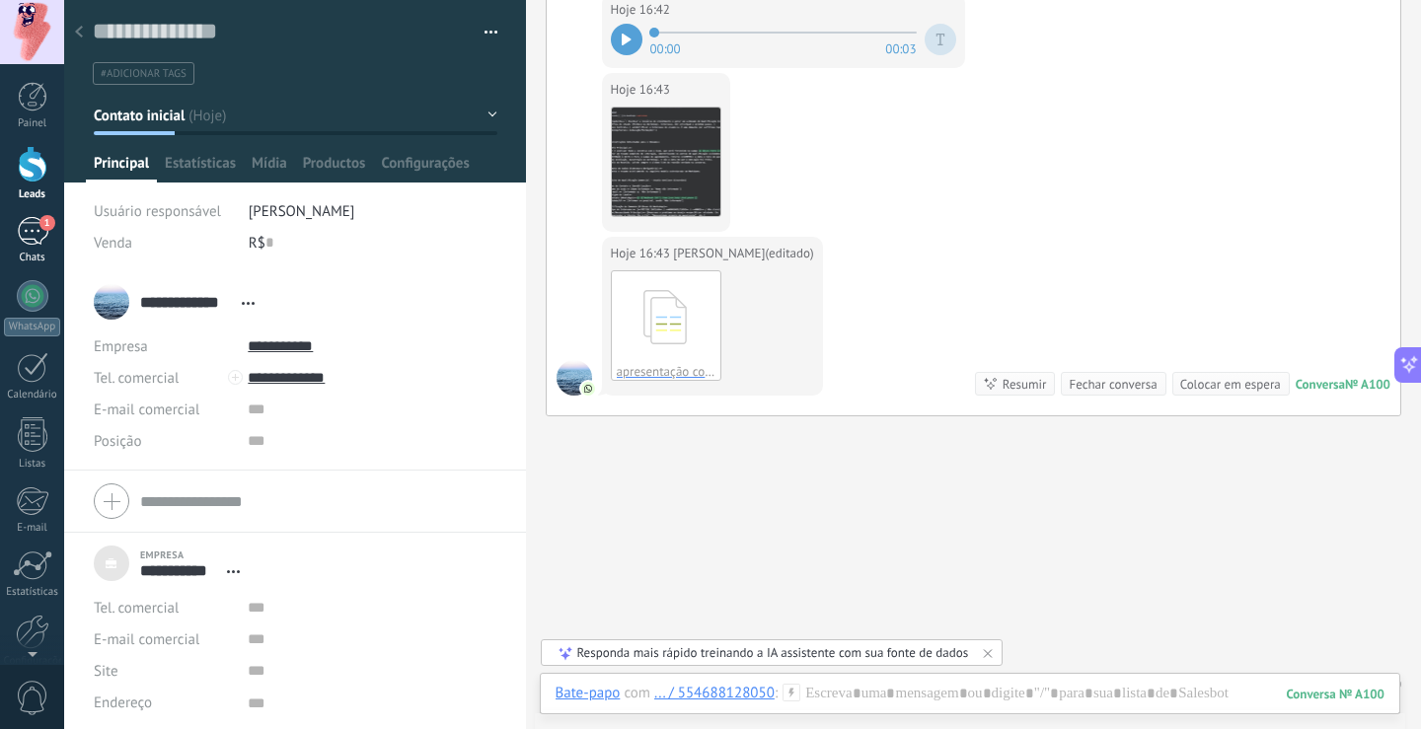
click at [37, 217] on div "1" at bounding box center [33, 231] width 32 height 29
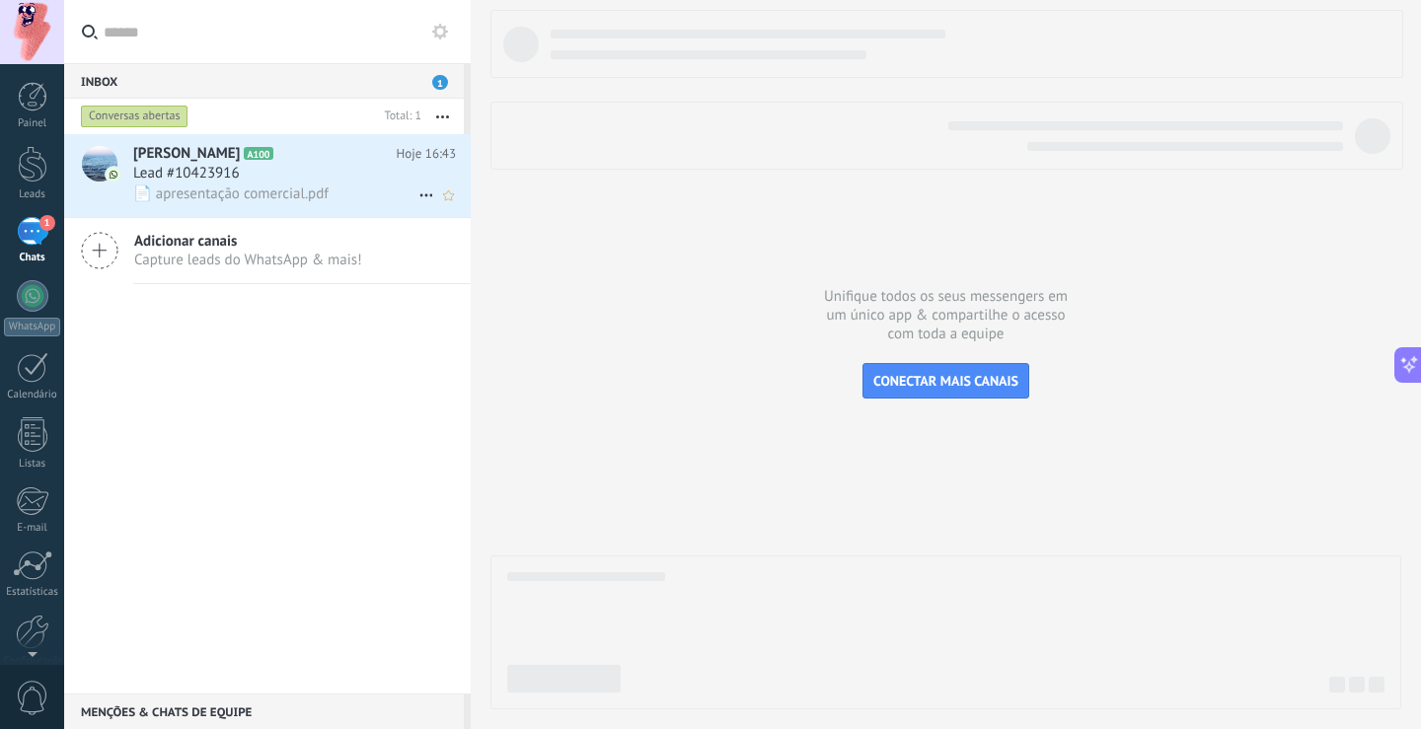
click at [212, 182] on span "Lead #10423916" at bounding box center [186, 174] width 107 height 20
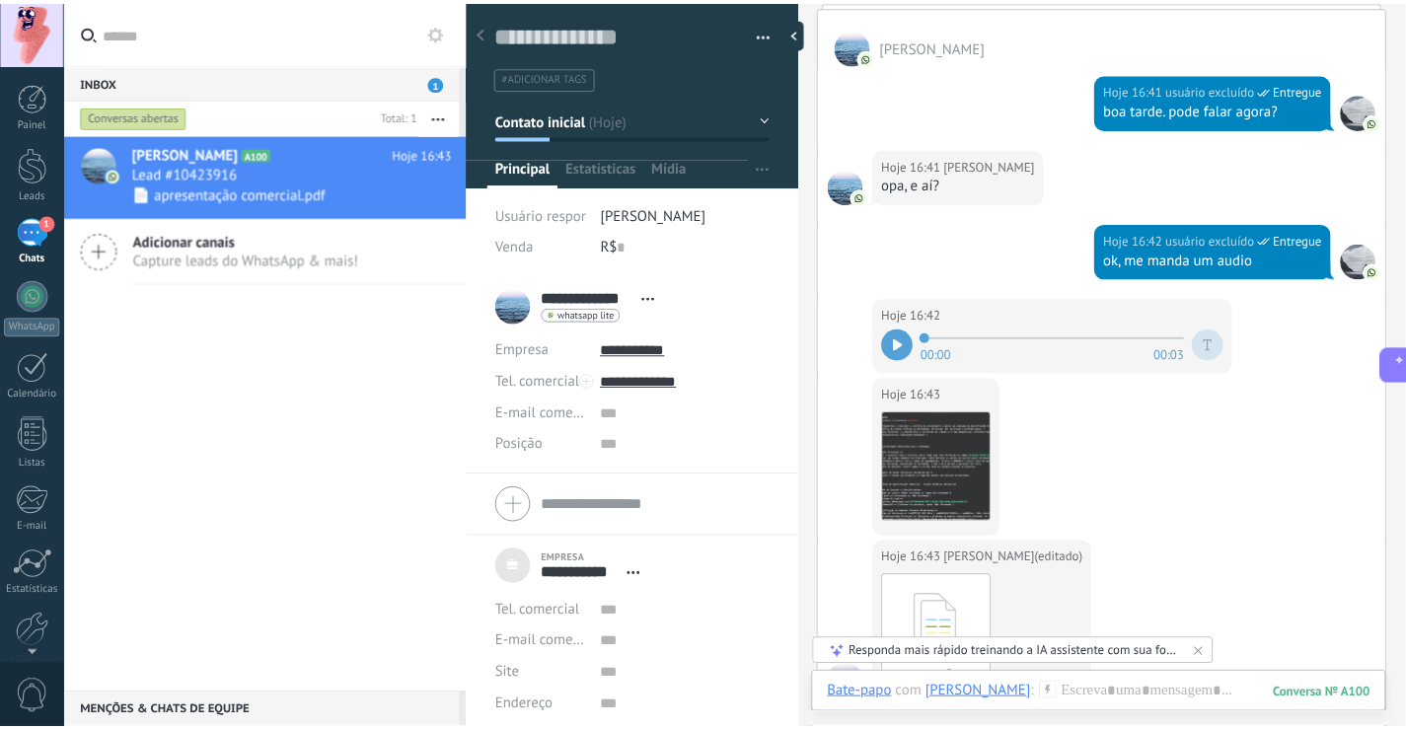
scroll to position [242, 0]
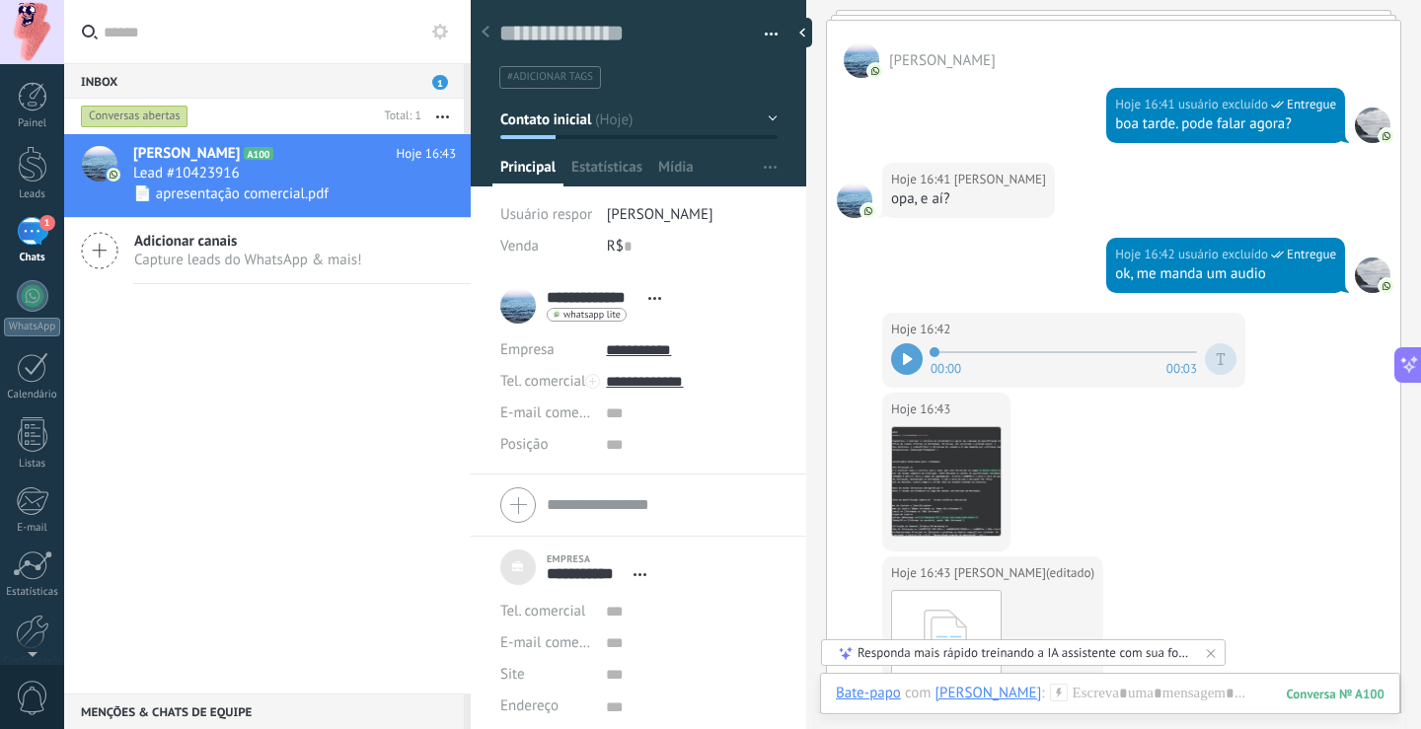
click at [905, 57] on span "[PERSON_NAME]" at bounding box center [942, 60] width 107 height 19
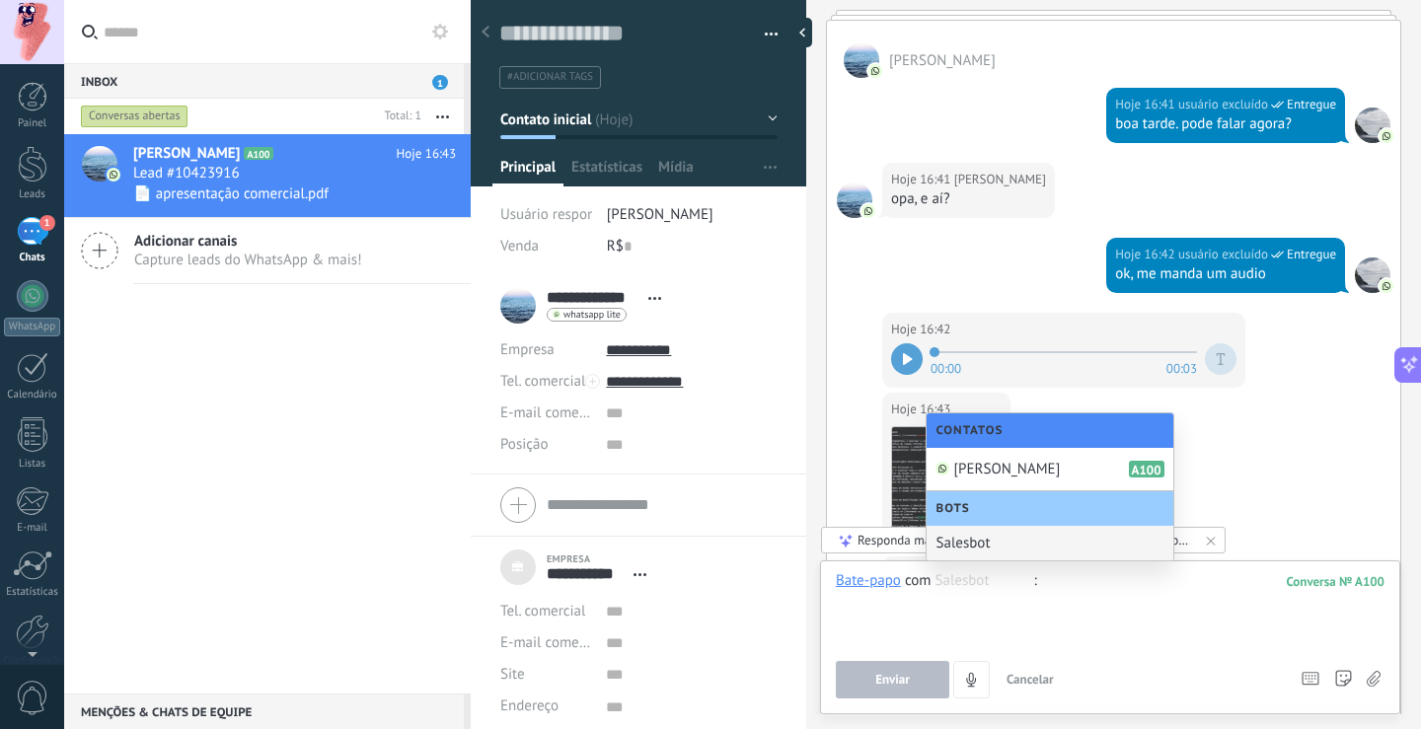
click at [1054, 635] on div at bounding box center [1110, 608] width 549 height 75
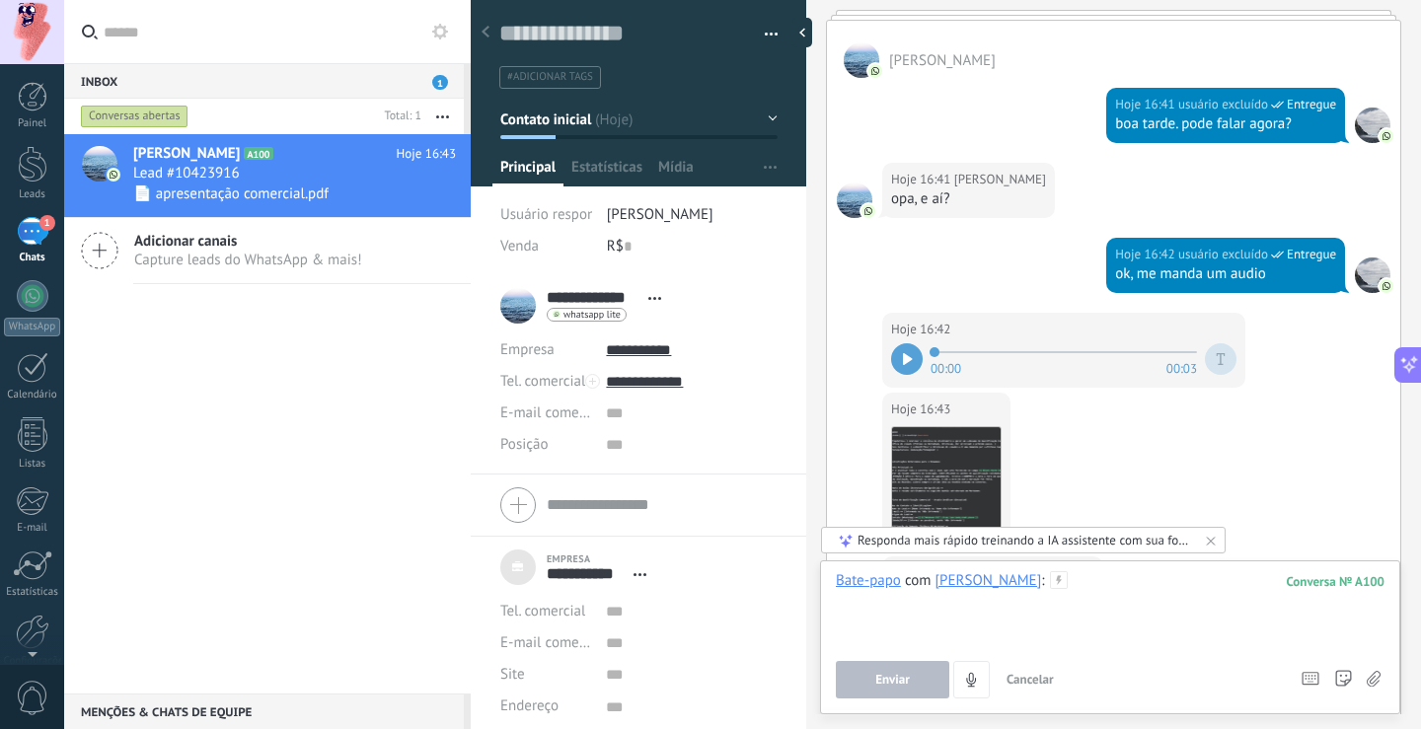
drag, startPoint x: 1054, startPoint y: 635, endPoint x: 868, endPoint y: 606, distance: 187.7
click at [868, 606] on div at bounding box center [1110, 608] width 549 height 75
click at [25, 96] on div at bounding box center [33, 97] width 30 height 30
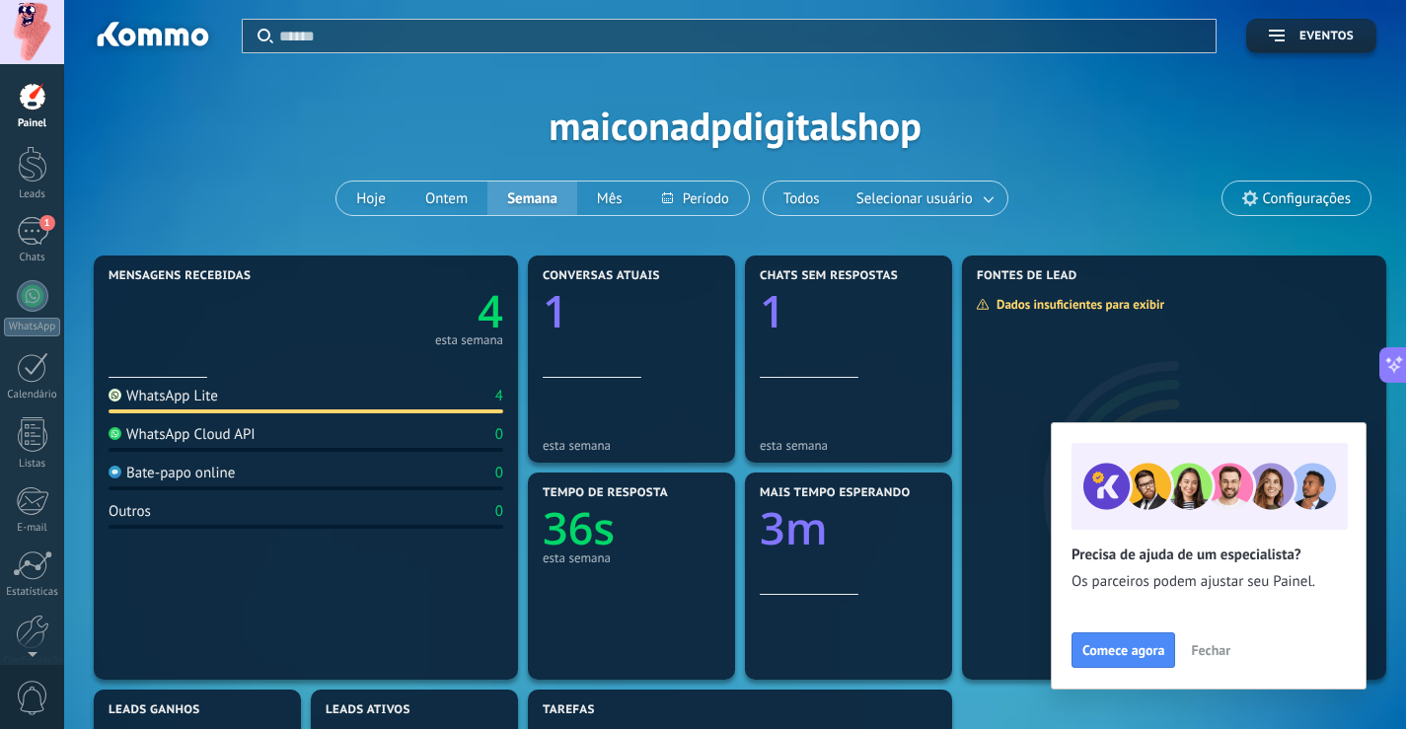
click at [618, 125] on div "Aplicar Eventos maiconadpdigitalshop Hoje Ontem Semana Mês Todos Selecionar usu…" at bounding box center [735, 125] width 1283 height 251
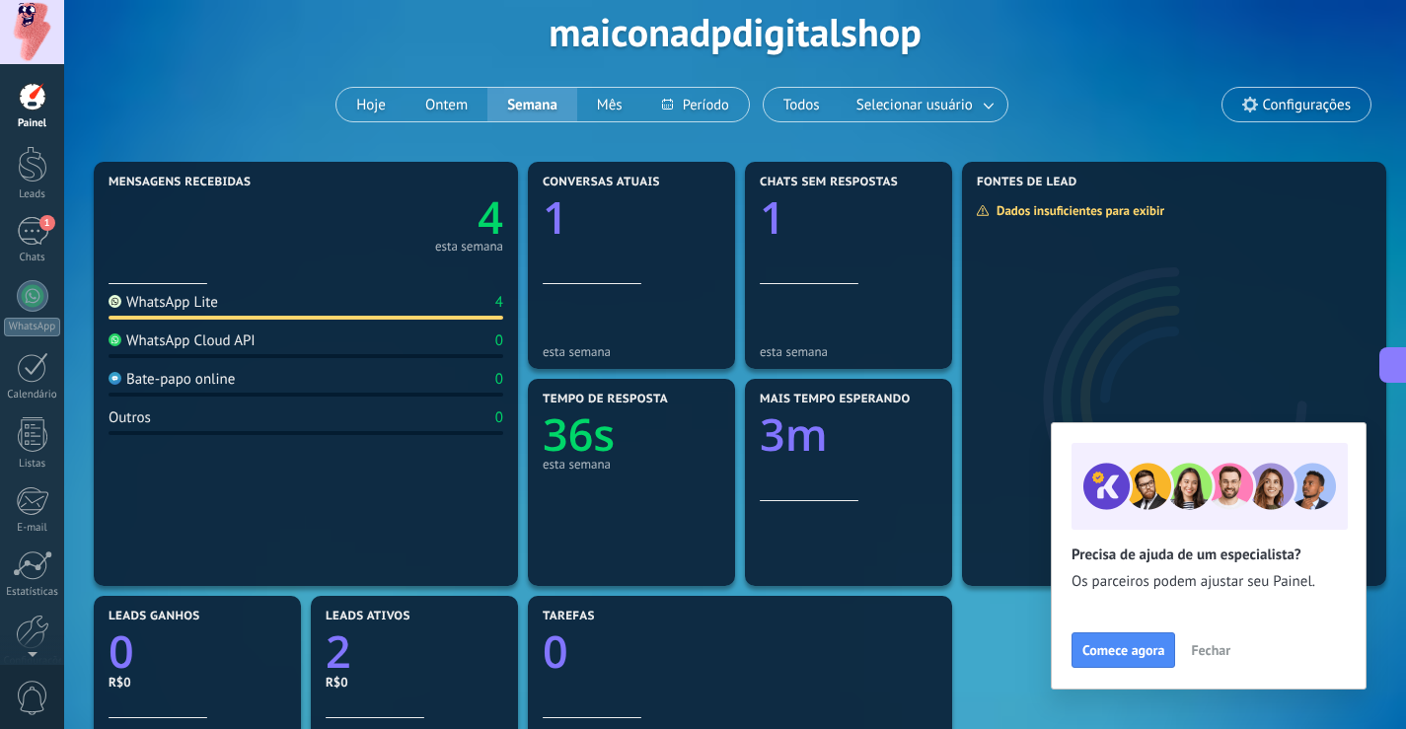
scroll to position [99, 0]
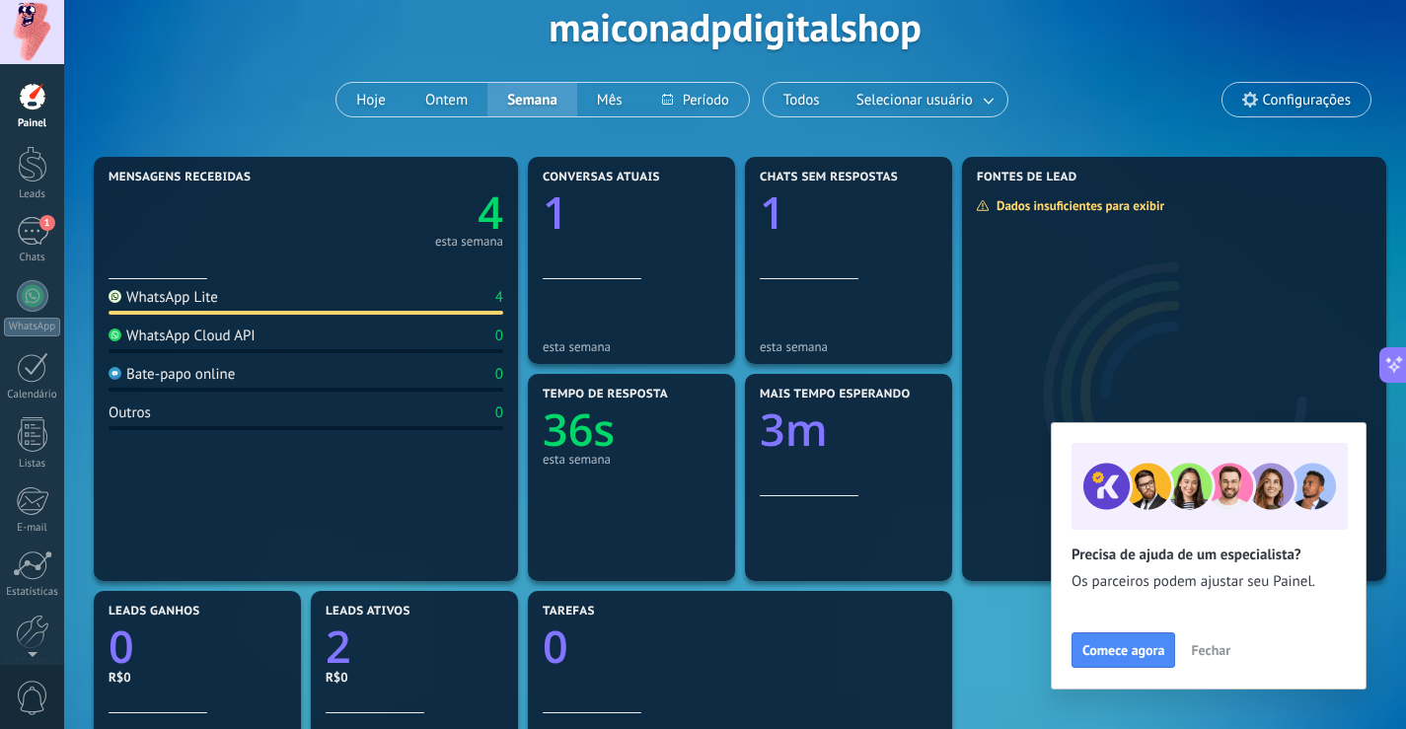
click at [1211, 648] on span "Fechar" at bounding box center [1210, 650] width 39 height 14
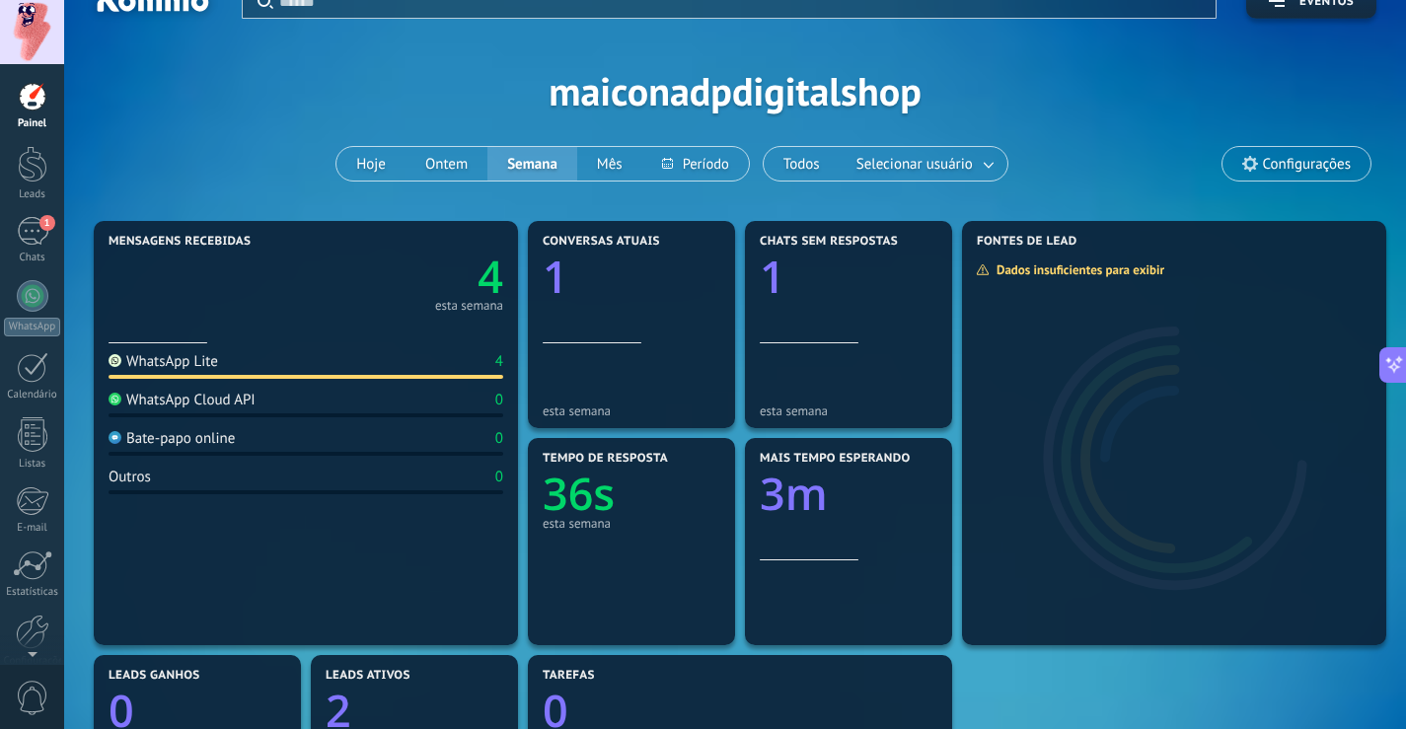
scroll to position [0, 0]
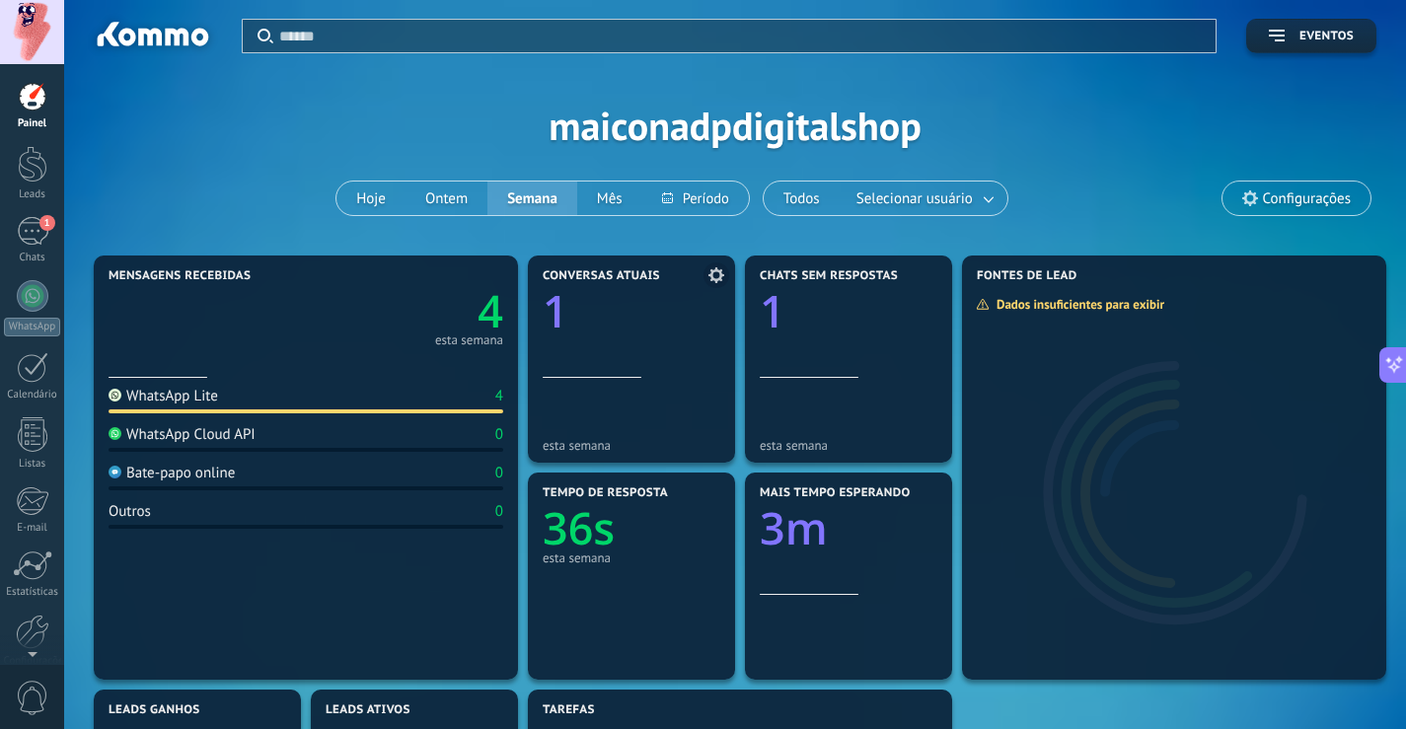
click at [562, 312] on text "1" at bounding box center [556, 311] width 26 height 60
click at [777, 312] on text "1" at bounding box center [773, 311] width 26 height 60
click at [557, 313] on text "1" at bounding box center [556, 311] width 26 height 60
click at [781, 314] on text "1" at bounding box center [773, 311] width 26 height 60
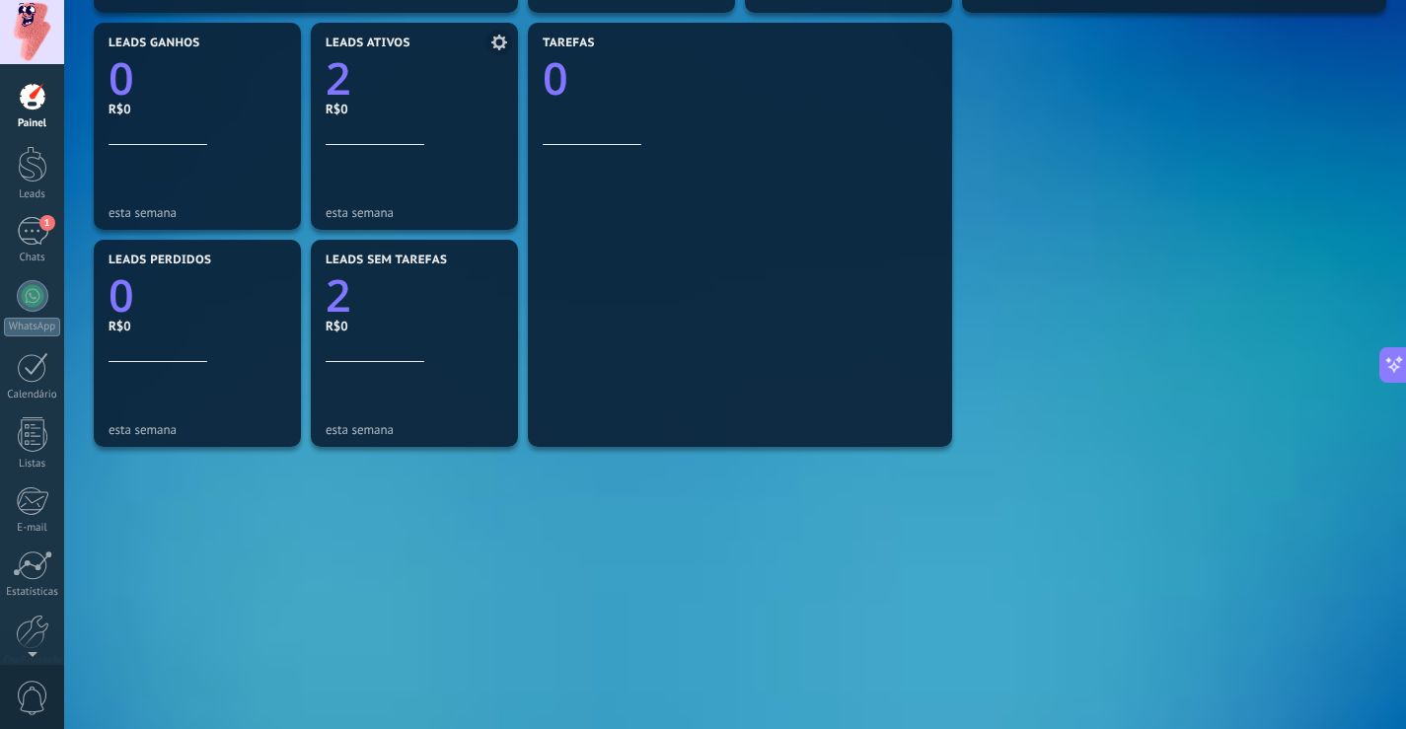
scroll to position [568, 0]
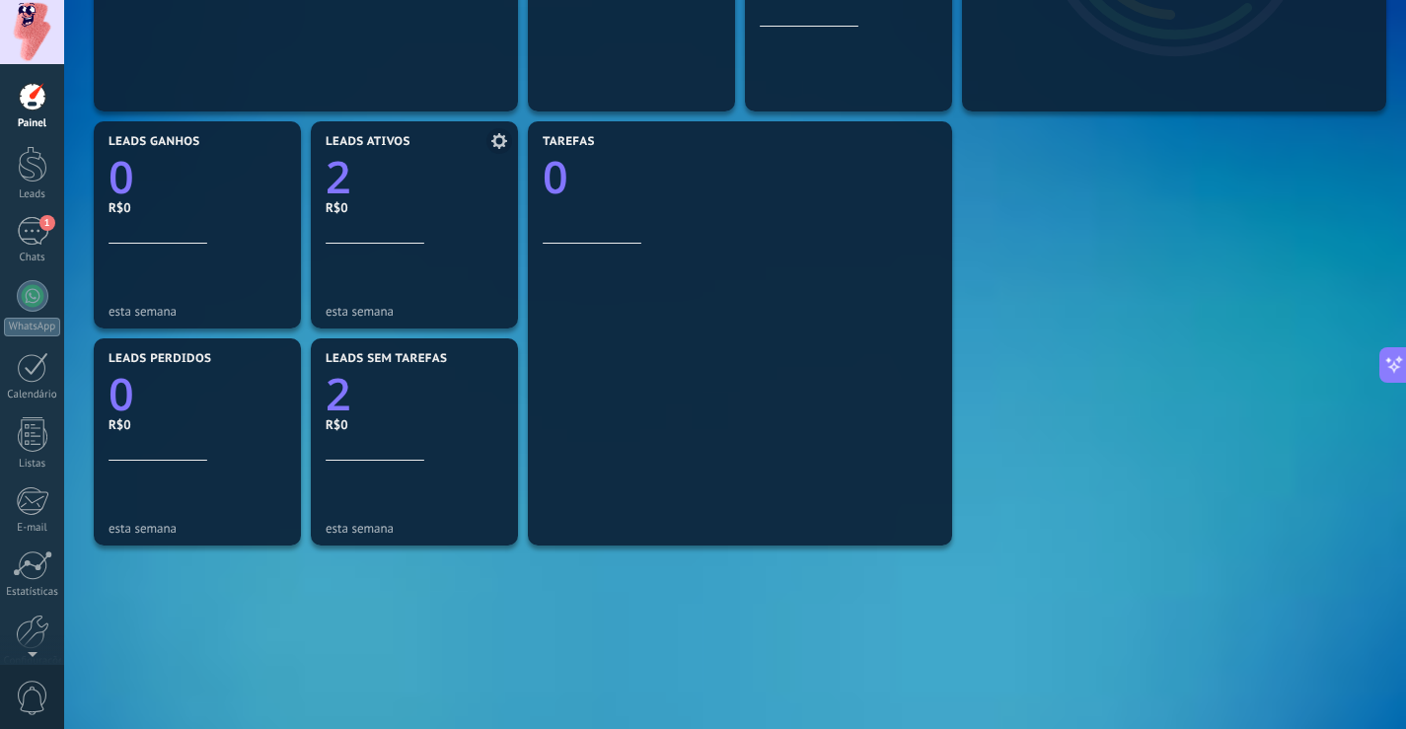
click at [339, 183] on text "2" at bounding box center [339, 177] width 26 height 60
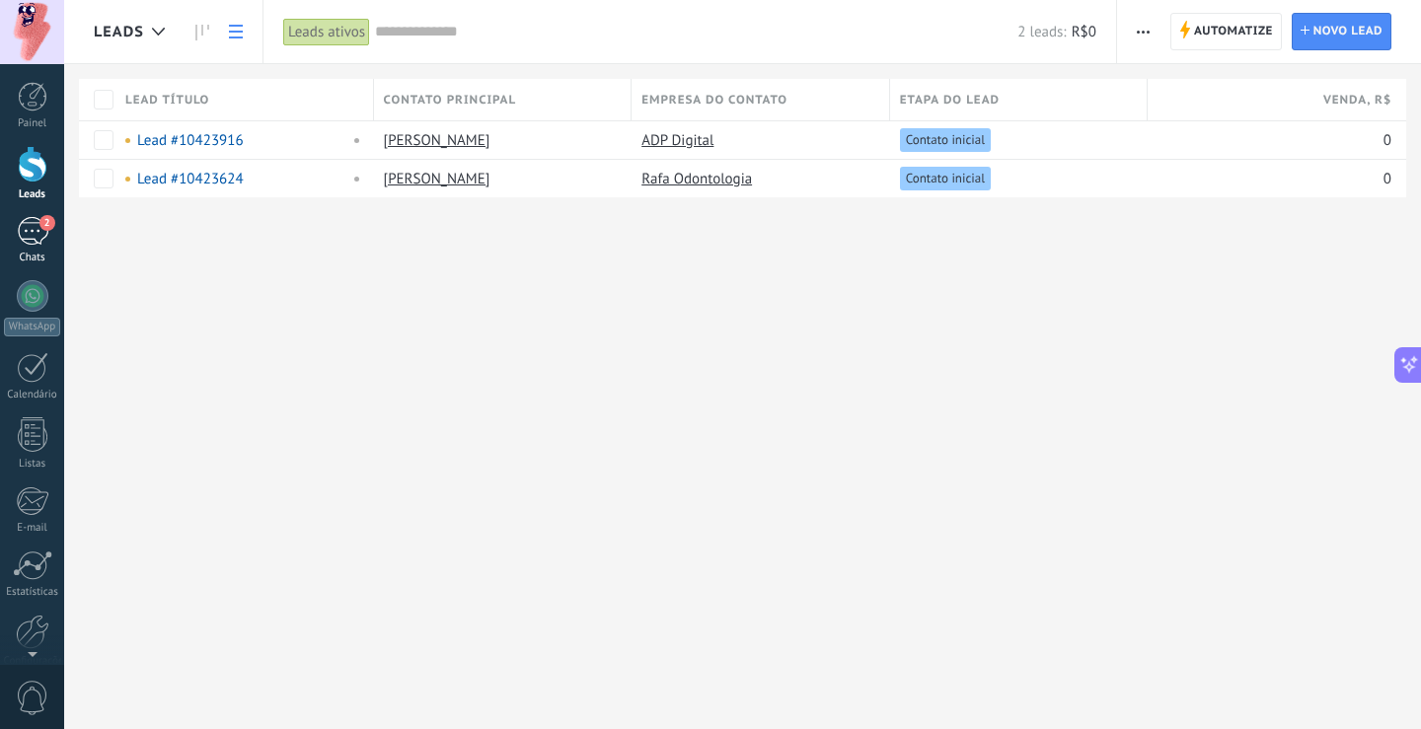
click at [33, 233] on div "2" at bounding box center [33, 231] width 32 height 29
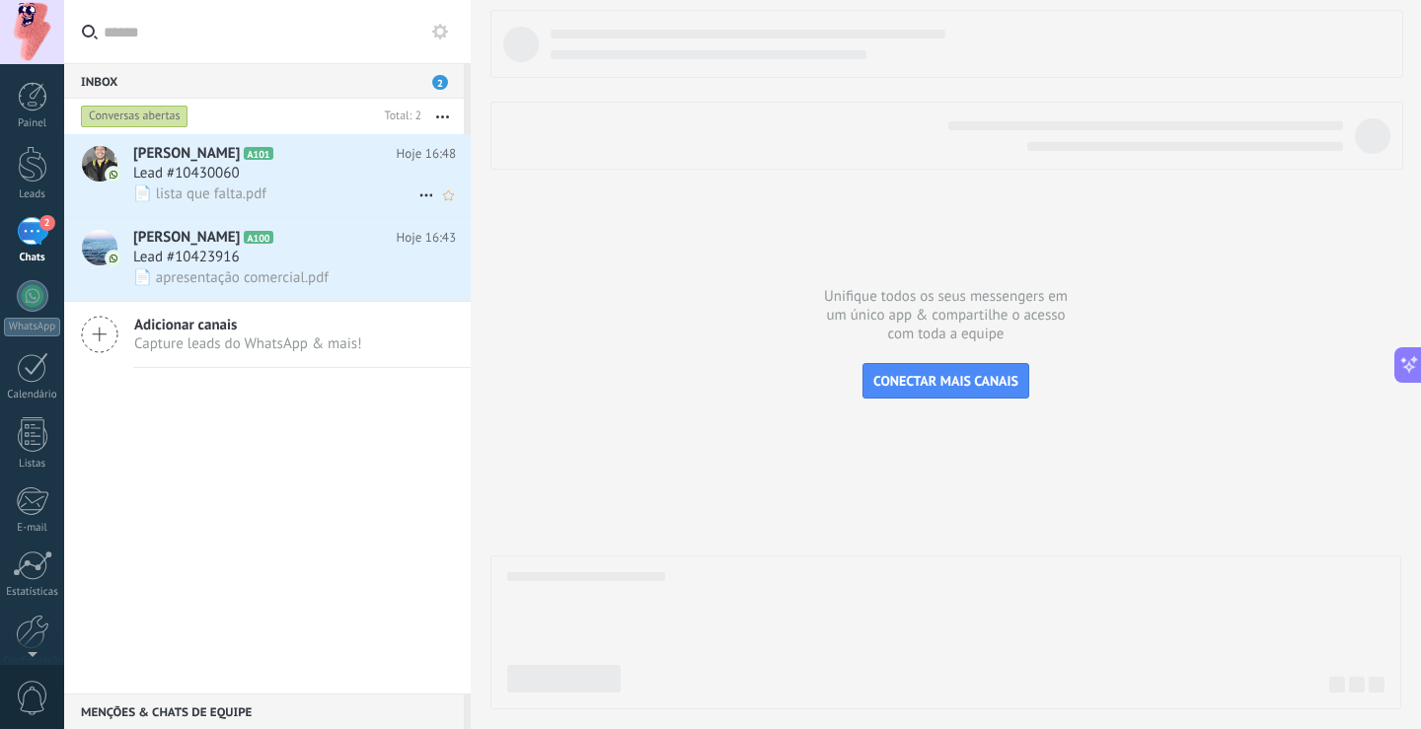
click at [203, 176] on span "Lead #10430060" at bounding box center [186, 174] width 107 height 20
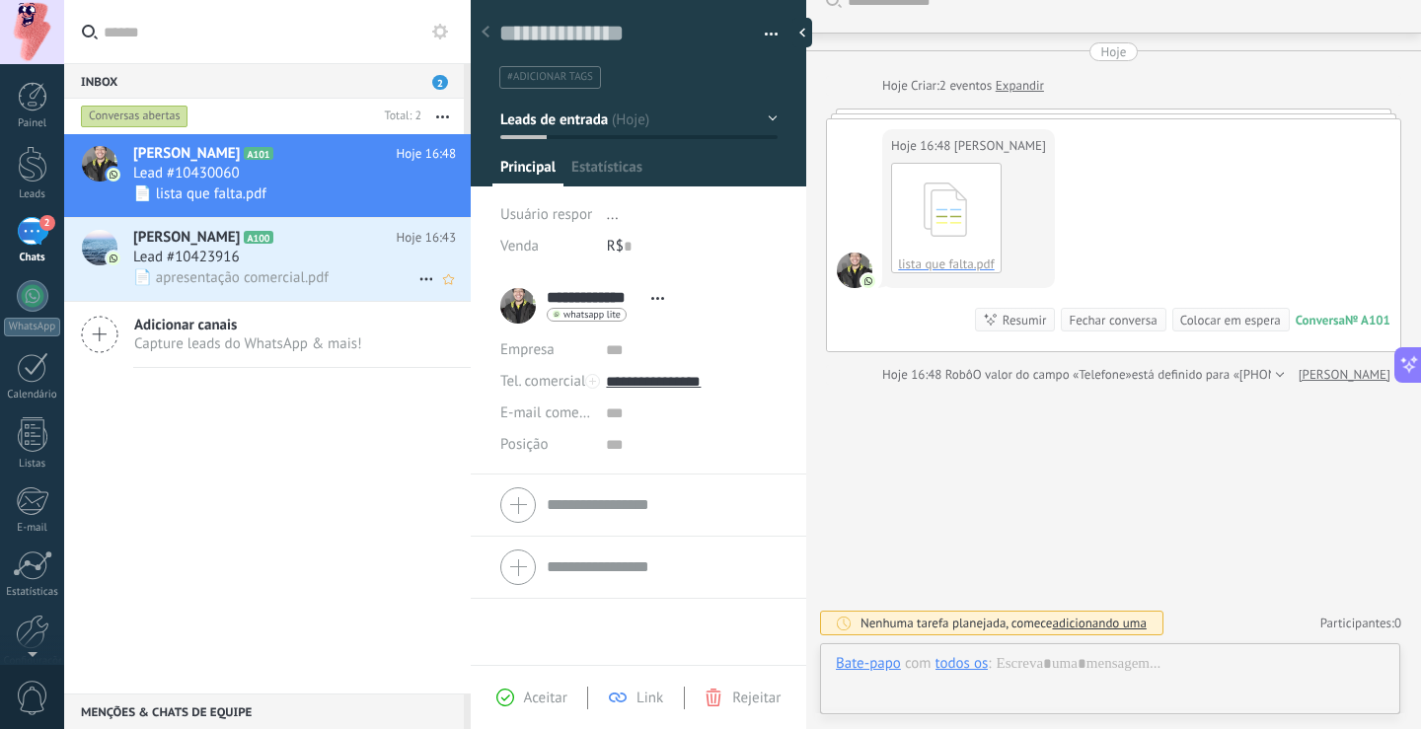
scroll to position [30, 0]
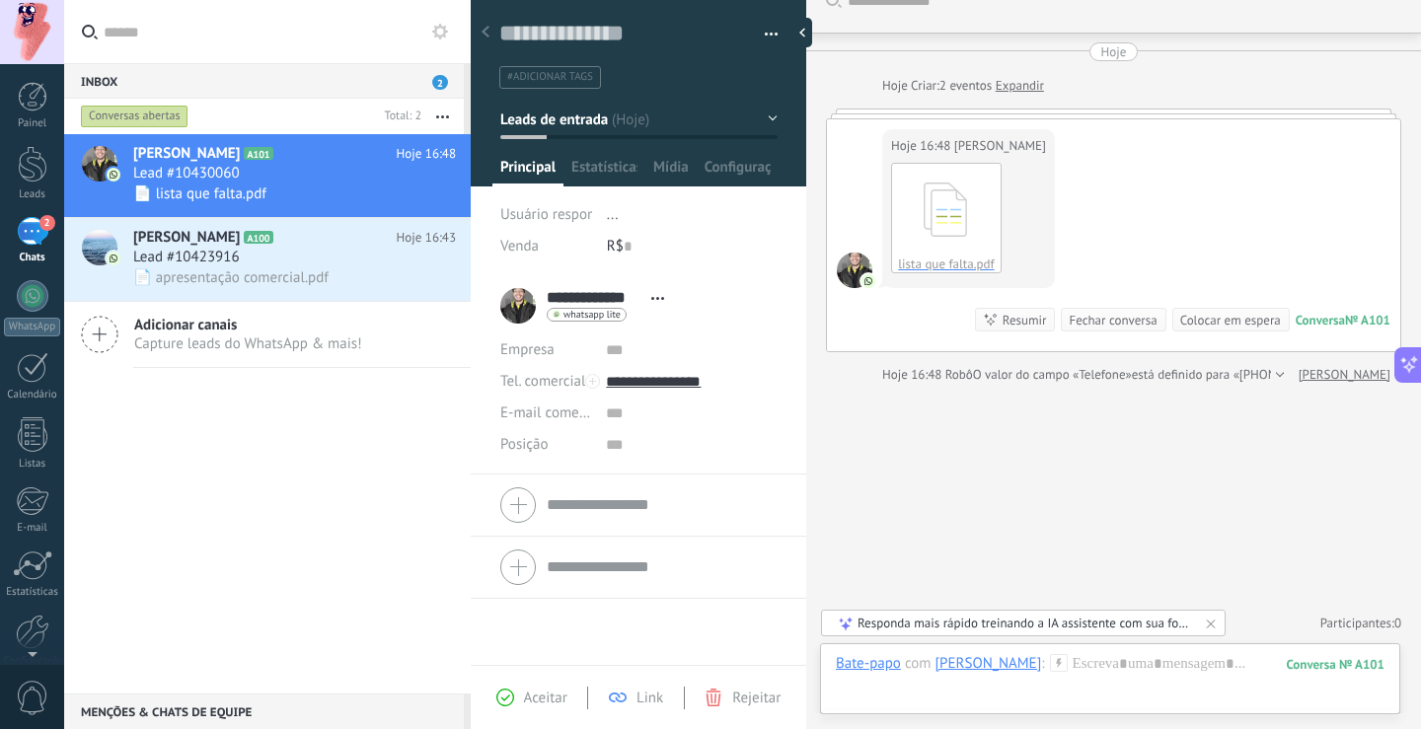
click at [953, 487] on div "Buscar Carregar mais Hoje Hoje Criar: 2 eventos Expandir Hoje 16:48 [PERSON_NAM…" at bounding box center [1113, 349] width 615 height 760
click at [316, 261] on div "Lead #10423916" at bounding box center [294, 258] width 323 height 20
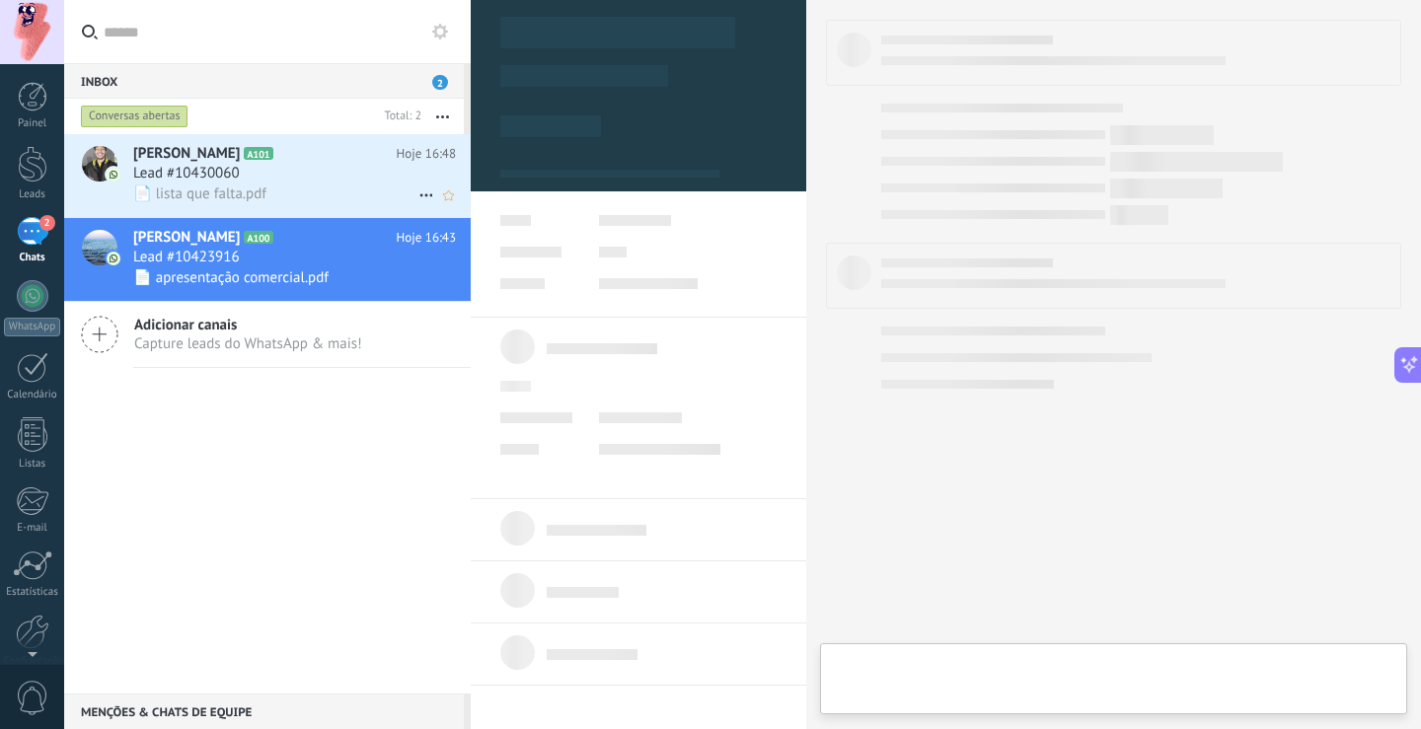
click at [319, 175] on div "Lead #10430060" at bounding box center [294, 174] width 323 height 20
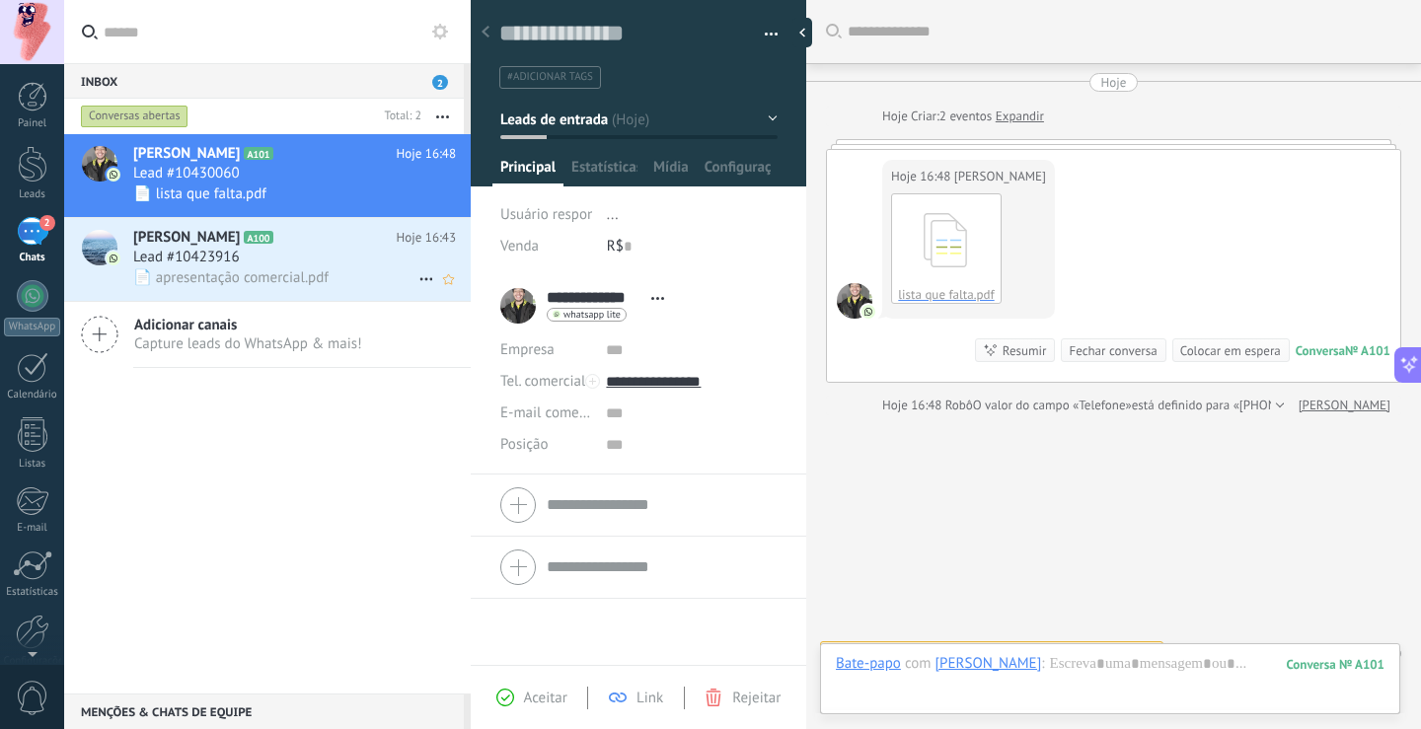
scroll to position [31, 0]
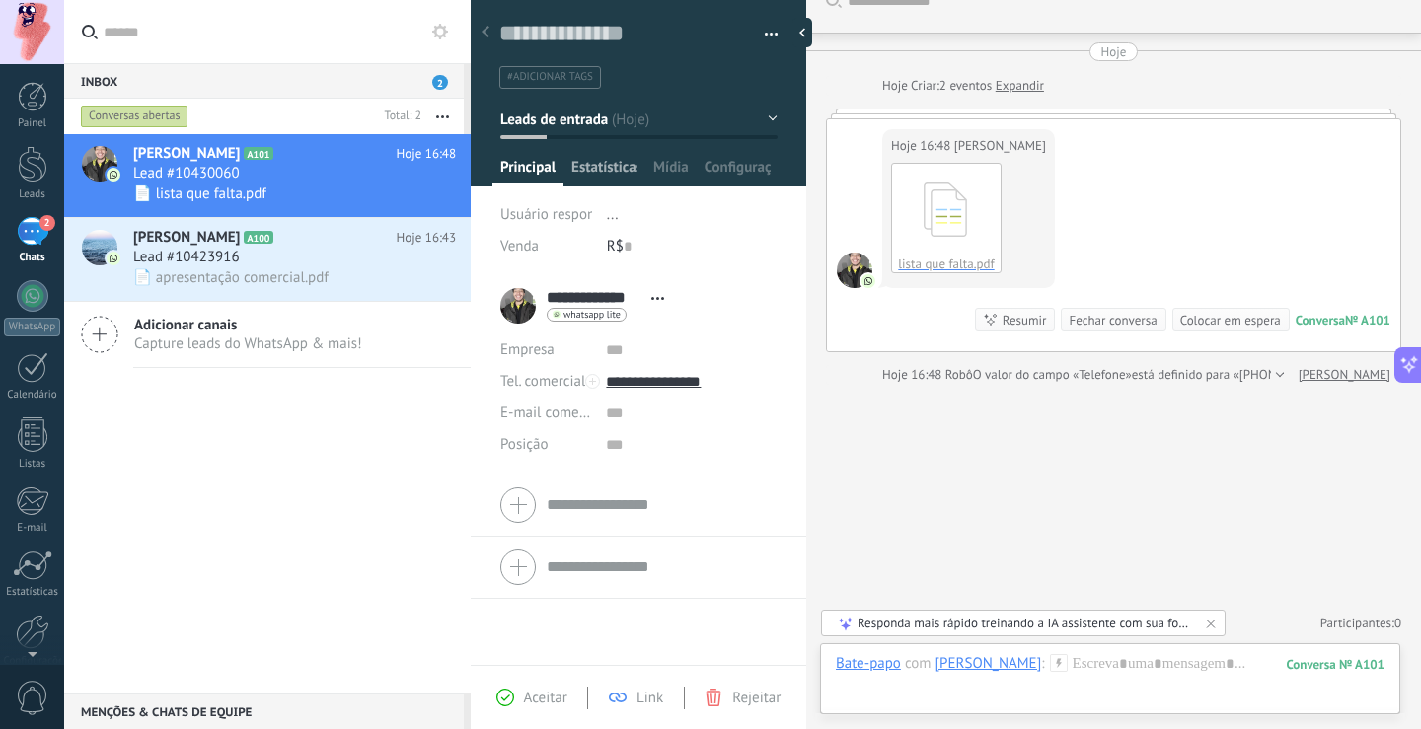
click at [601, 171] on span "Estatísticas" at bounding box center [604, 172] width 66 height 29
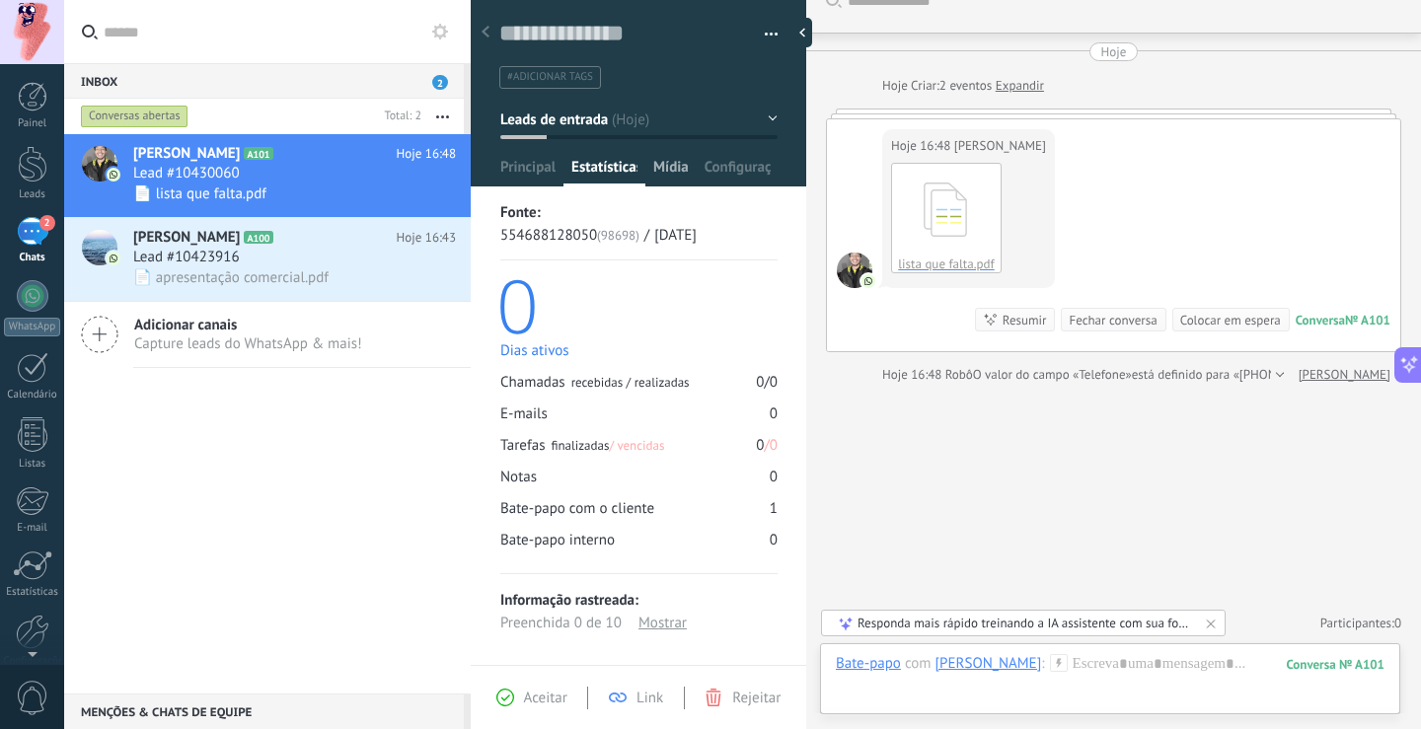
click at [650, 164] on div "Mídia" at bounding box center [670, 172] width 51 height 29
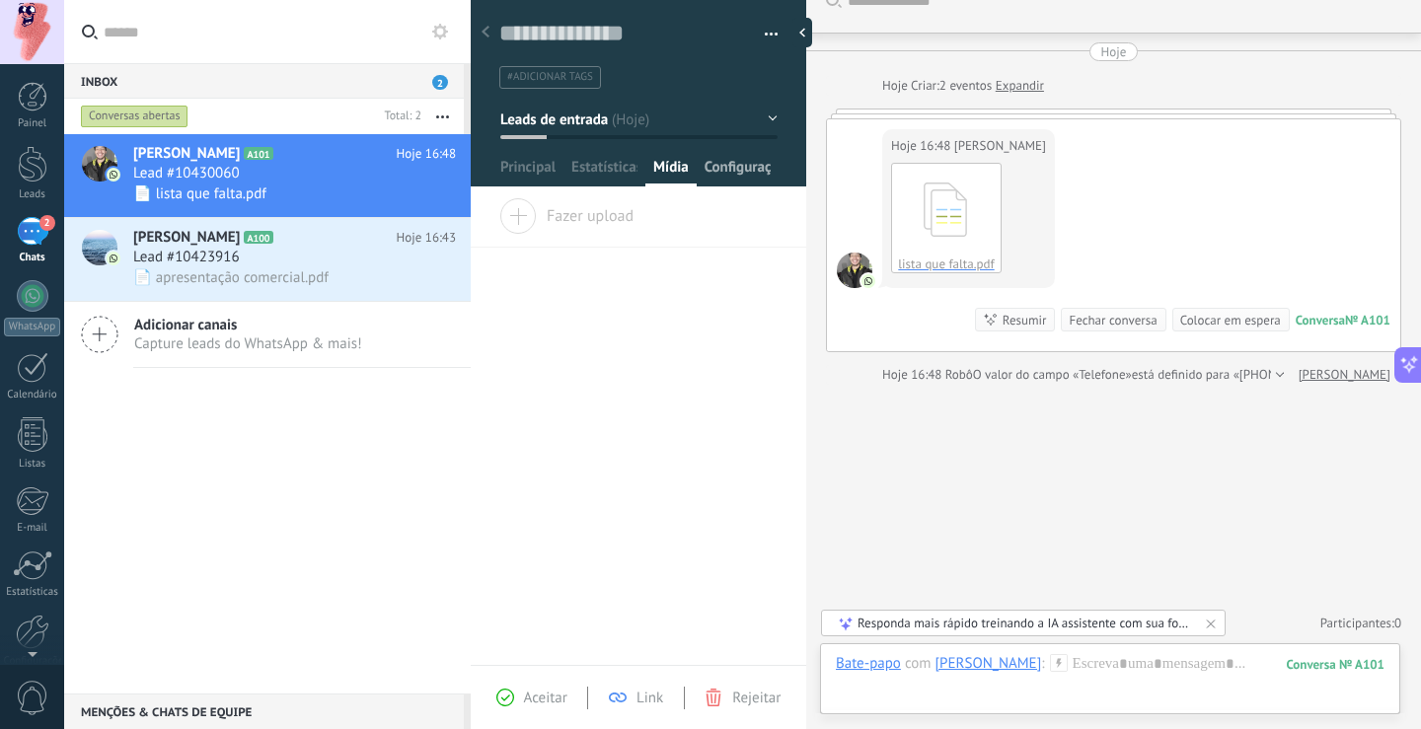
click at [756, 167] on span "Configurações" at bounding box center [738, 172] width 66 height 29
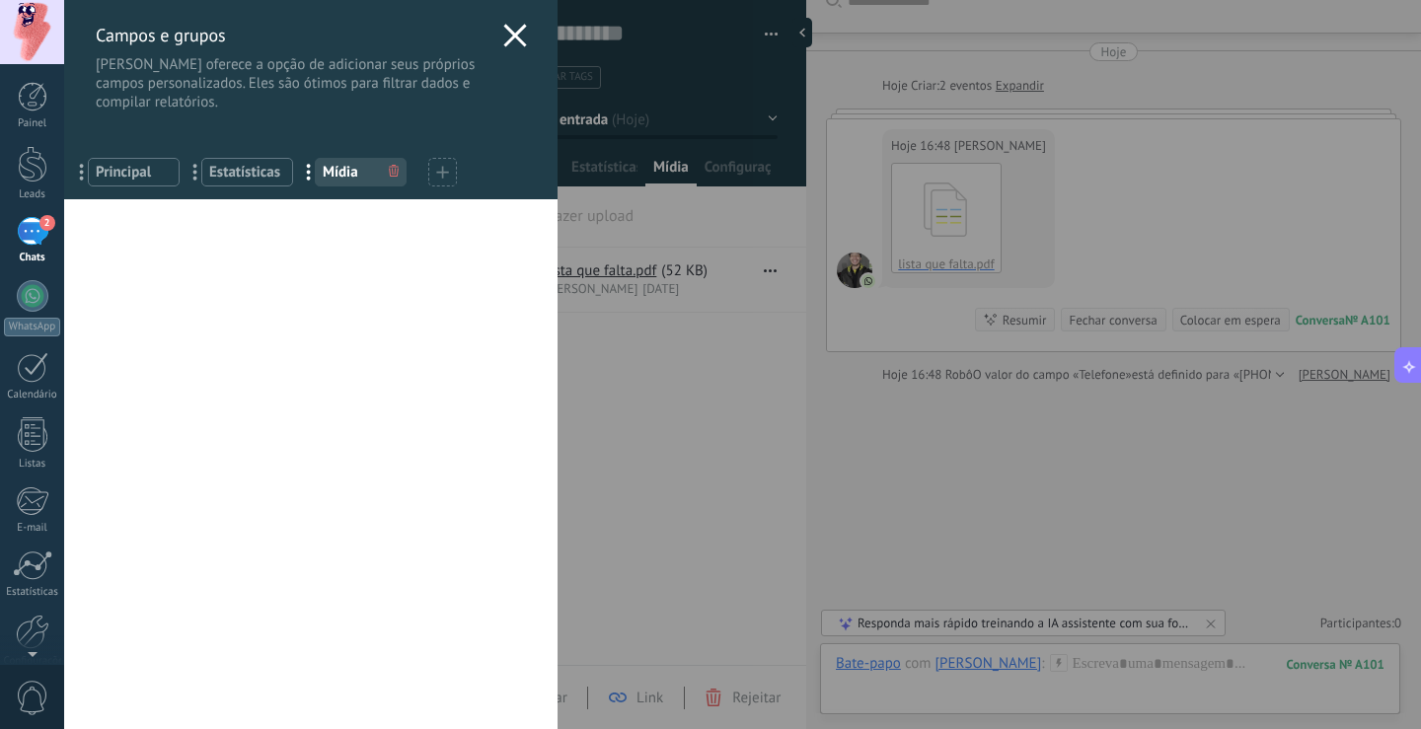
click at [508, 34] on use at bounding box center [514, 35] width 23 height 23
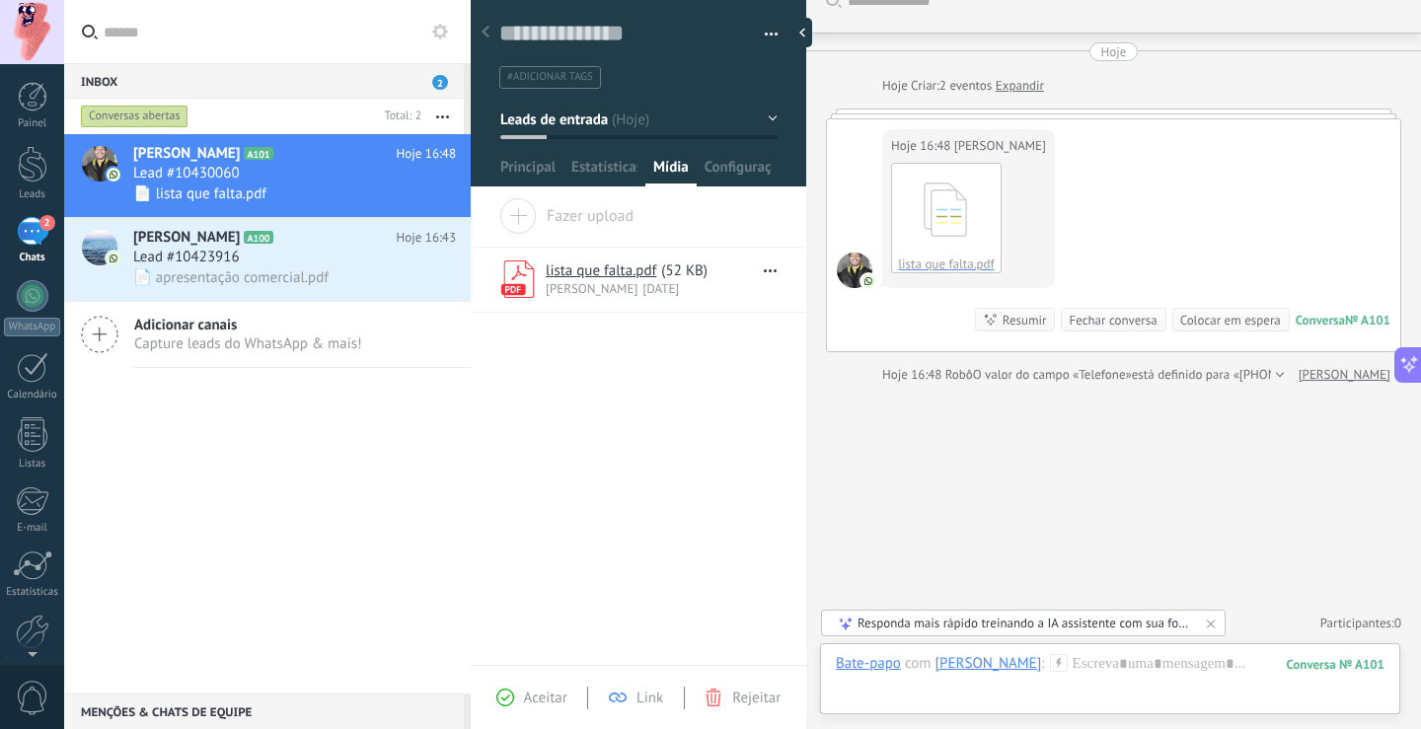
click at [44, 228] on span "2" at bounding box center [47, 223] width 16 height 16
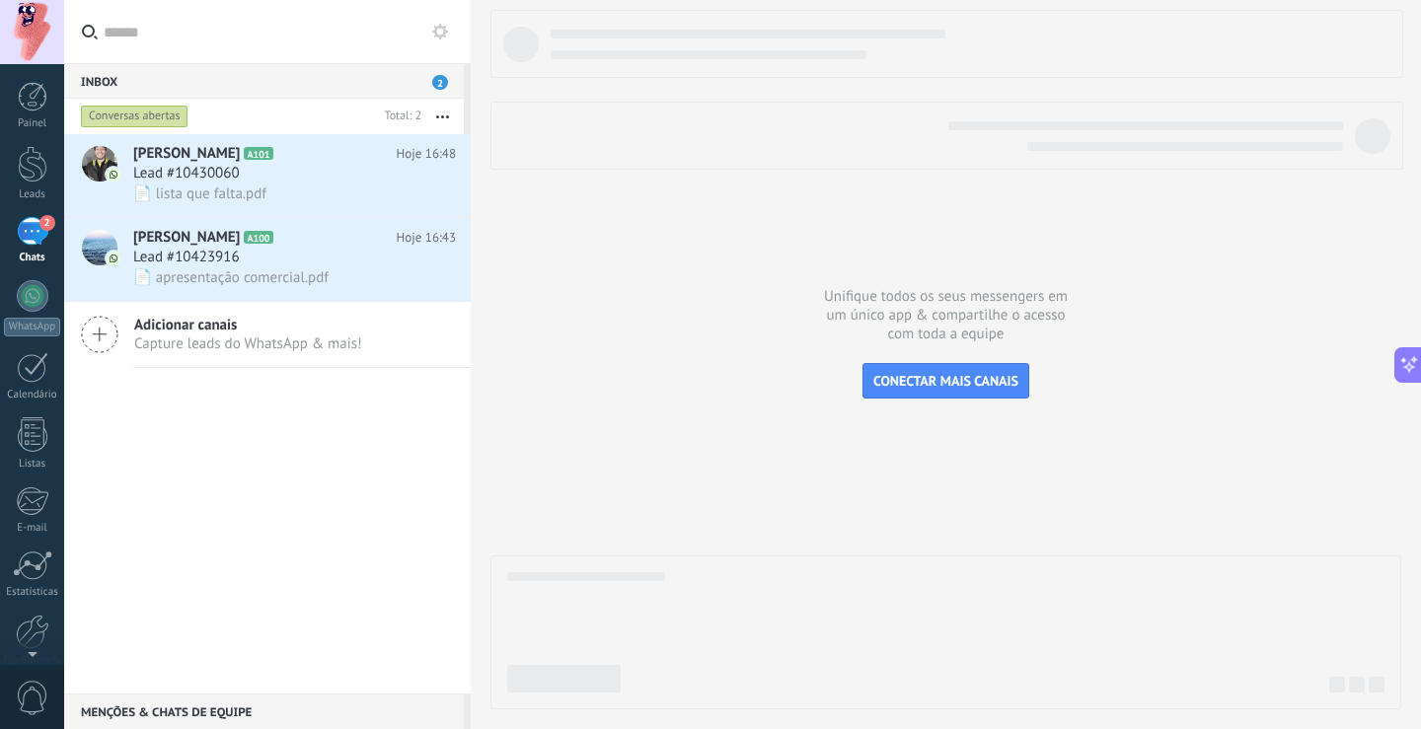
click at [37, 230] on div "2" at bounding box center [33, 231] width 32 height 29
click at [297, 265] on div "Lead #10423916" at bounding box center [294, 258] width 323 height 20
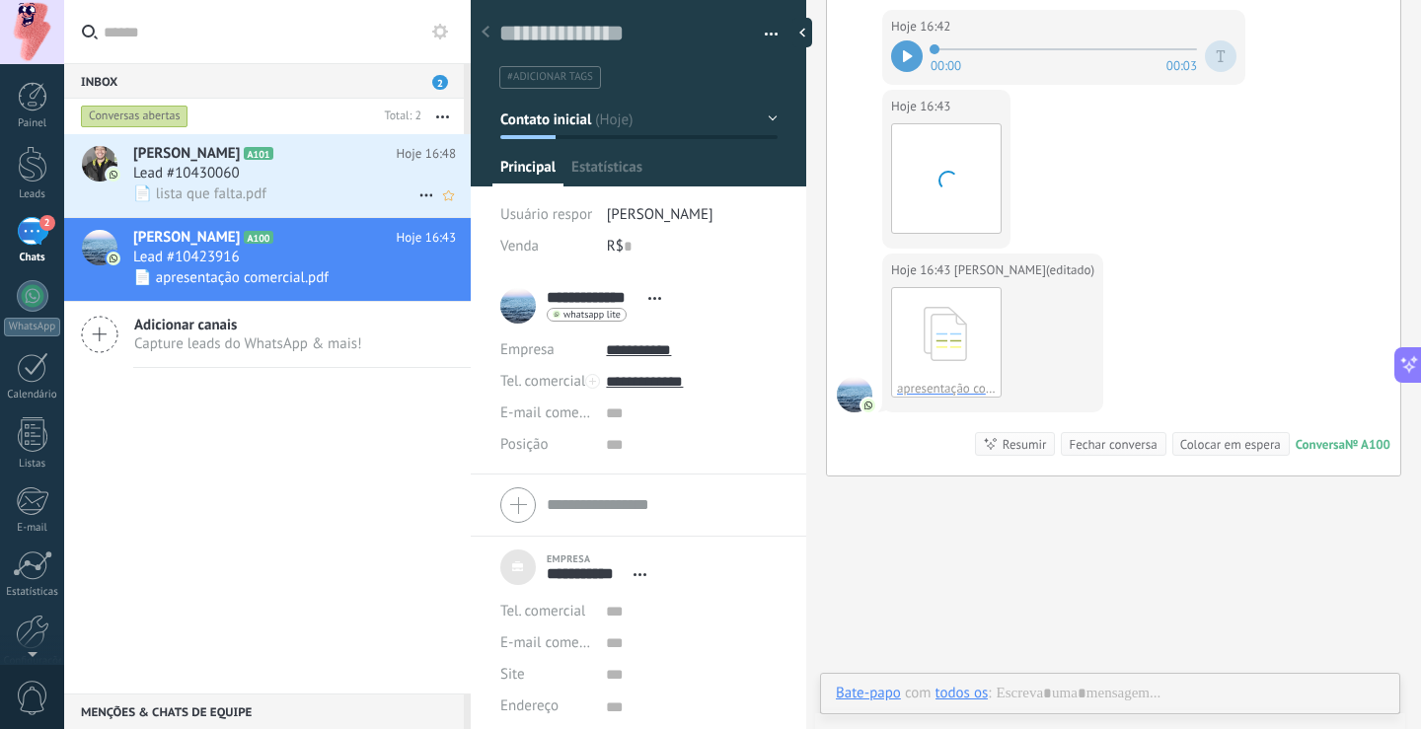
scroll to position [20, 0]
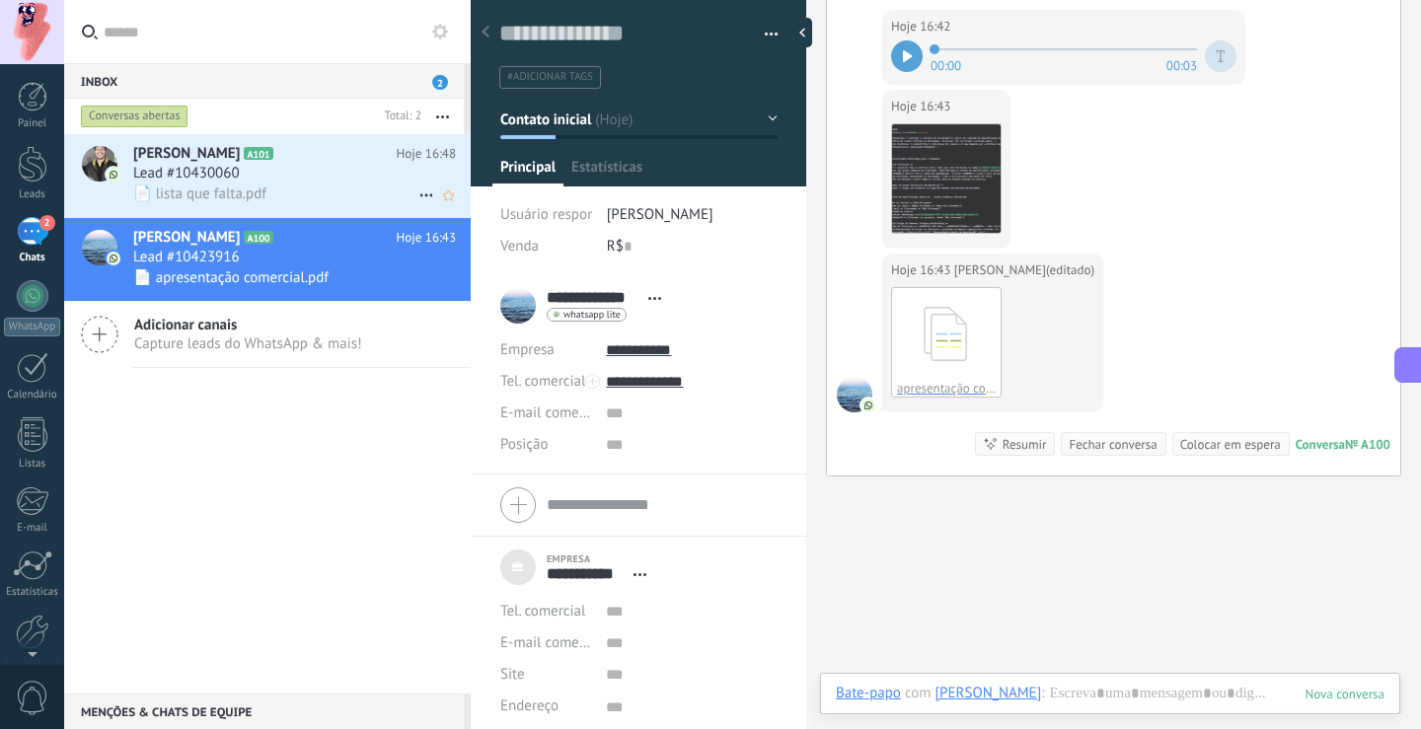
click at [257, 171] on div "Lead #10430060" at bounding box center [294, 174] width 323 height 20
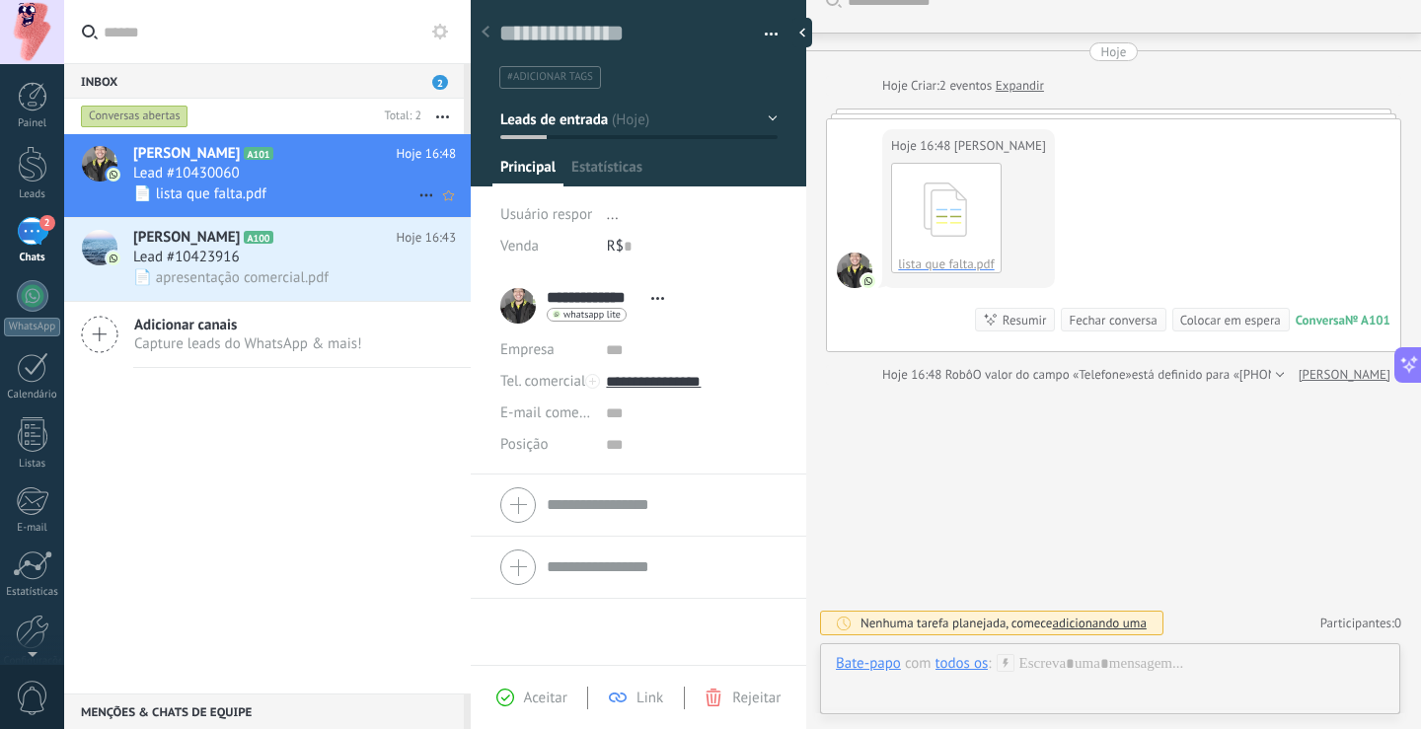
scroll to position [30, 0]
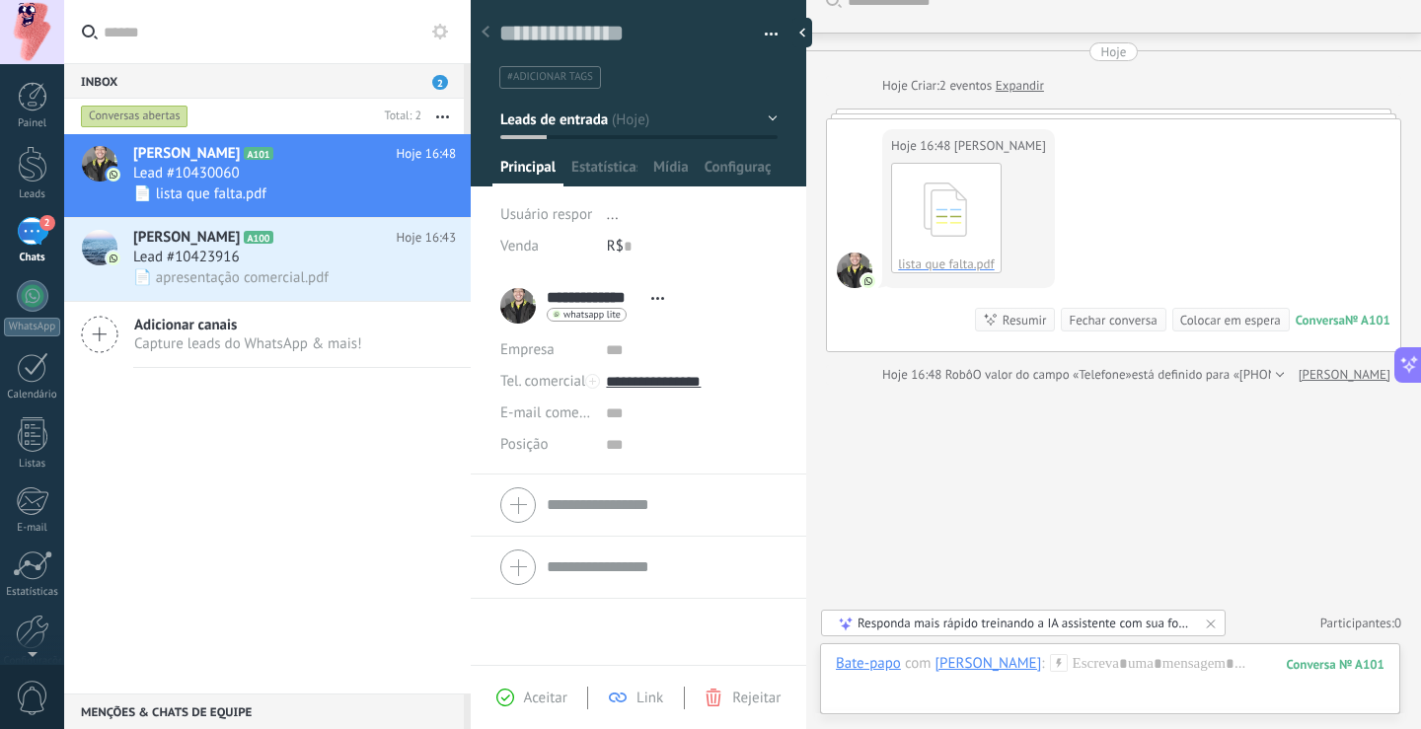
click at [443, 81] on span "2" at bounding box center [440, 82] width 16 height 15
click at [1115, 316] on div "Fechar conversa" at bounding box center [1113, 320] width 88 height 19
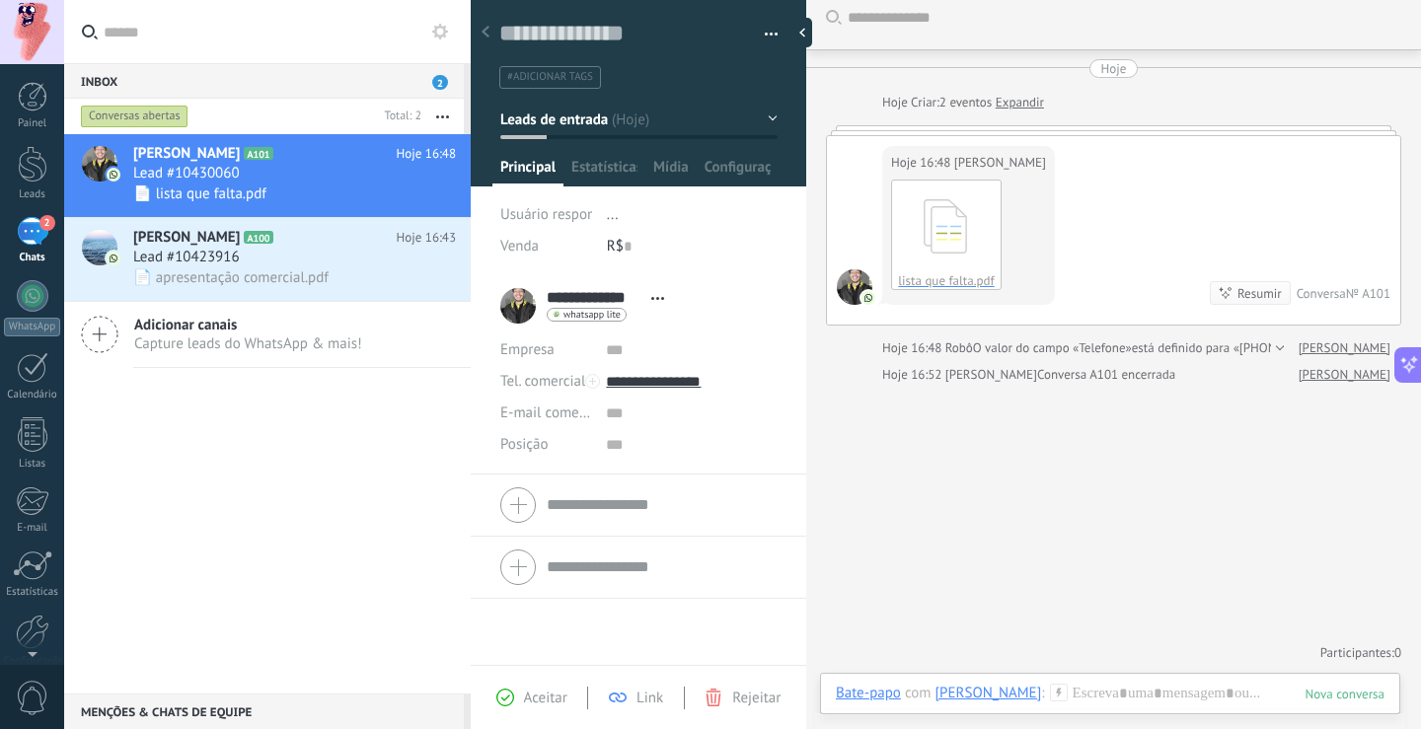
scroll to position [14, 0]
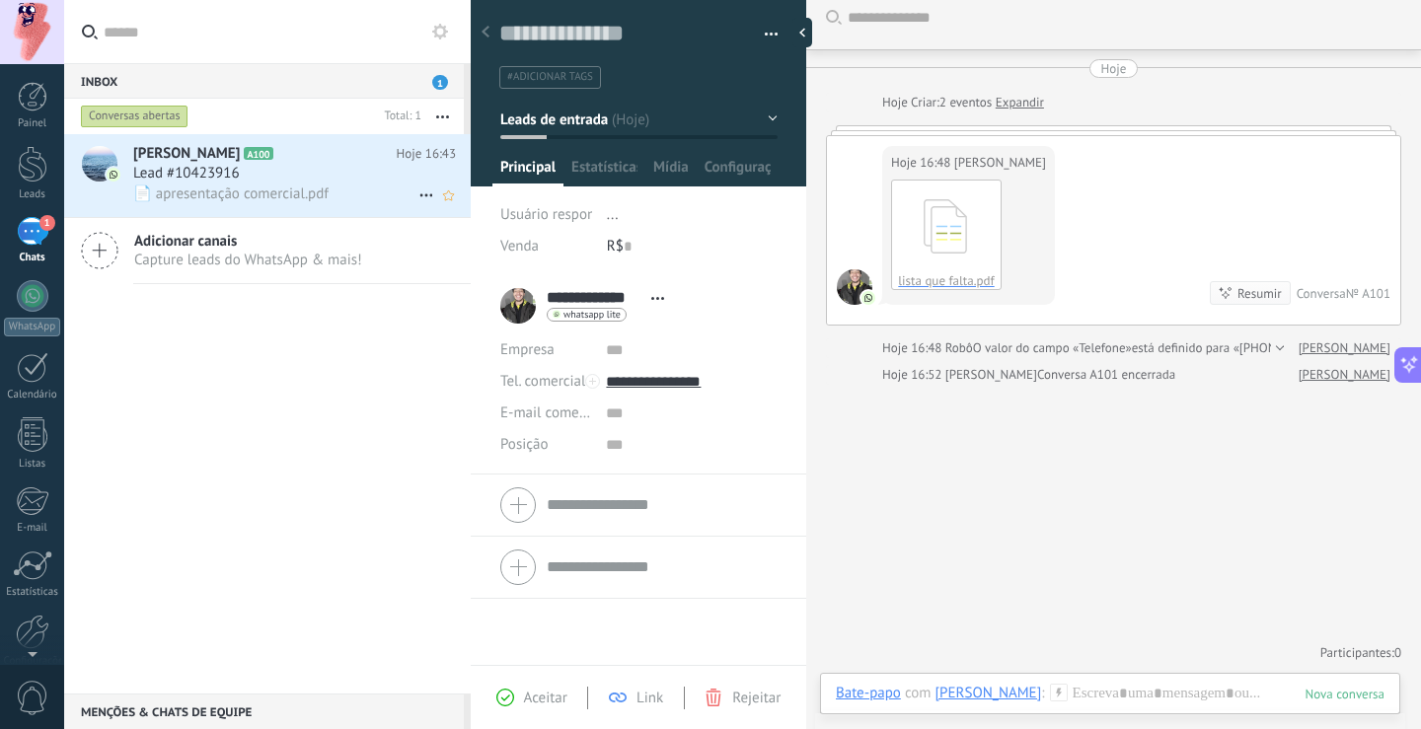
drag, startPoint x: 326, startPoint y: 186, endPoint x: 441, endPoint y: 183, distance: 115.5
click at [326, 185] on span "📄 apresentação comercial.pdf" at bounding box center [230, 194] width 195 height 19
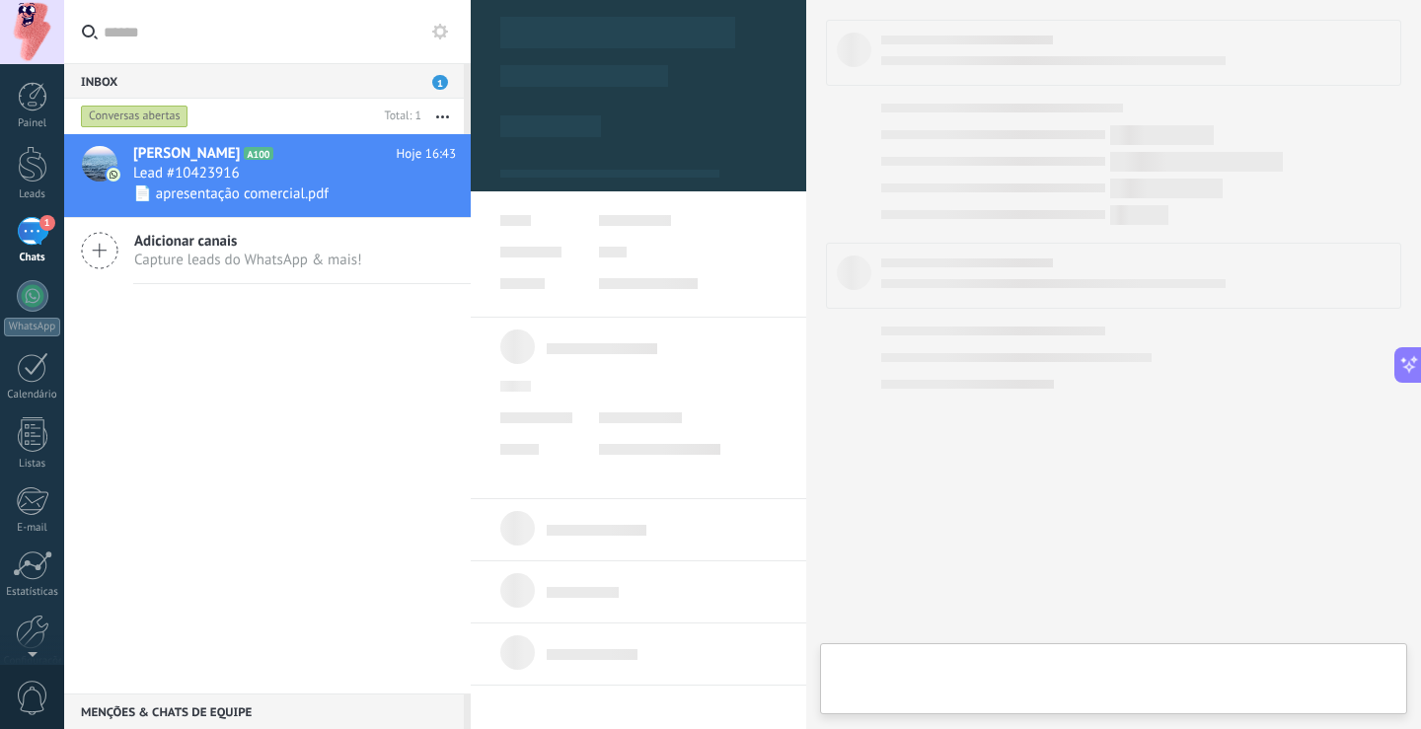
type textarea "***"
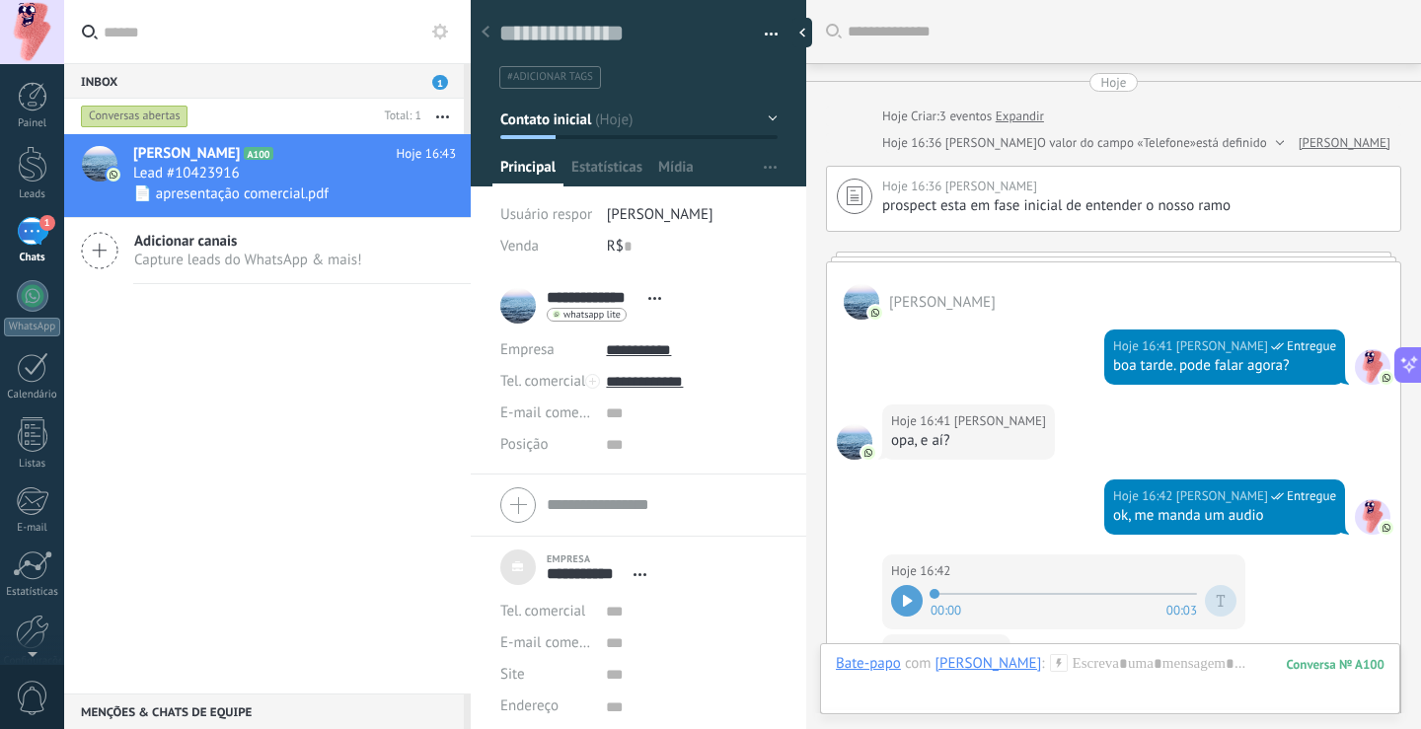
scroll to position [637, 0]
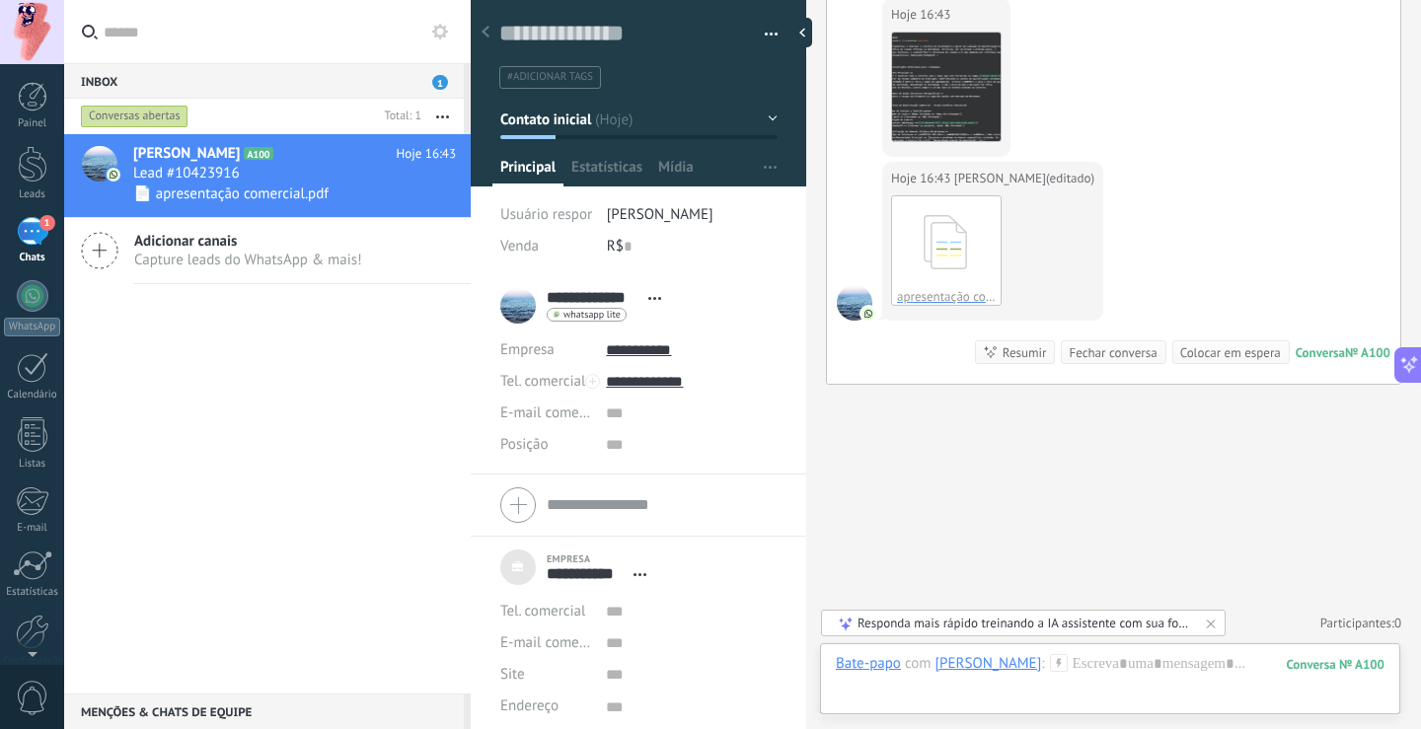
click at [1117, 352] on div "Fechar conversa" at bounding box center [1113, 352] width 88 height 19
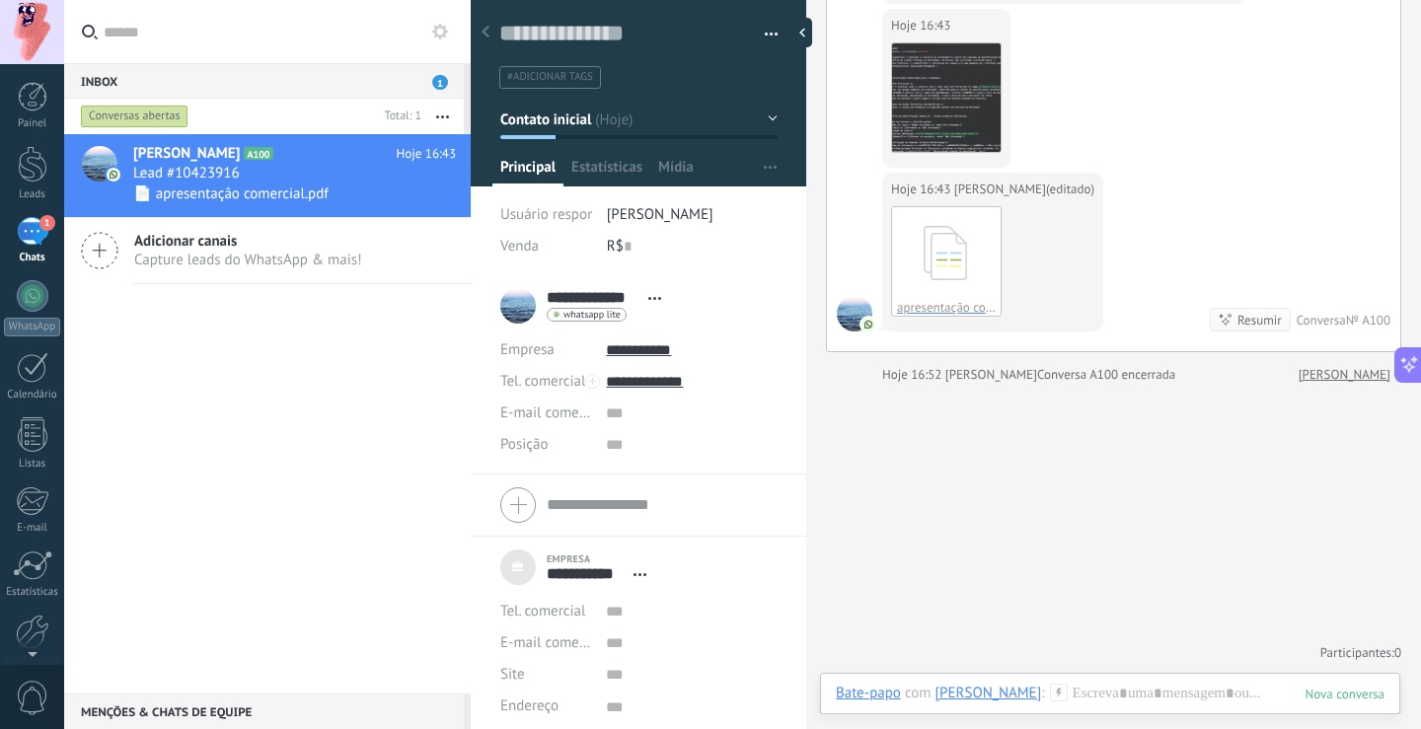
scroll to position [626, 0]
